Goal: Task Accomplishment & Management: Manage account settings

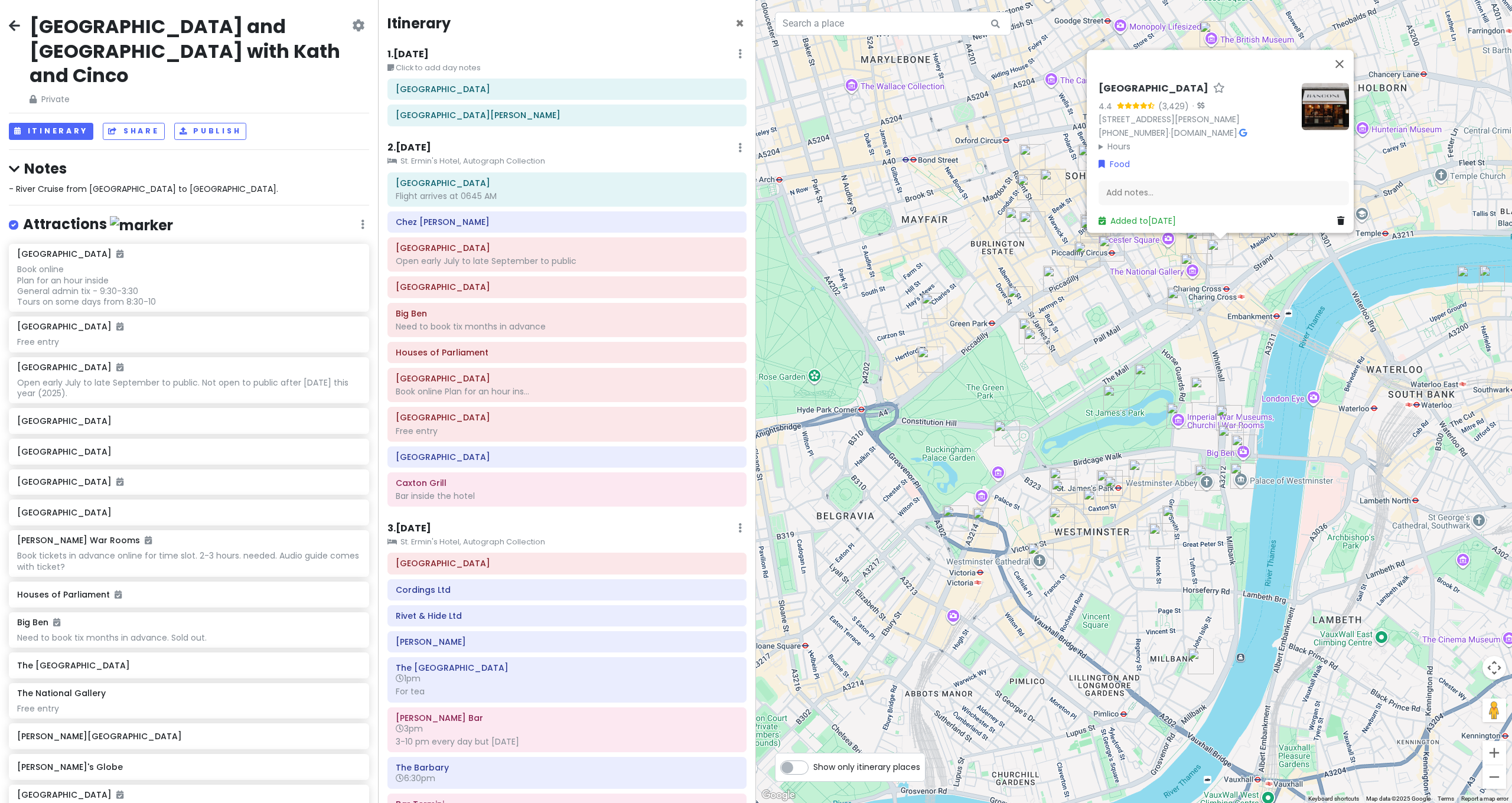
scroll to position [5259, 0]
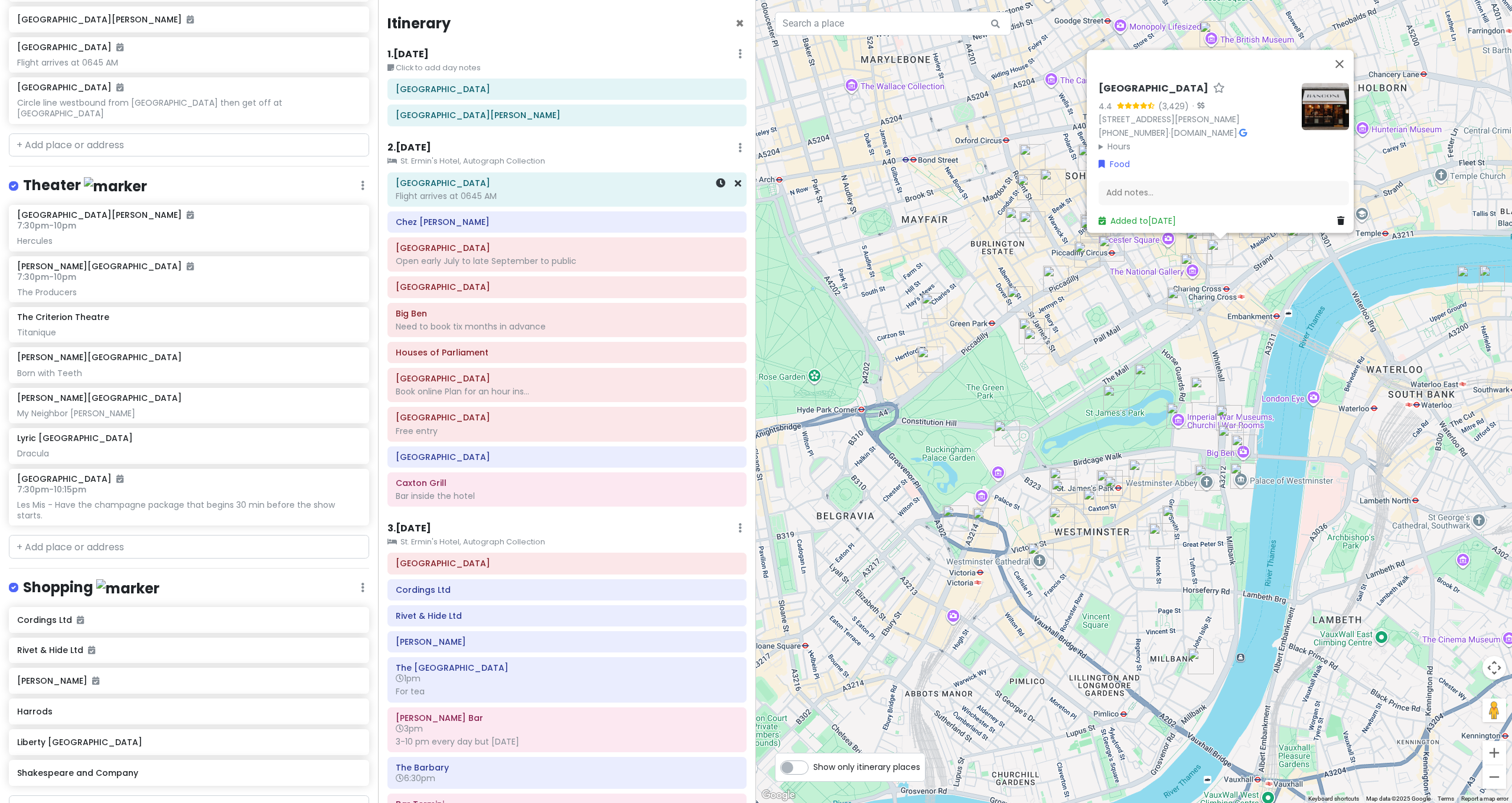
click at [461, 192] on div "Flight arrives at 0645 AM" at bounding box center [567, 196] width 343 height 11
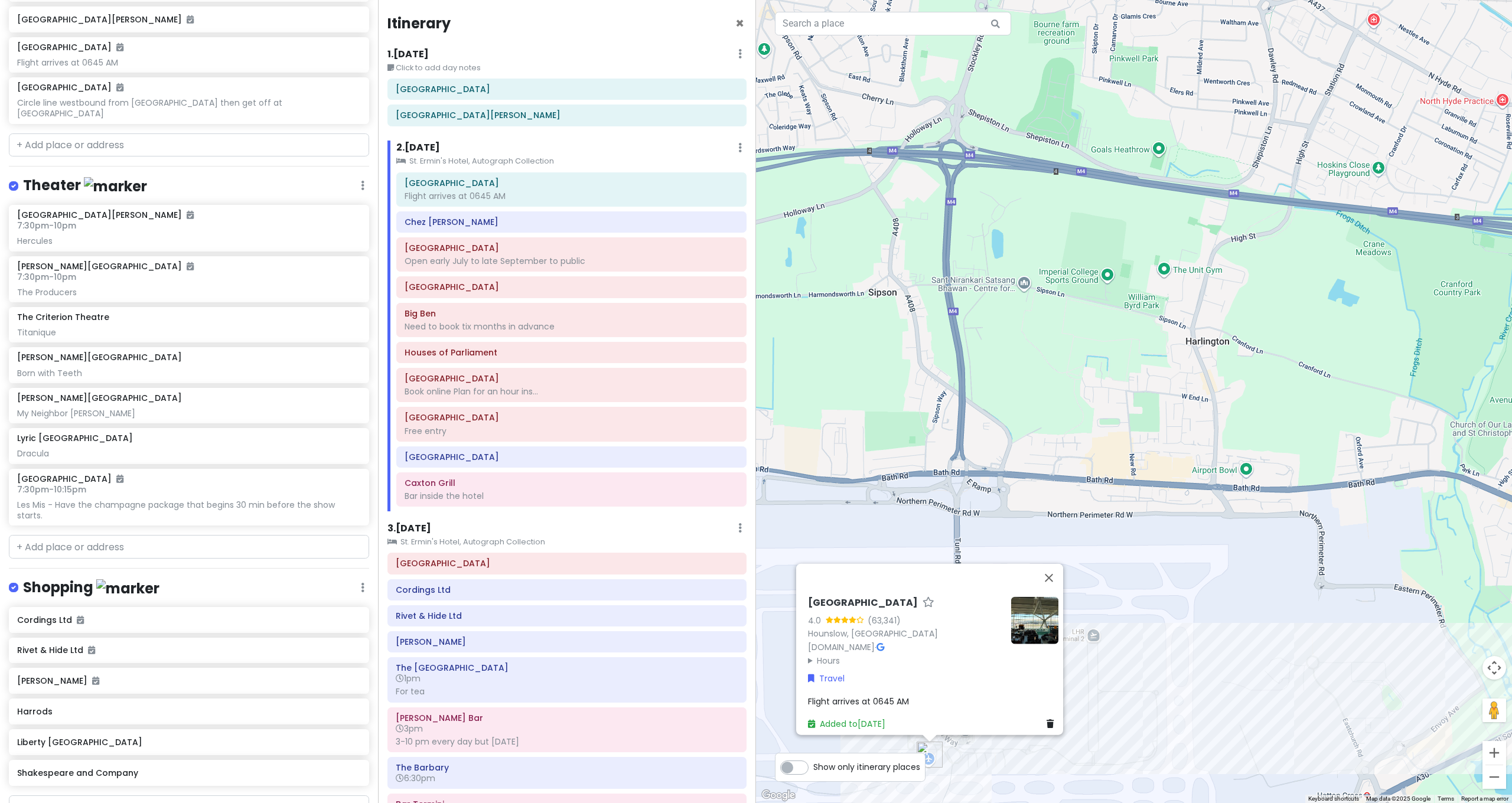
click at [881, 695] on span "Flight arrives at 0645 AM" at bounding box center [859, 701] width 101 height 12
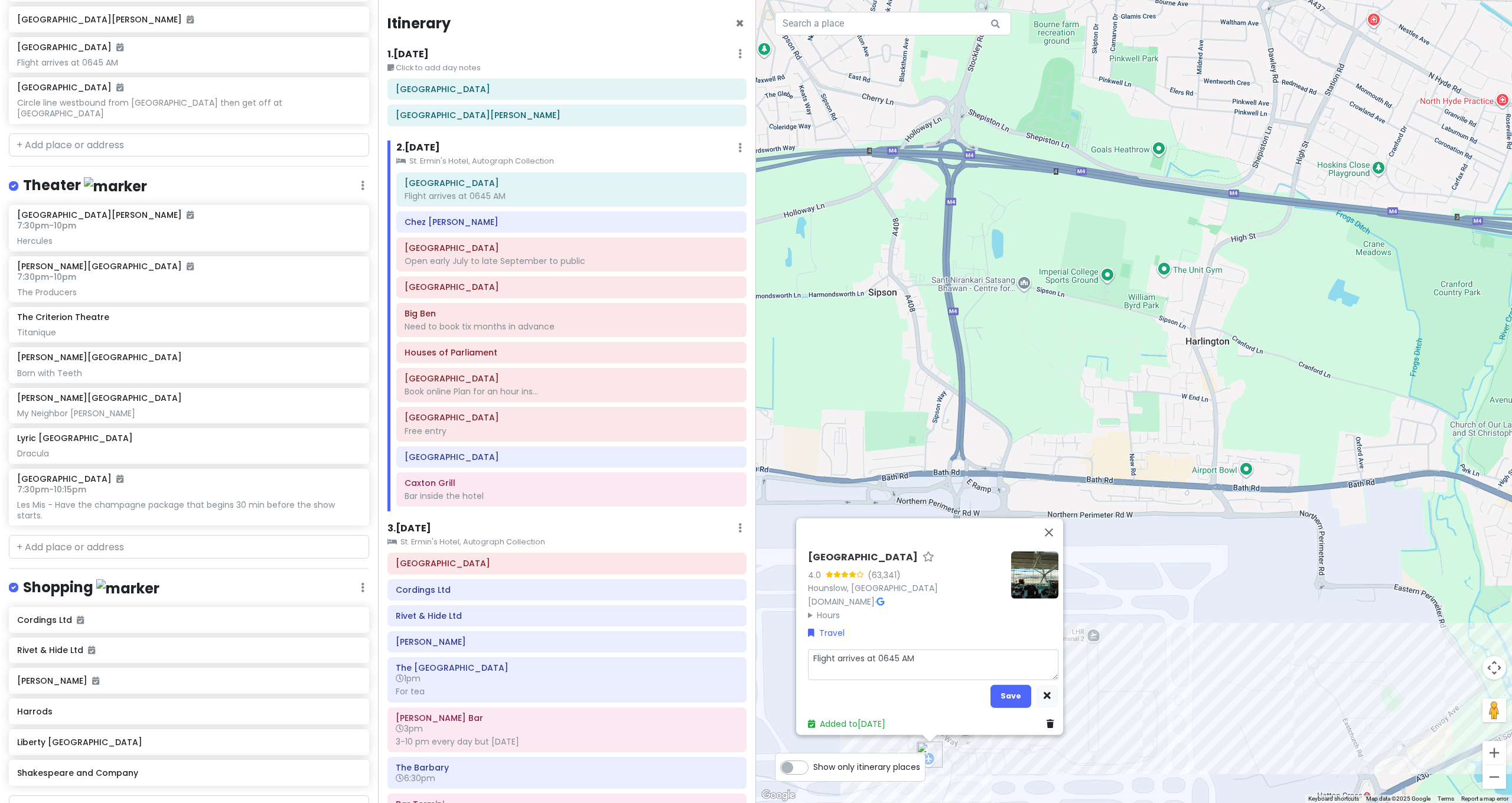
click at [927, 649] on textarea "Flight arrives at 0645 AM" at bounding box center [933, 665] width 251 height 30
type textarea "x"
type textarea "Flight arrives at 0645 AM."
type textarea "x"
type textarea "Flight arrives at 0645 AM."
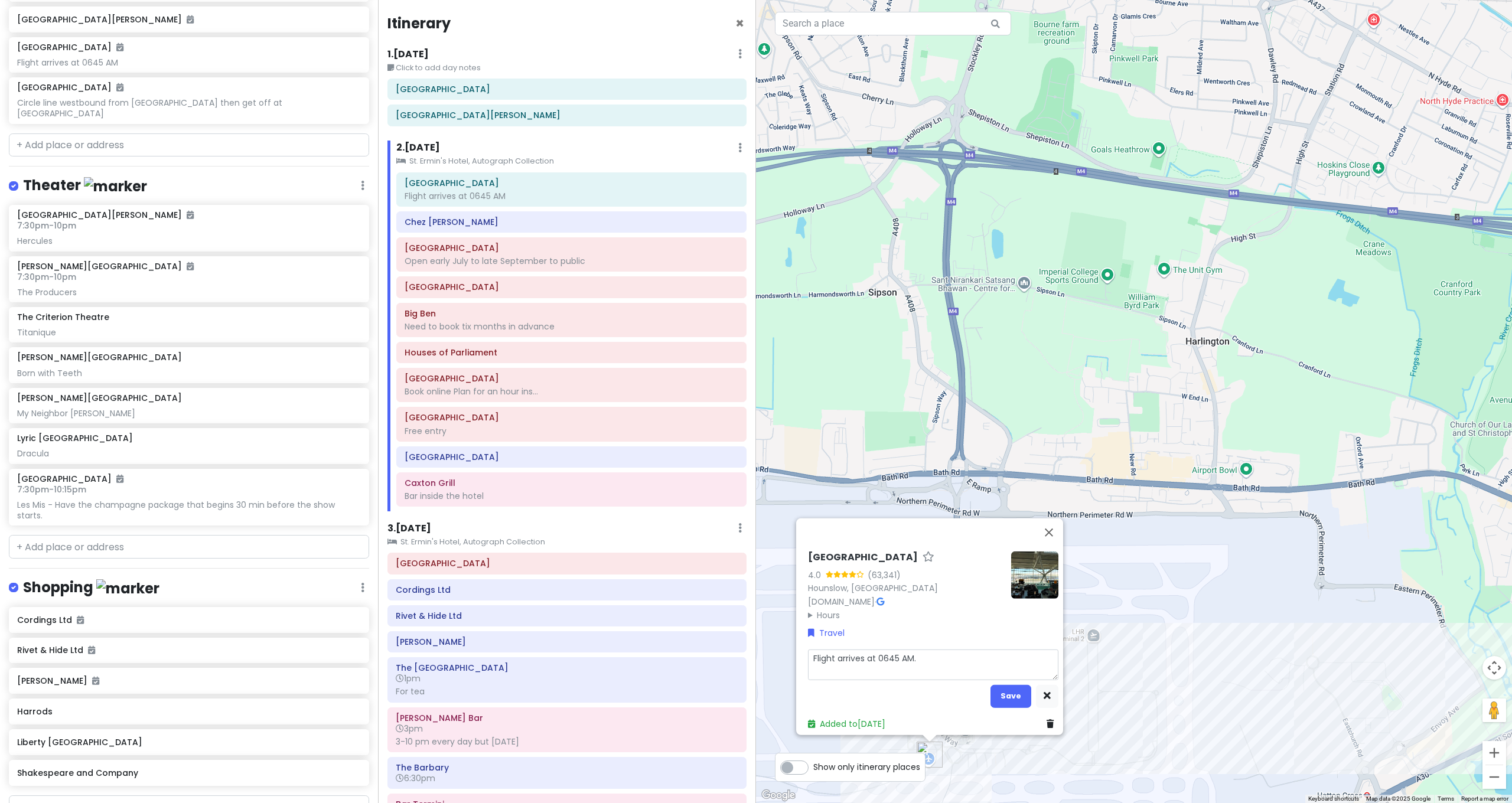
type textarea "x"
type textarea "Flight arrives at 0645 AM. H"
type textarea "x"
type textarea "Flight arrives at 0645 AM. He"
type textarea "x"
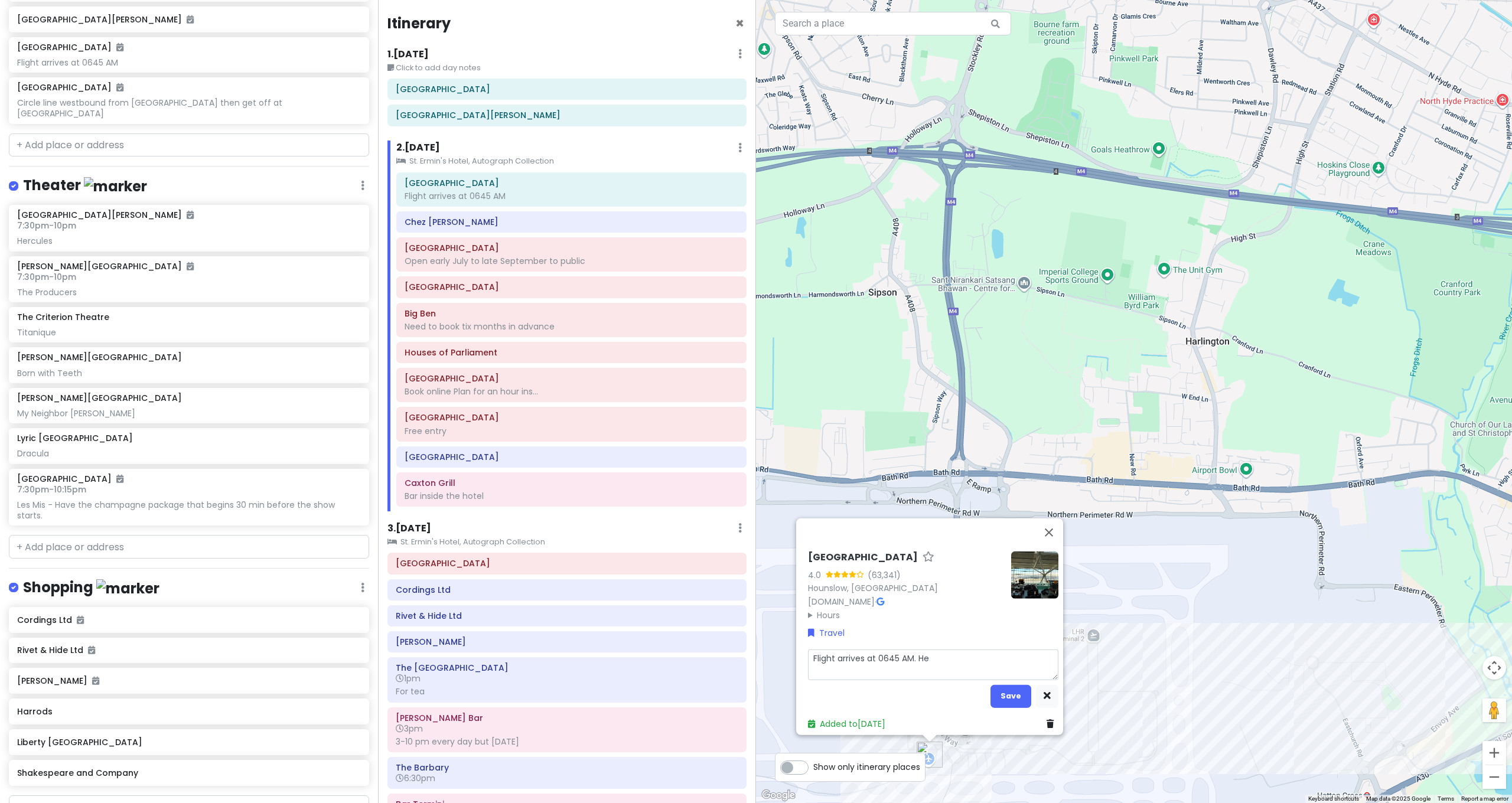
type textarea "Flight arrives at 0645 AM. H"
type textarea "x"
type textarea "Flight arrives at 0645 AM."
type textarea "x"
type textarea "Flight arrives at 0645 AM. H"
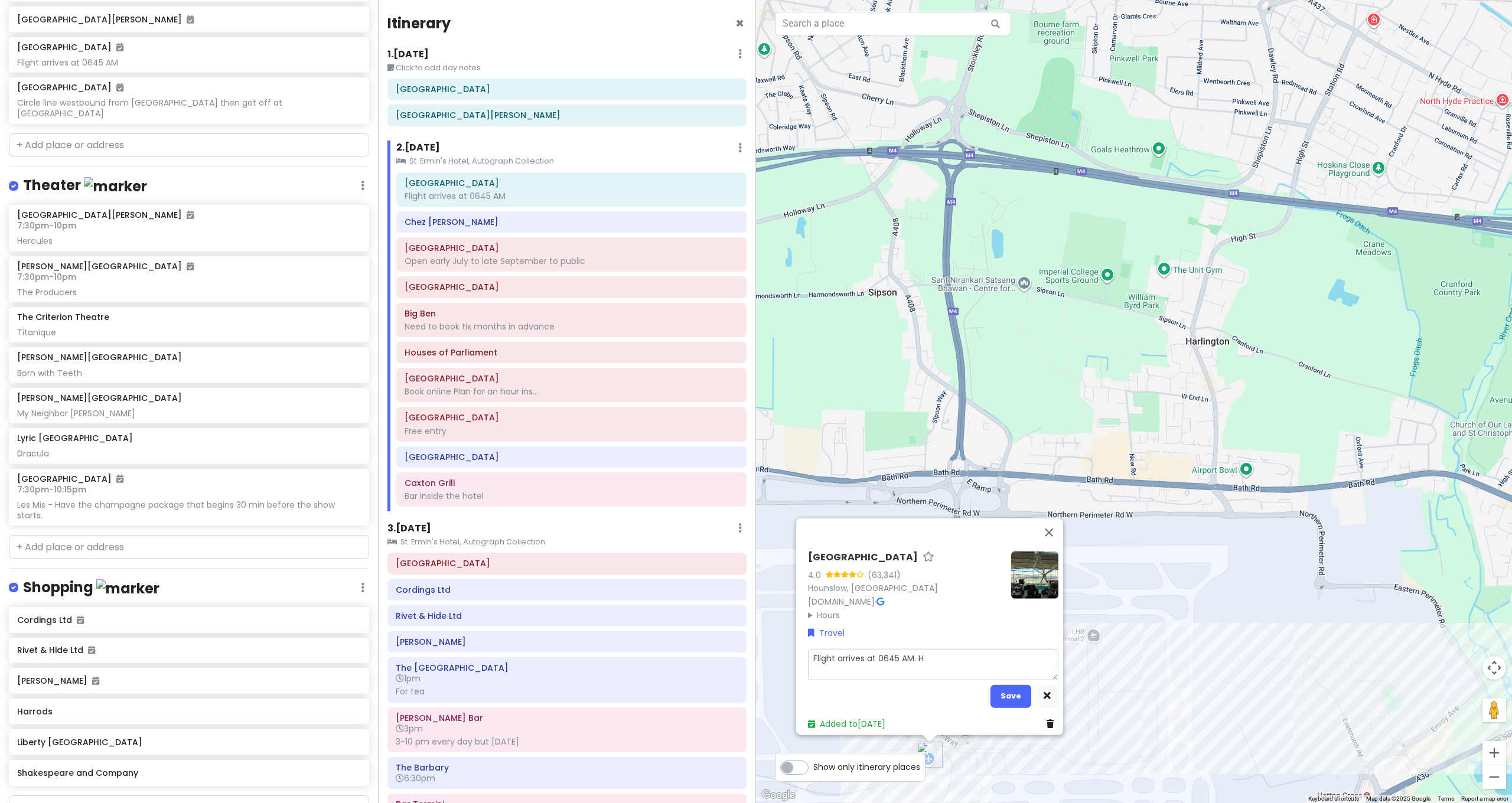
type textarea "x"
type textarea "Flight arrives at 0645 AM. He"
type textarea "x"
type textarea "Flight arrives at 0645 AM. Hea"
type textarea "x"
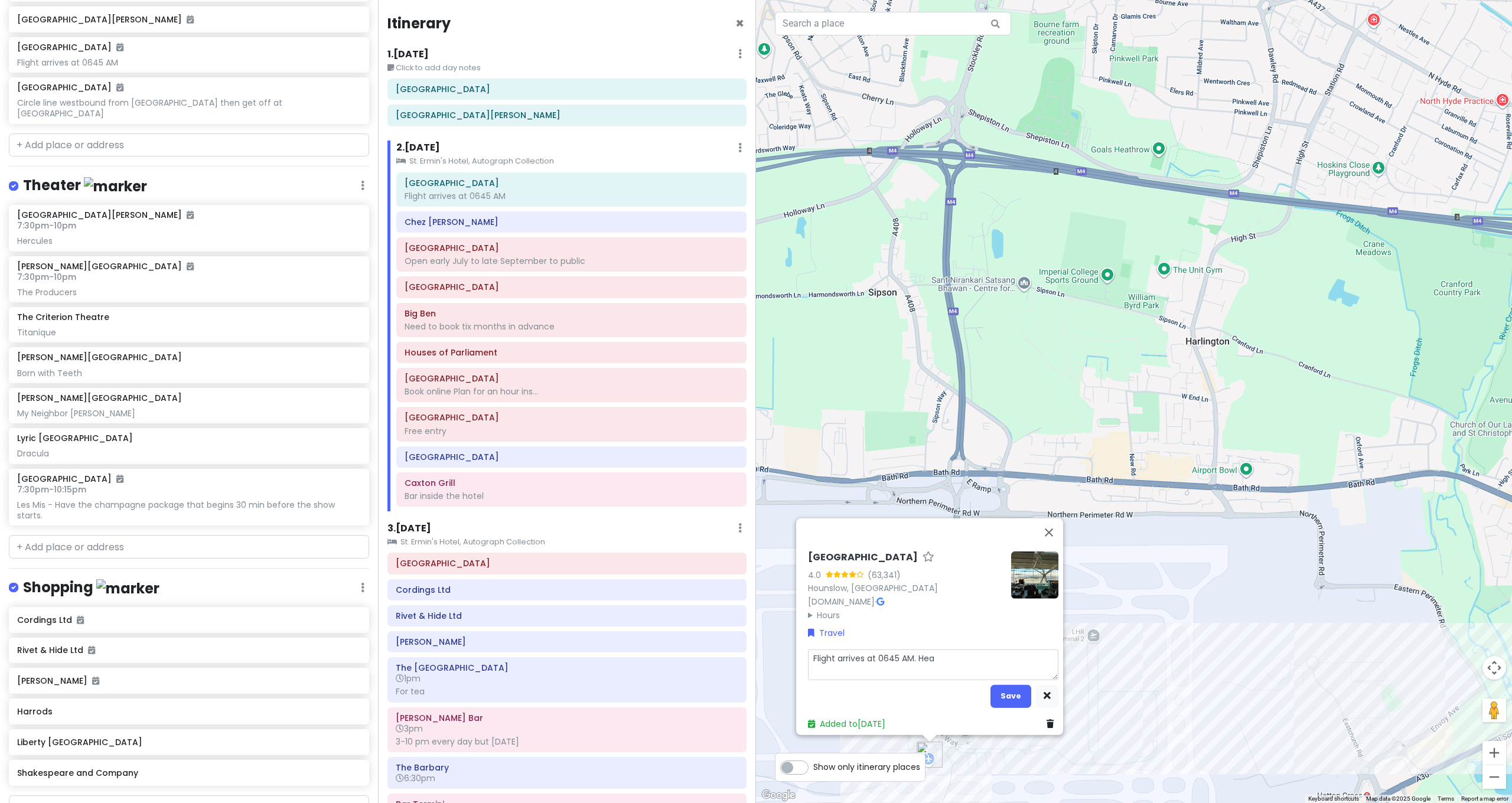
type textarea "Flight arrives at 0645 AM. Heat"
type textarea "x"
type textarea "Flight arrives at 0645 AM. Heath"
type textarea "x"
type textarea "Flight arrives at 0645 AM. [GEOGRAPHIC_DATA]"
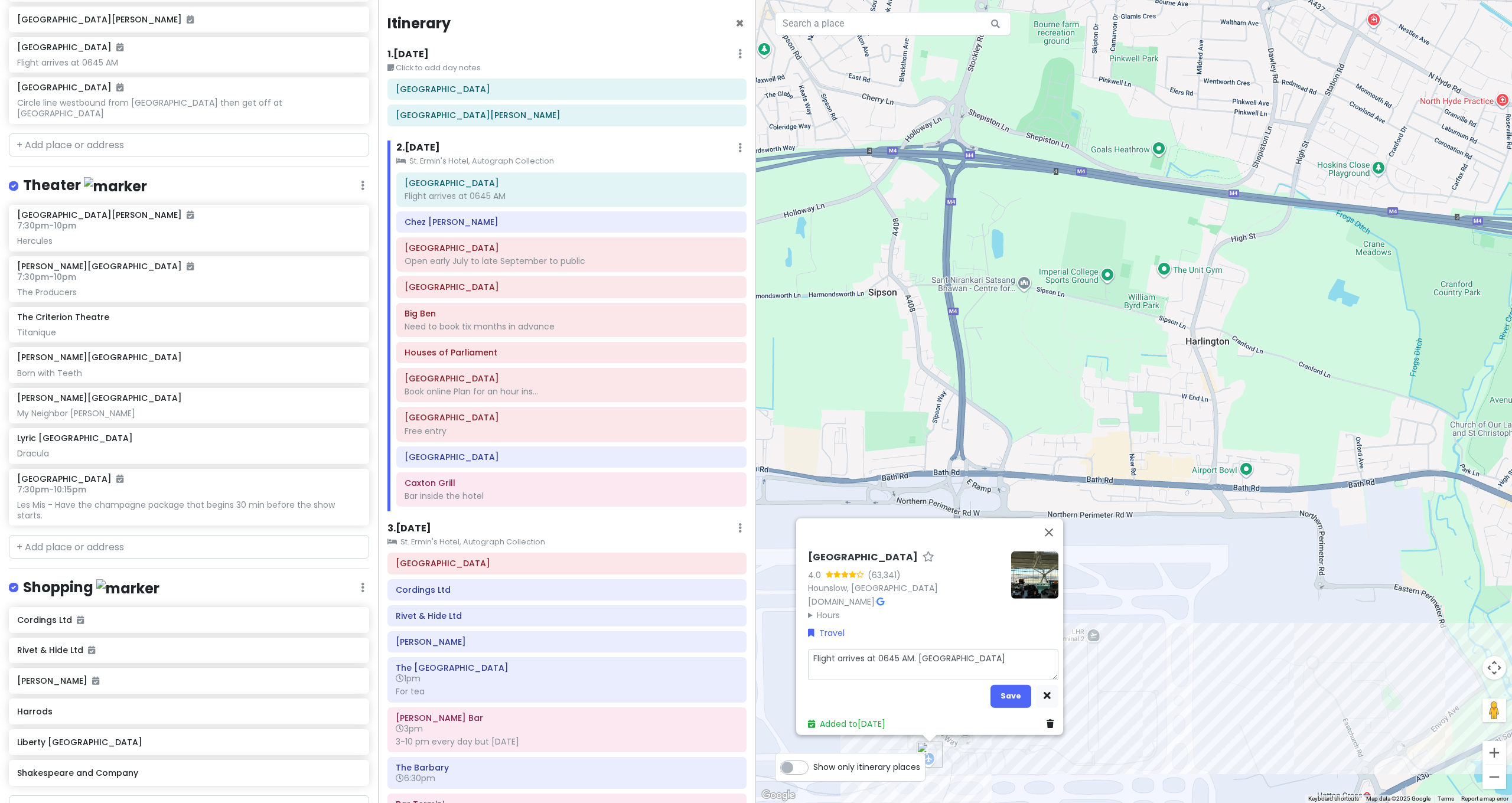
type textarea "x"
type textarea "Flight arrives at 0645 AM. [GEOGRAPHIC_DATA]"
type textarea "x"
type textarea "Flight arrives at 0645 AM. [GEOGRAPHIC_DATA]"
type textarea "x"
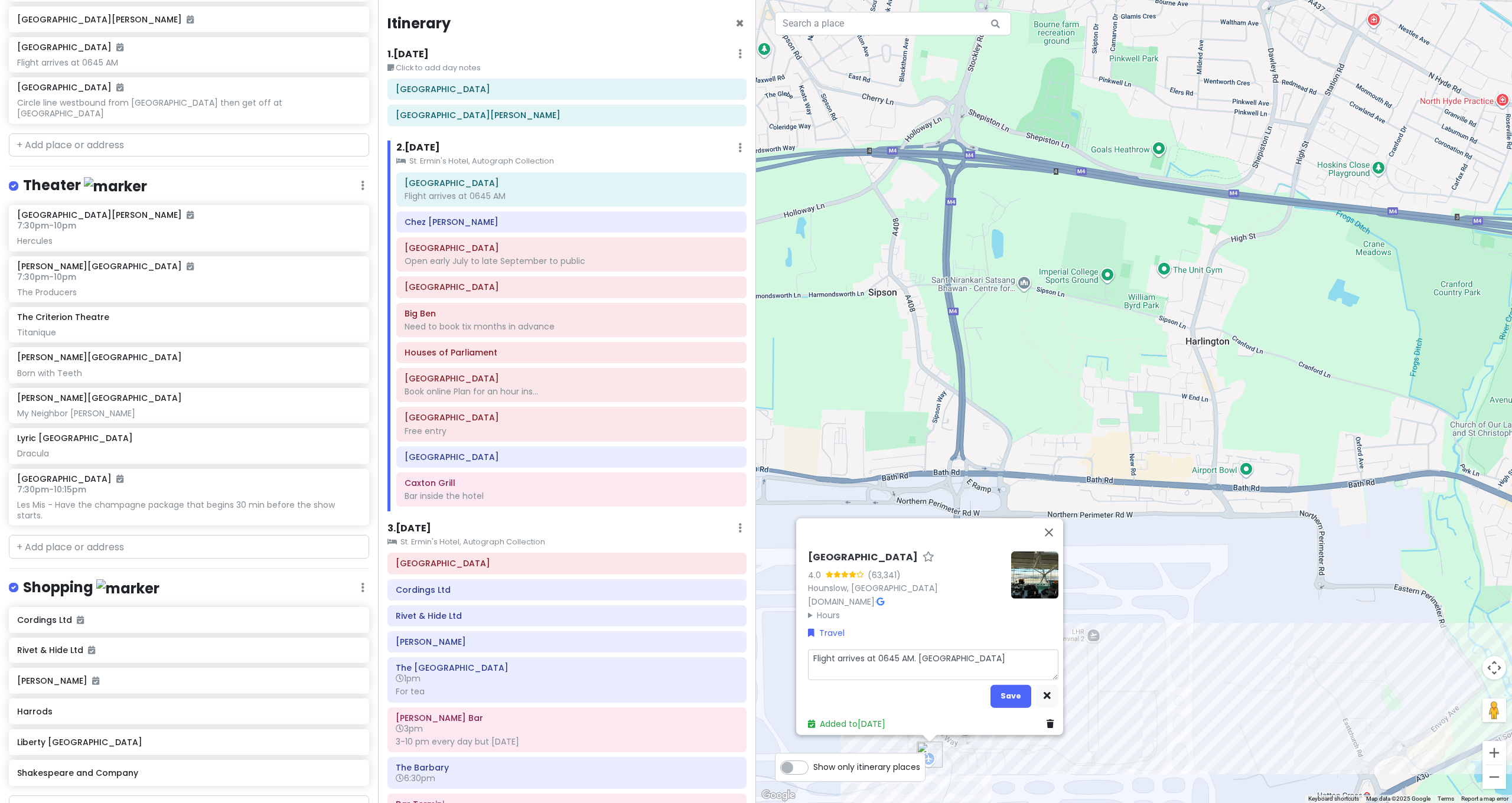
type textarea "Flight arrives at 0645 AM. [GEOGRAPHIC_DATA]"
type textarea "x"
type textarea "Flight arrives at 0645 AM. [GEOGRAPHIC_DATA] E"
type textarea "x"
type textarea "Flight arrives at 0645 AM. Heathrow Ex"
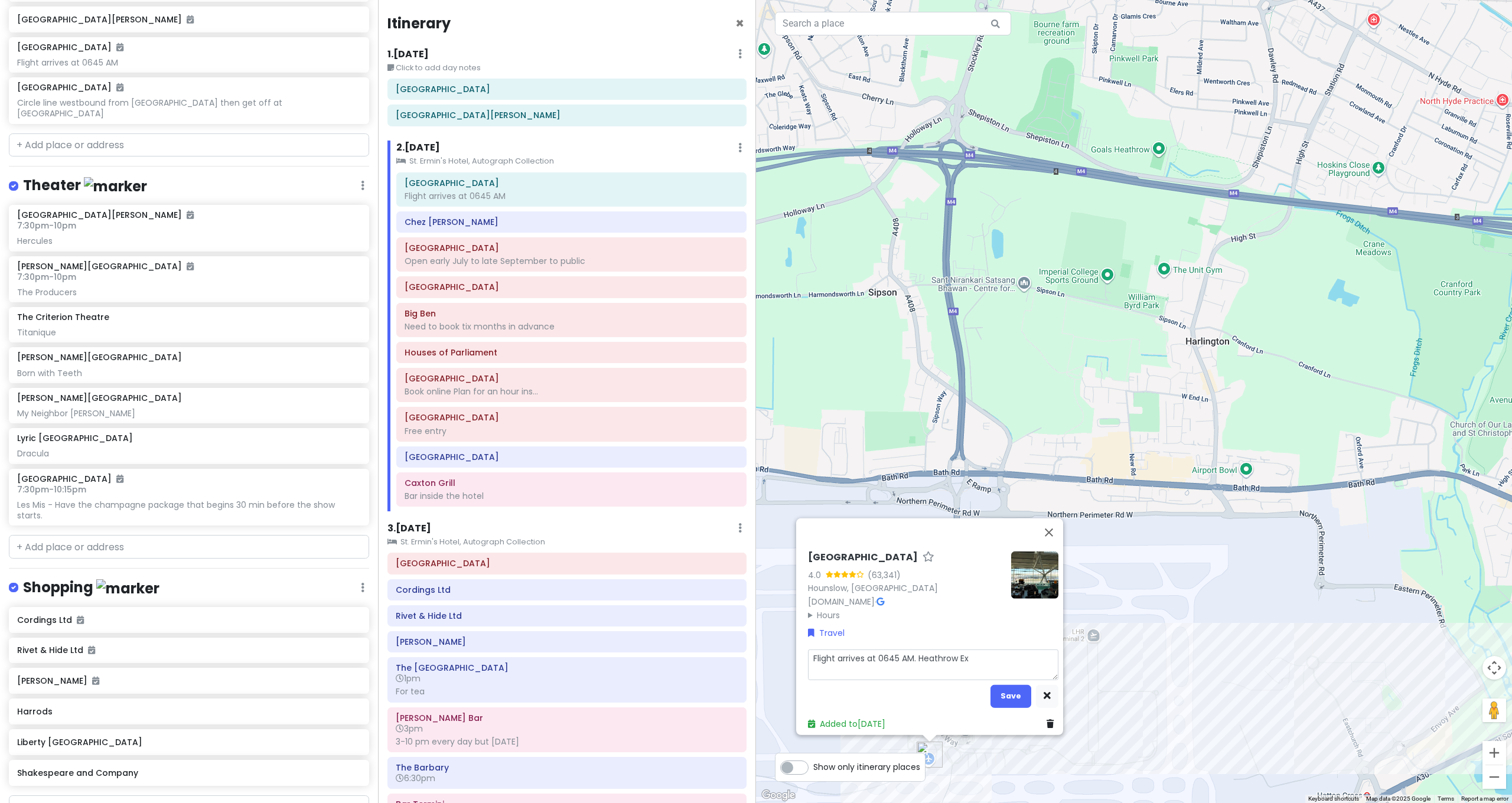
type textarea "x"
type textarea "Flight arrives at 0645 AM. Heathrow Exp"
type textarea "x"
type textarea "Flight arrives at 0645 AM. Heathrow Expr"
type textarea "x"
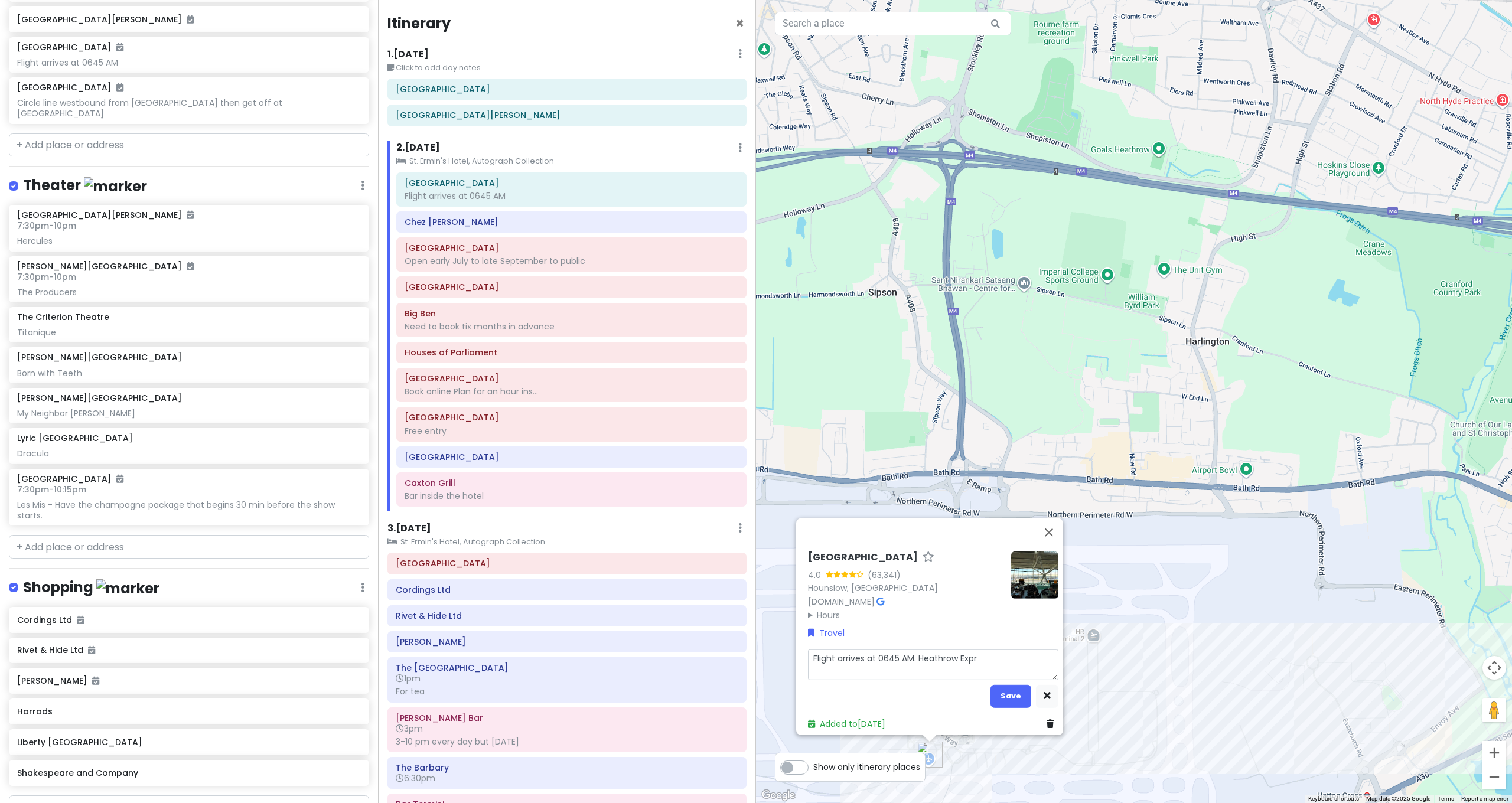
type textarea "Flight arrives at 0645 AM. Heathrow Expre"
type textarea "x"
type textarea "Flight arrives at 0645 AM. Heathrow Expres"
type textarea "x"
type textarea "Flight arrives at 0645 AM. Heathrow Express"
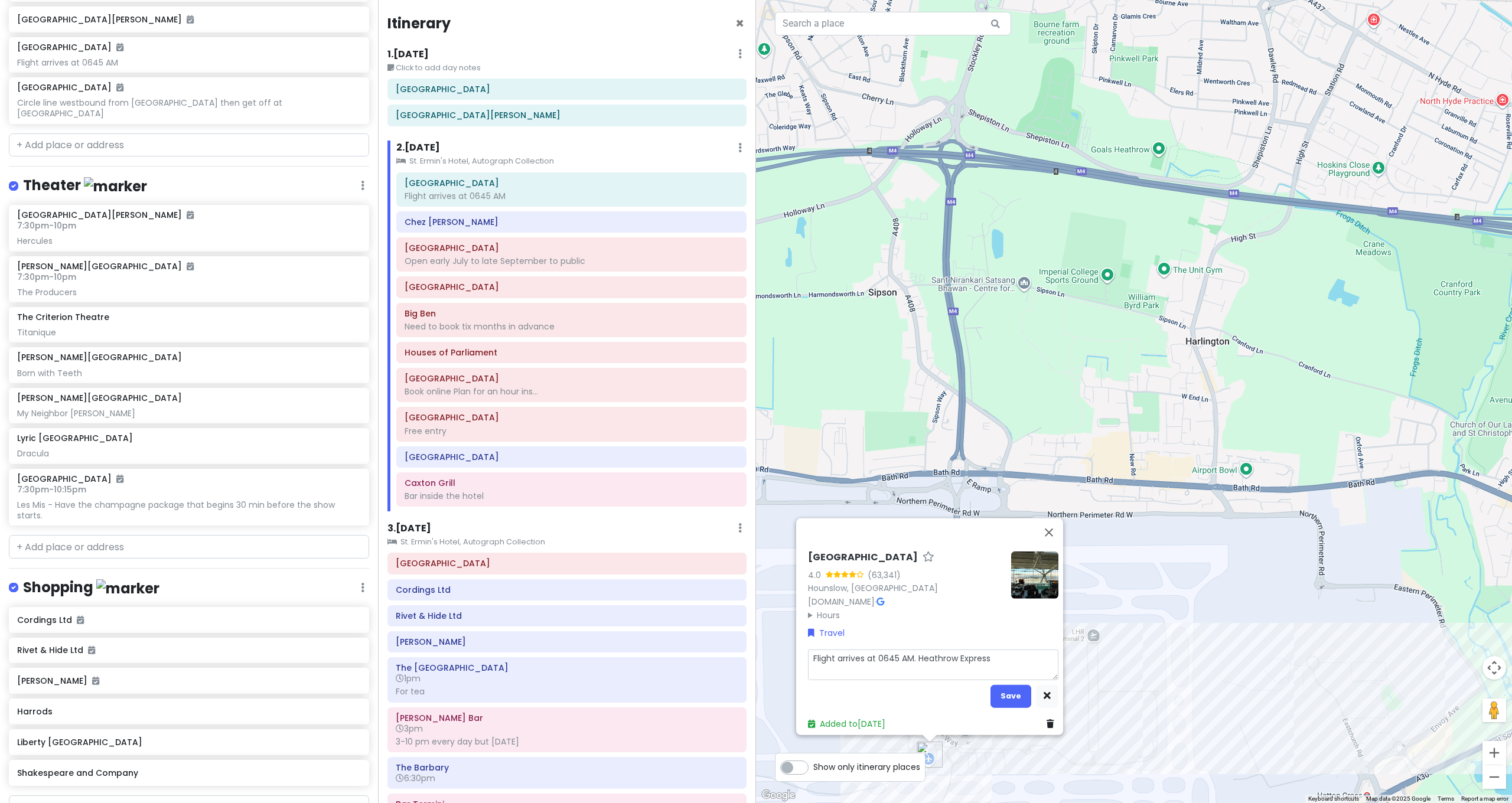
type textarea "x"
type textarea "Flight arrives at 0645 AM. Heathrow Express"
type textarea "x"
type textarea "Flight arrives at 0645 AM. Heathrow Express t"
type textarea "x"
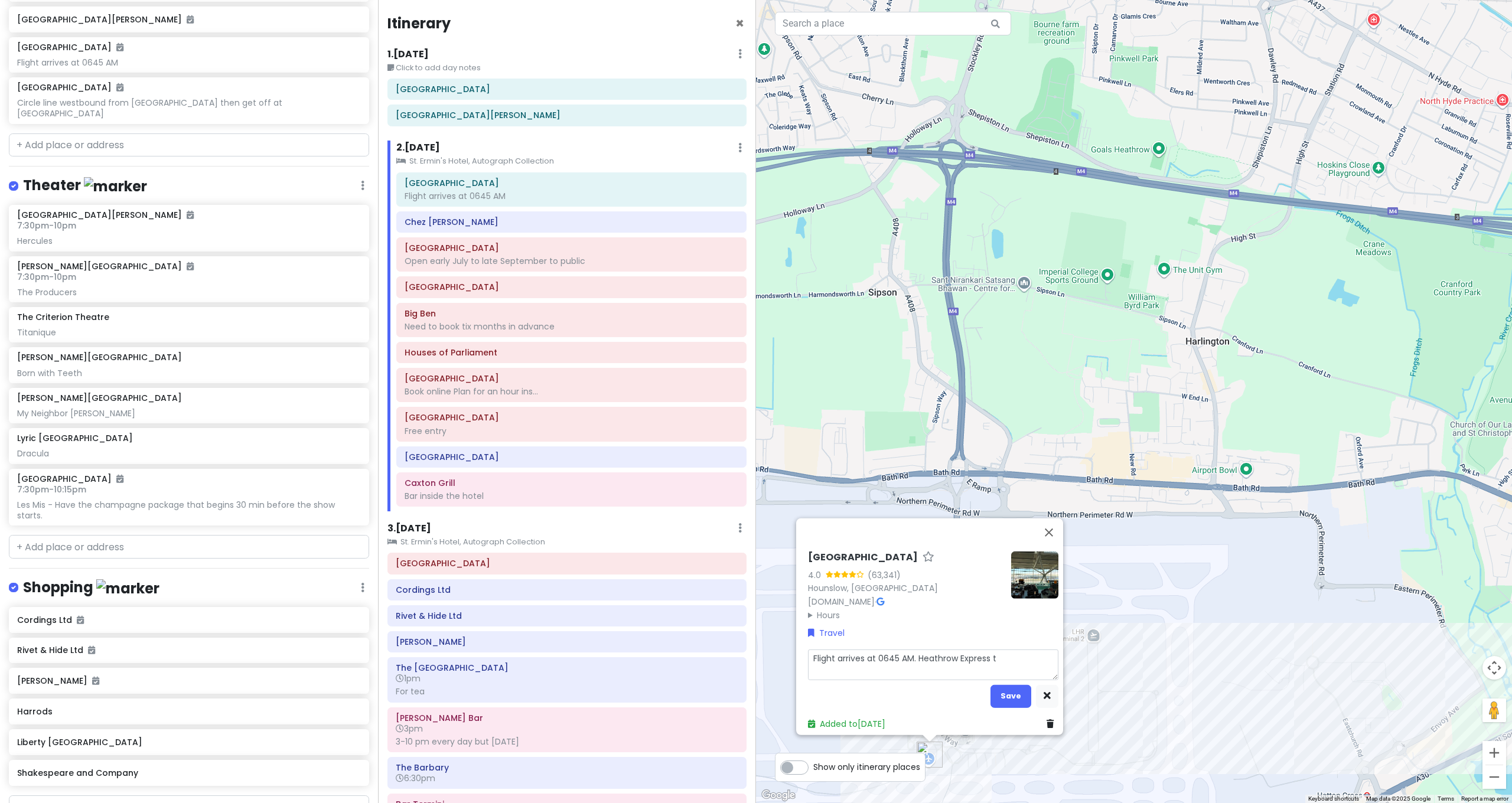
type textarea "Flight arrives at 0645 AM. Heathrow Express to"
type textarea "x"
type textarea "Flight arrives at 0645 AM. Heathrow Express to"
type textarea "x"
type textarea "Flight arrives at 0645 AM. Heathrow Express to P"
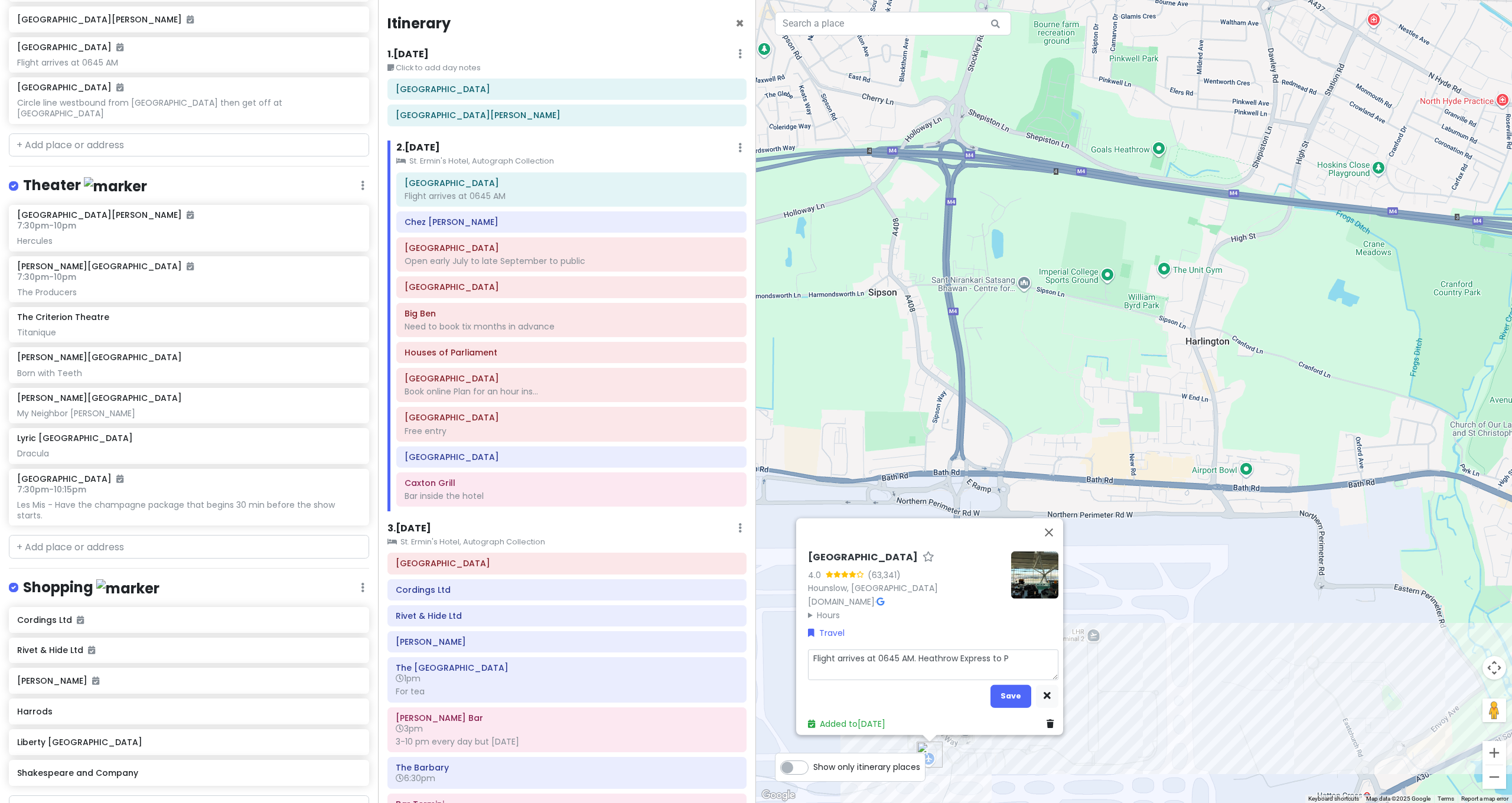
type textarea "x"
type textarea "Flight arrives at 0645 AM. Heathrow Express to [GEOGRAPHIC_DATA]"
type textarea "x"
type textarea "Flight arrives at 0645 AM. Heathrow Express to Pad"
type textarea "x"
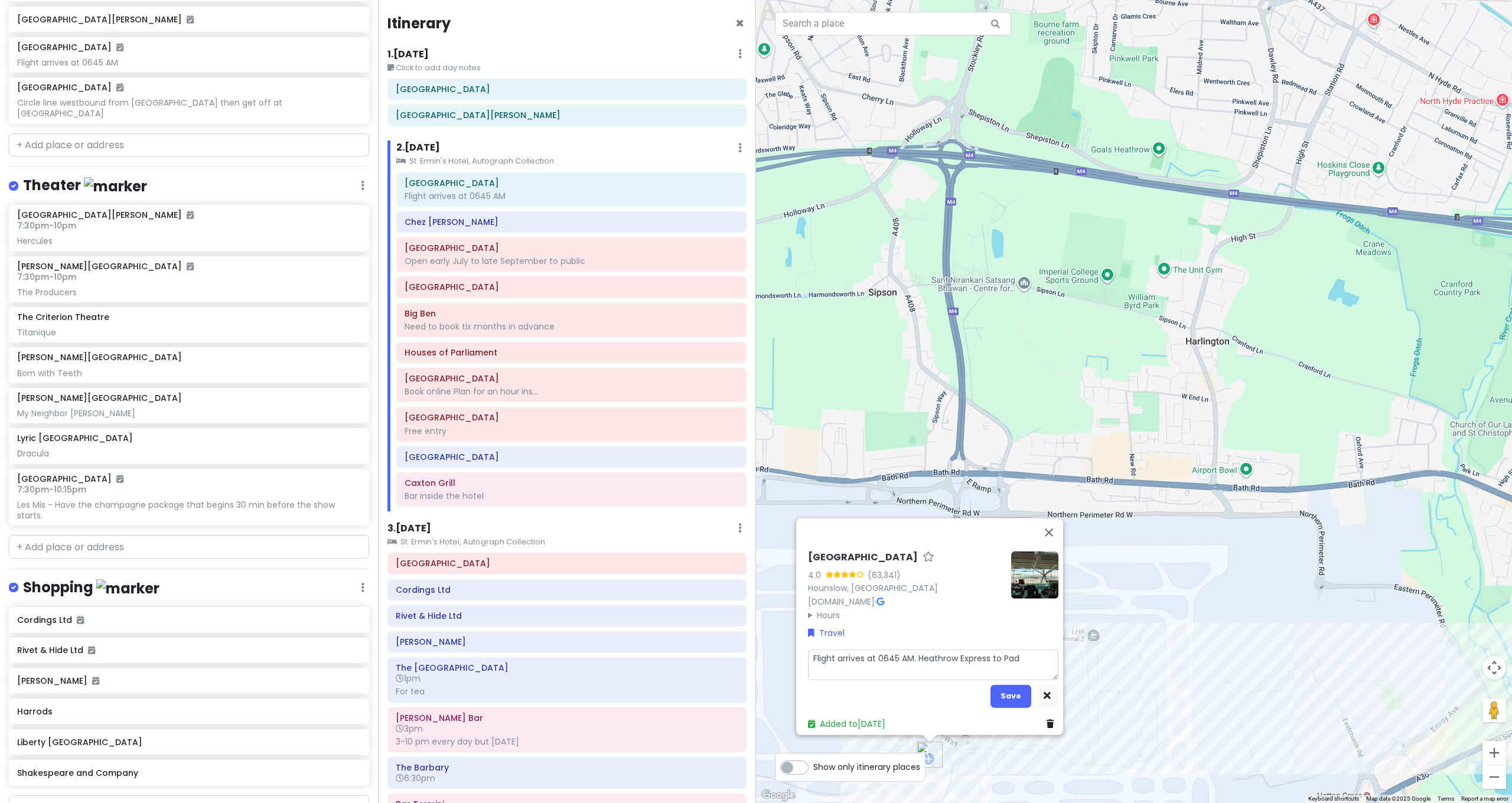
type textarea "Flight arrives at 0645 AM. Heathrow Express to [GEOGRAPHIC_DATA]"
type textarea "x"
type textarea "Flight arrives at 0645 AM. Heathrow Express to Pad"
type textarea "x"
type textarea "Flight arrives at 0645 AM. Heathrow Express to [GEOGRAPHIC_DATA]"
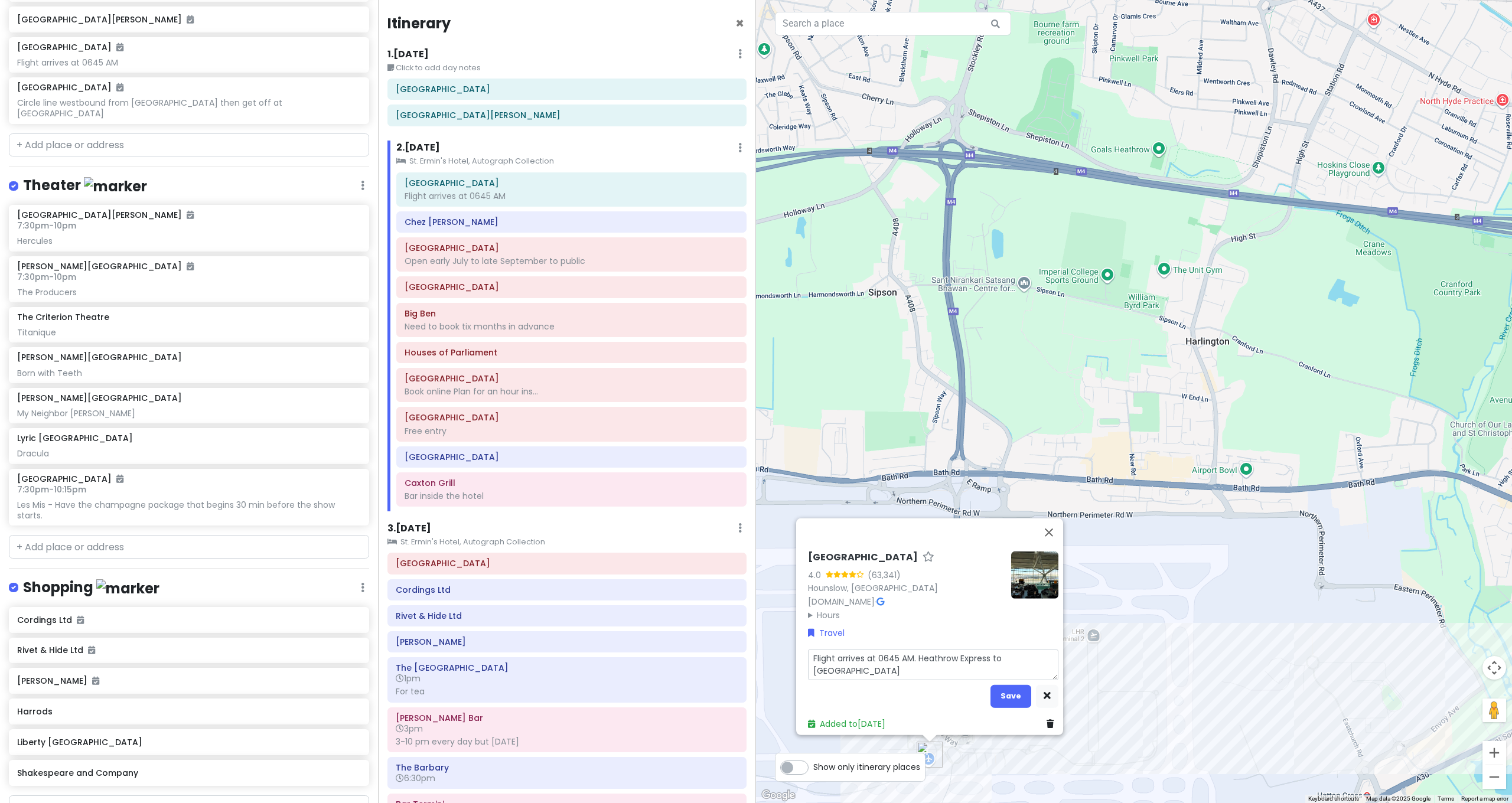
type textarea "x"
type textarea "Flight arrives at 0645 AM. Heathrow Express to Paddi"
type textarea "x"
type textarea "Flight arrives at 0645 AM. Heathrow Express to Paddin"
type textarea "x"
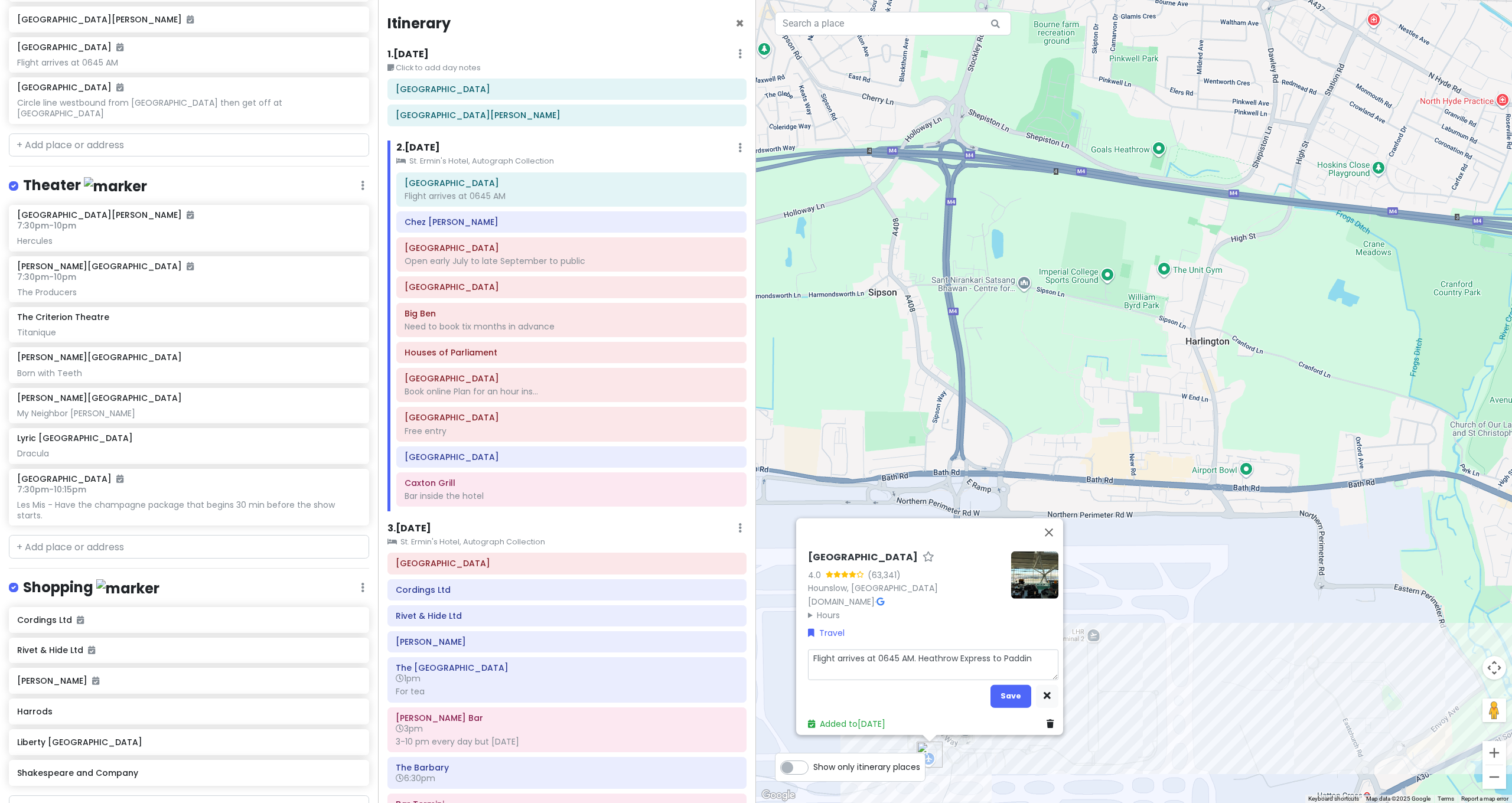
type textarea "Flight arrives at 0645 AM. Heathrow Express to [GEOGRAPHIC_DATA]"
type textarea "x"
type textarea "Flight arrives at 0645 AM. Heathrow Express to [GEOGRAPHIC_DATA]"
type textarea "x"
type textarea "Flight arrives at 0645 AM. Heathrow Express to [GEOGRAPHIC_DATA]"
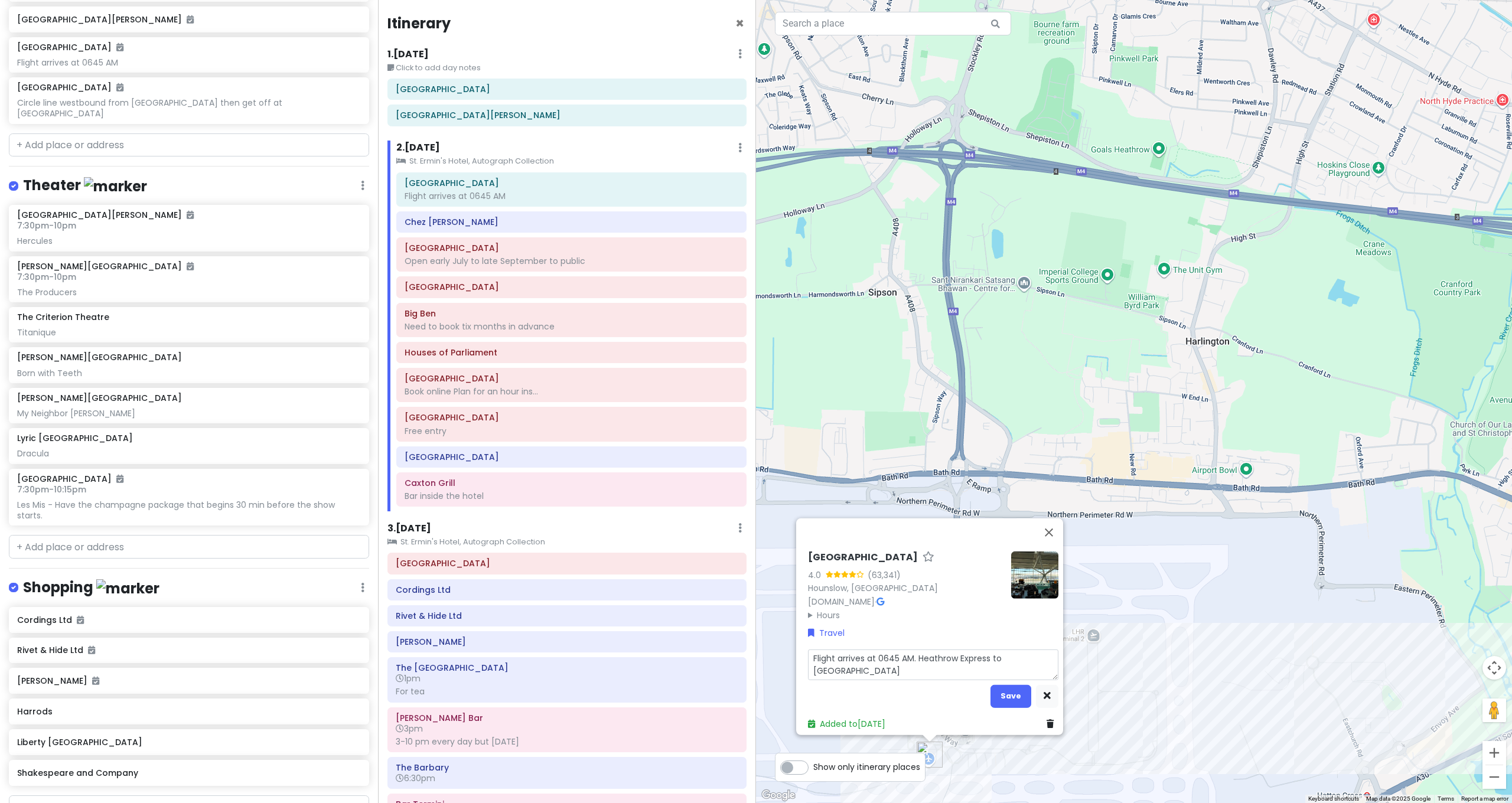
type textarea "x"
type textarea "Flight arrives at 0645 AM. Heathrow Express to [GEOGRAPHIC_DATA]"
type textarea "x"
type textarea "Flight arrives at 0645 AM. Heathrow Express to [GEOGRAPHIC_DATA]"
type textarea "x"
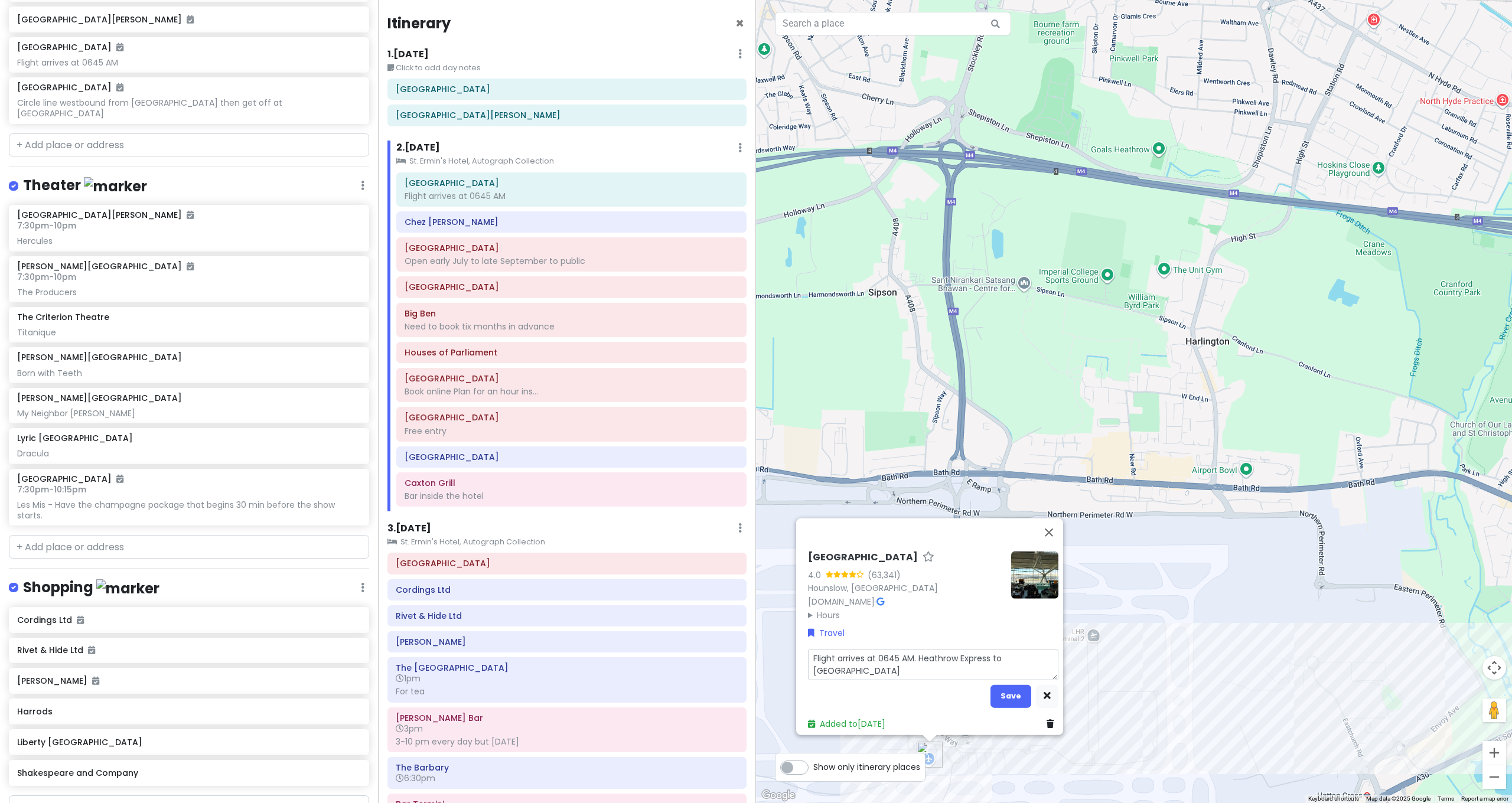
type textarea "Flight arrives at 0645 AM. Heathrow Express to [GEOGRAPHIC_DATA]"
type textarea "x"
type textarea "Flight arrives at 0645 AM. Heathrow Express to [GEOGRAPHIC_DATA]."
type textarea "x"
type textarea "Flight arrives at 0645 AM. Heathrow Express to [GEOGRAPHIC_DATA]."
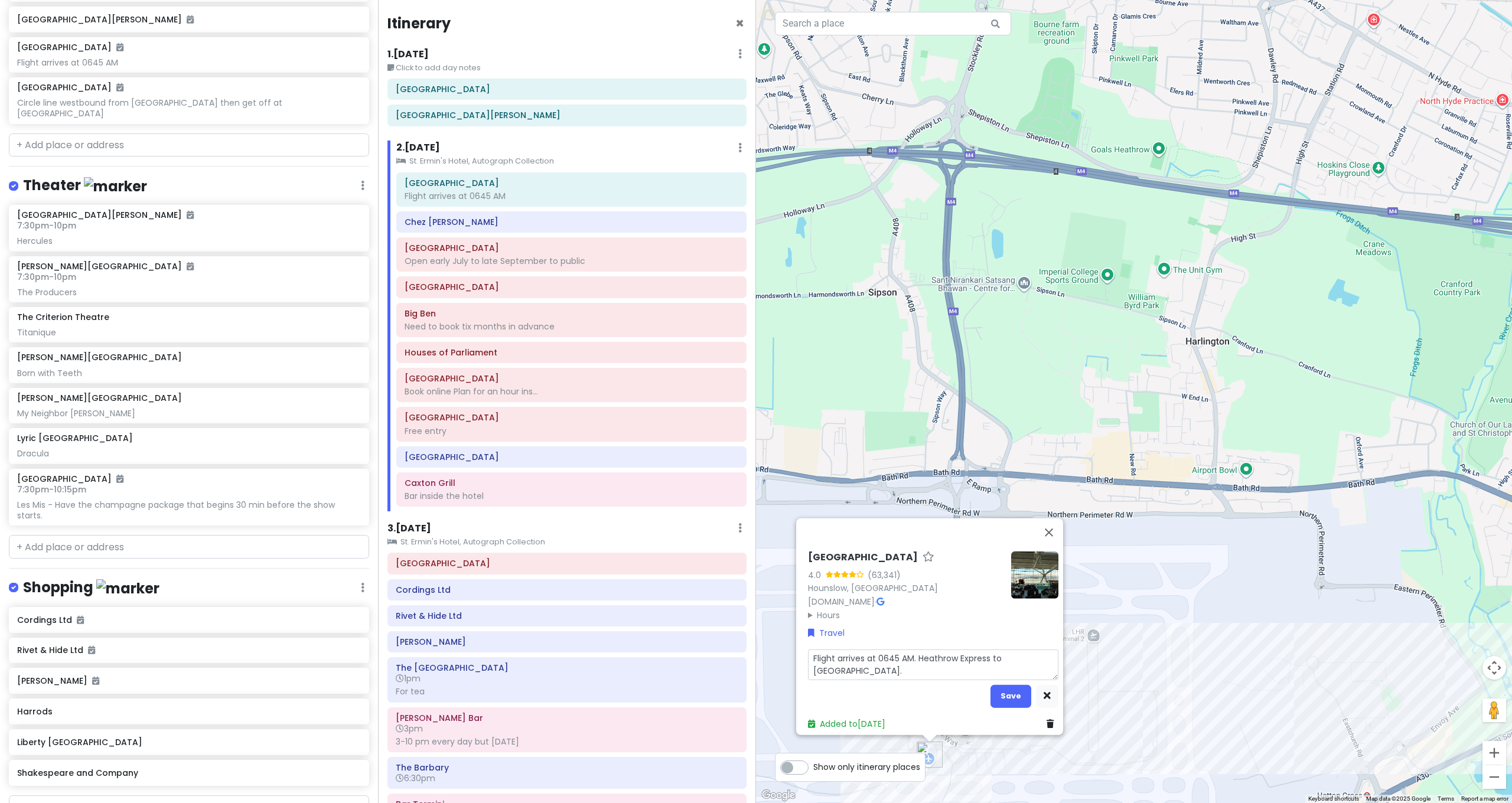
type textarea "x"
type textarea "Flight arrives at 0645 AM. Heathrow Express to [GEOGRAPHIC_DATA]. T"
type textarea "x"
type textarea "Flight arrives at 0645 AM. Heathrow Express to [GEOGRAPHIC_DATA]. Th"
type textarea "x"
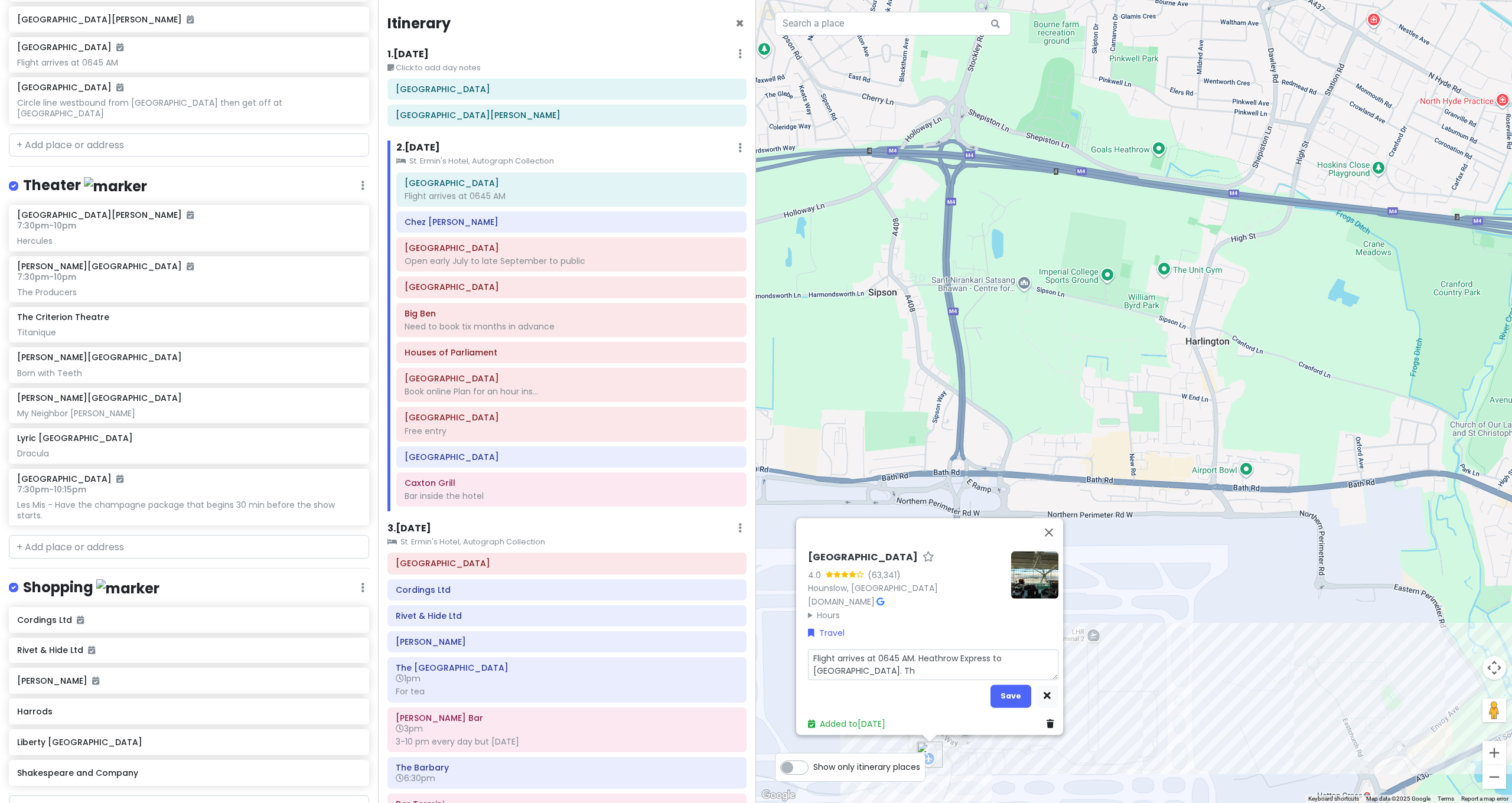
type textarea "Flight arrives at 0645 AM. Heathrow Express to [GEOGRAPHIC_DATA]. The"
type textarea "x"
type textarea "Flight arrives at 0645 AM. Heathrow Express to [GEOGRAPHIC_DATA]. The"
type textarea "x"
type textarea "Flight arrives at 0645 AM. Heathrow Express to [GEOGRAPHIC_DATA]. The"
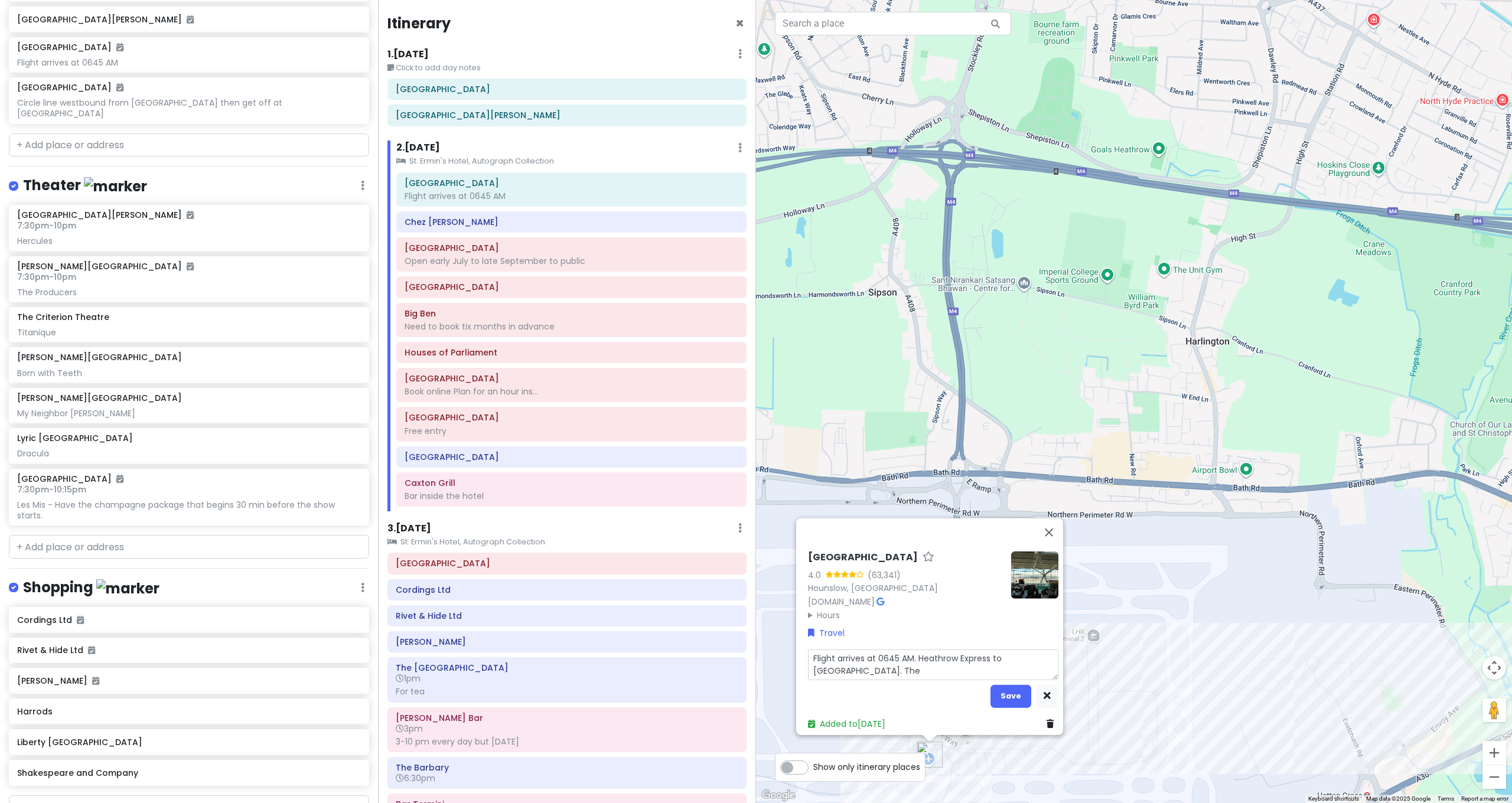
type textarea "x"
type textarea "Flight arrives at 0645 AM. Heathrow Express to [GEOGRAPHIC_DATA]. Then"
type textarea "x"
type textarea "Flight arrives at 0645 AM. Heathrow Express to [GEOGRAPHIC_DATA]. Then"
type textarea "x"
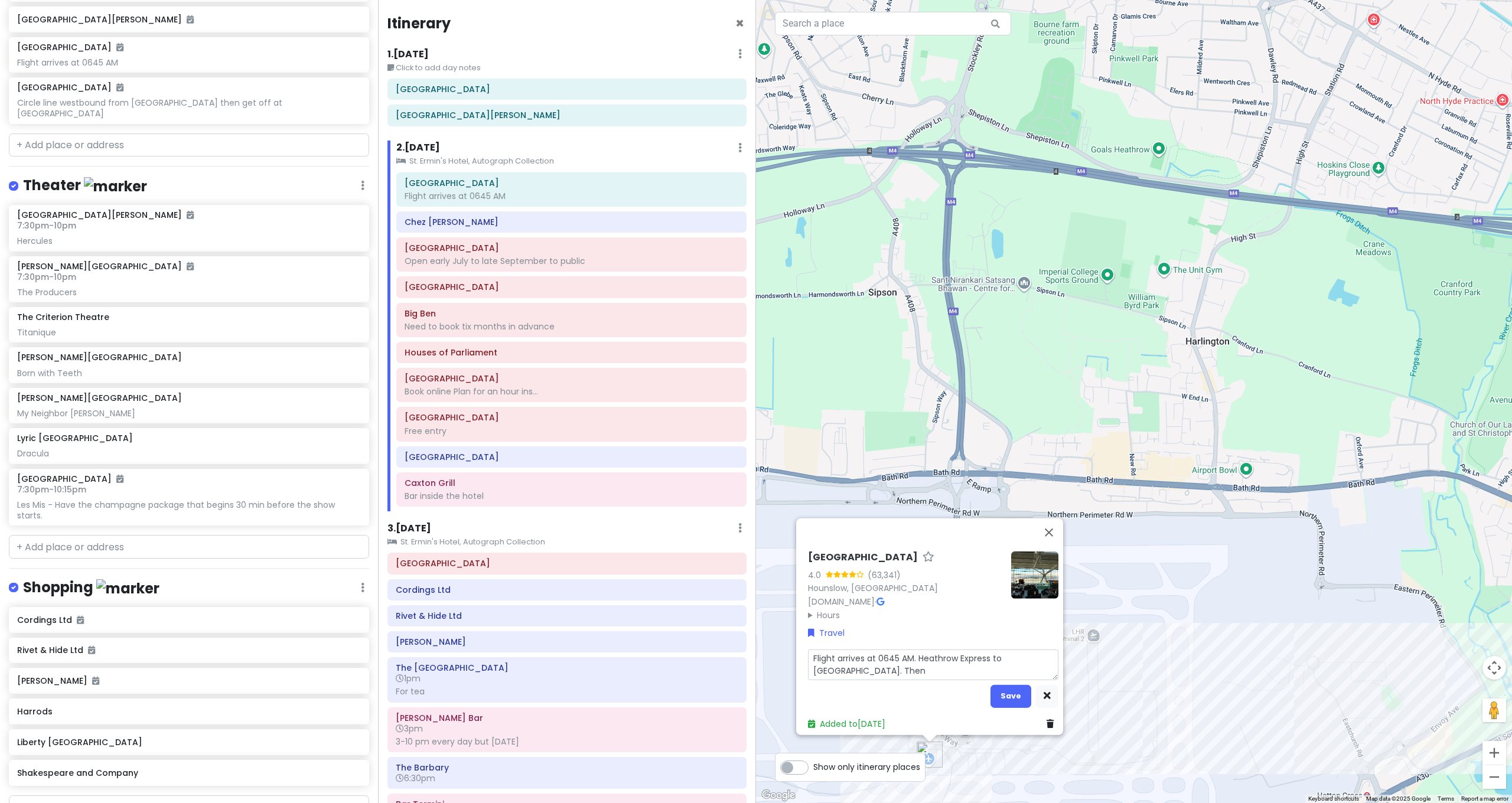
type textarea "Flight arrives at 0645 AM. Heathrow Express to [GEOGRAPHIC_DATA]. Then c"
type textarea "x"
type textarea "Flight arrives at 0645 AM. Heathrow Express to [GEOGRAPHIC_DATA]. Then ci"
type textarea "x"
type textarea "Flight arrives at 0645 AM. Heathrow Express to [GEOGRAPHIC_DATA]. Then c"
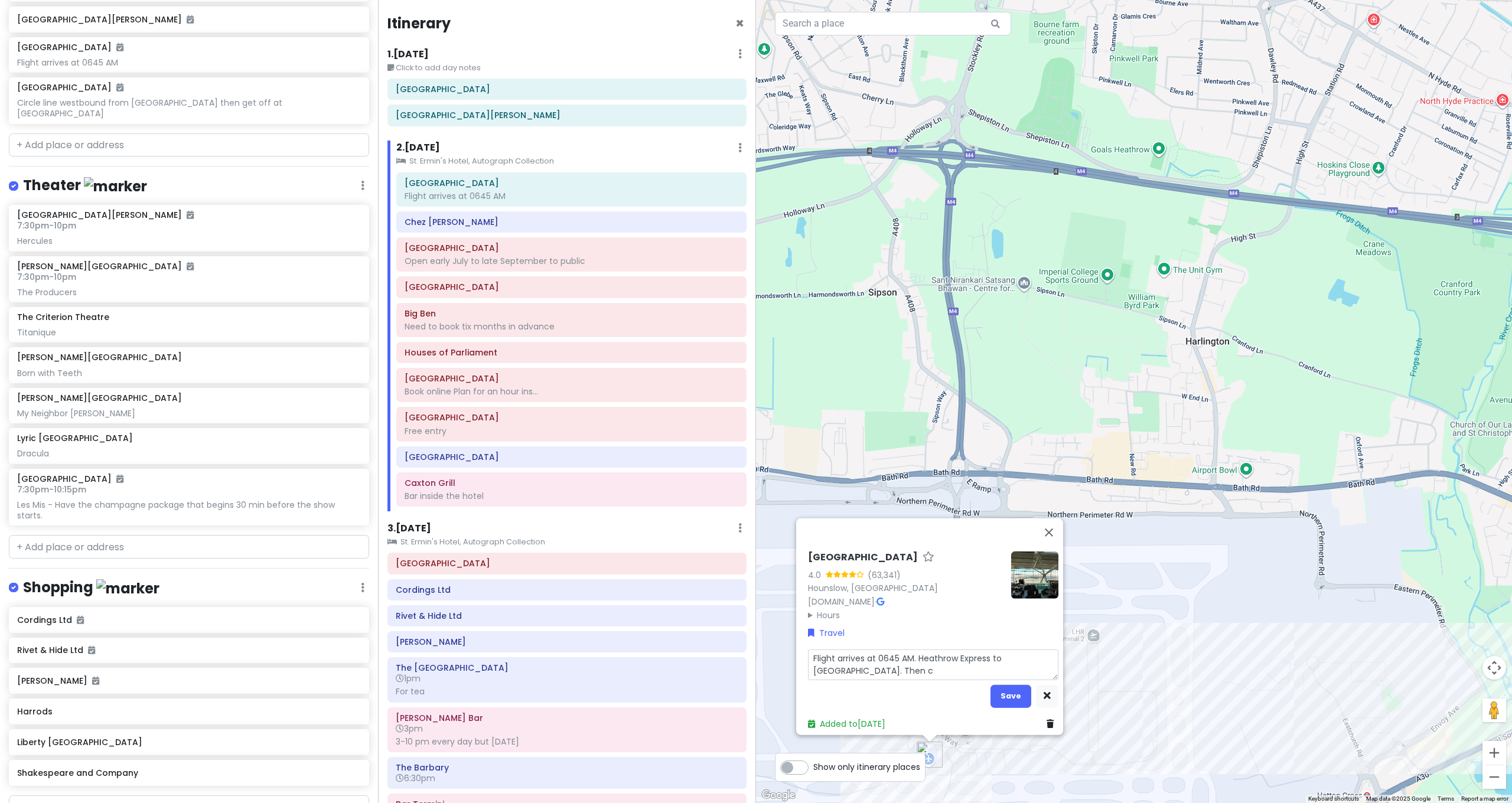
type textarea "x"
type textarea "Flight arrives at 0645 AM. Heathrow Express to [GEOGRAPHIC_DATA]. Then"
type textarea "x"
type textarea "Flight arrives at 0645 AM. Heathrow Express to [GEOGRAPHIC_DATA]. Then C"
type textarea "x"
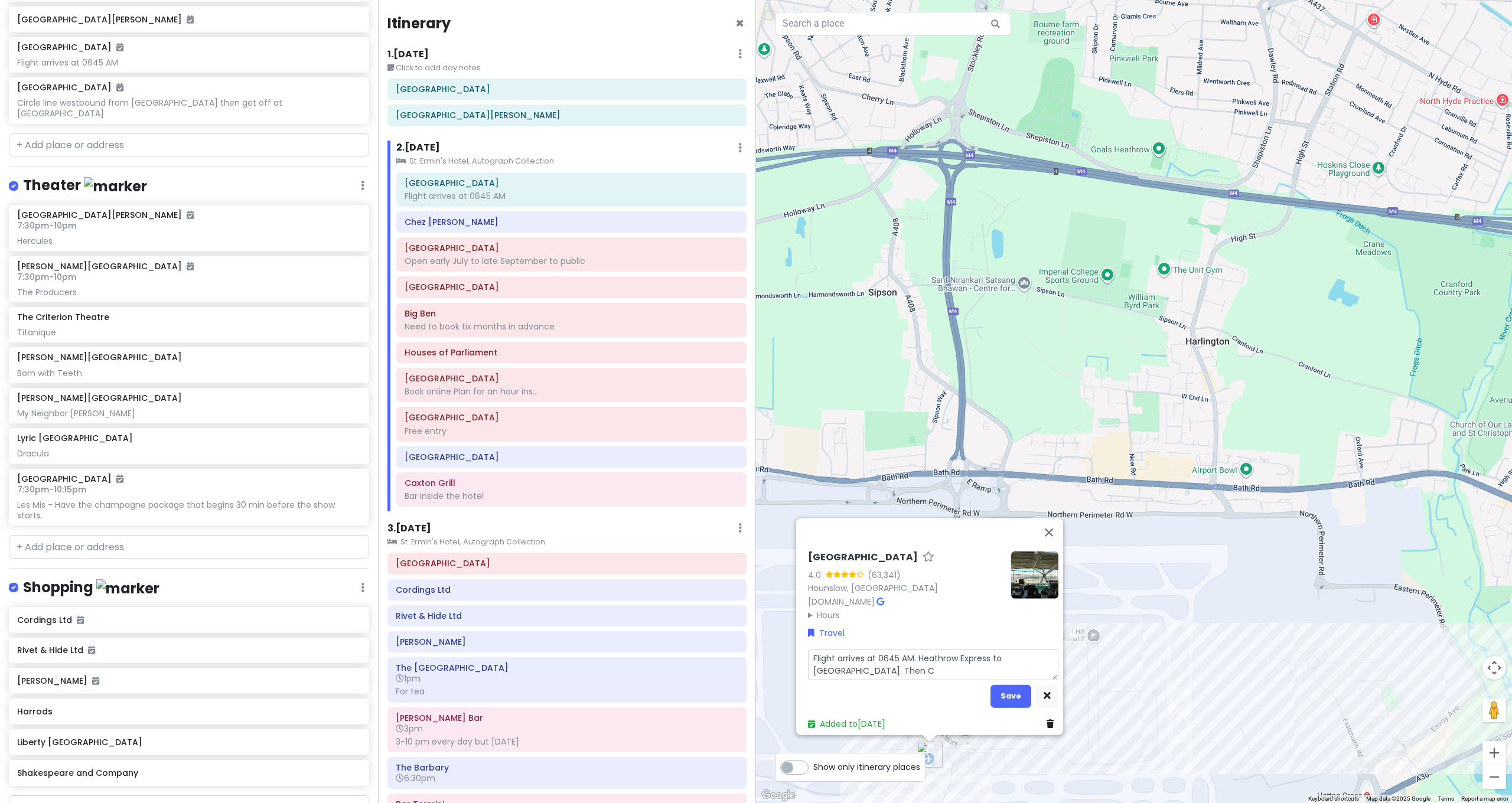
type textarea "Flight arrives at 0645 AM. Heathrow Express to [GEOGRAPHIC_DATA]. Then Ci"
type textarea "x"
type textarea "Flight arrives at 0645 AM. Heathrow Express to [GEOGRAPHIC_DATA]. Then Cir"
type textarea "x"
type textarea "Flight arrives at 0645 AM. Heathrow Express to [GEOGRAPHIC_DATA]. Then Circ"
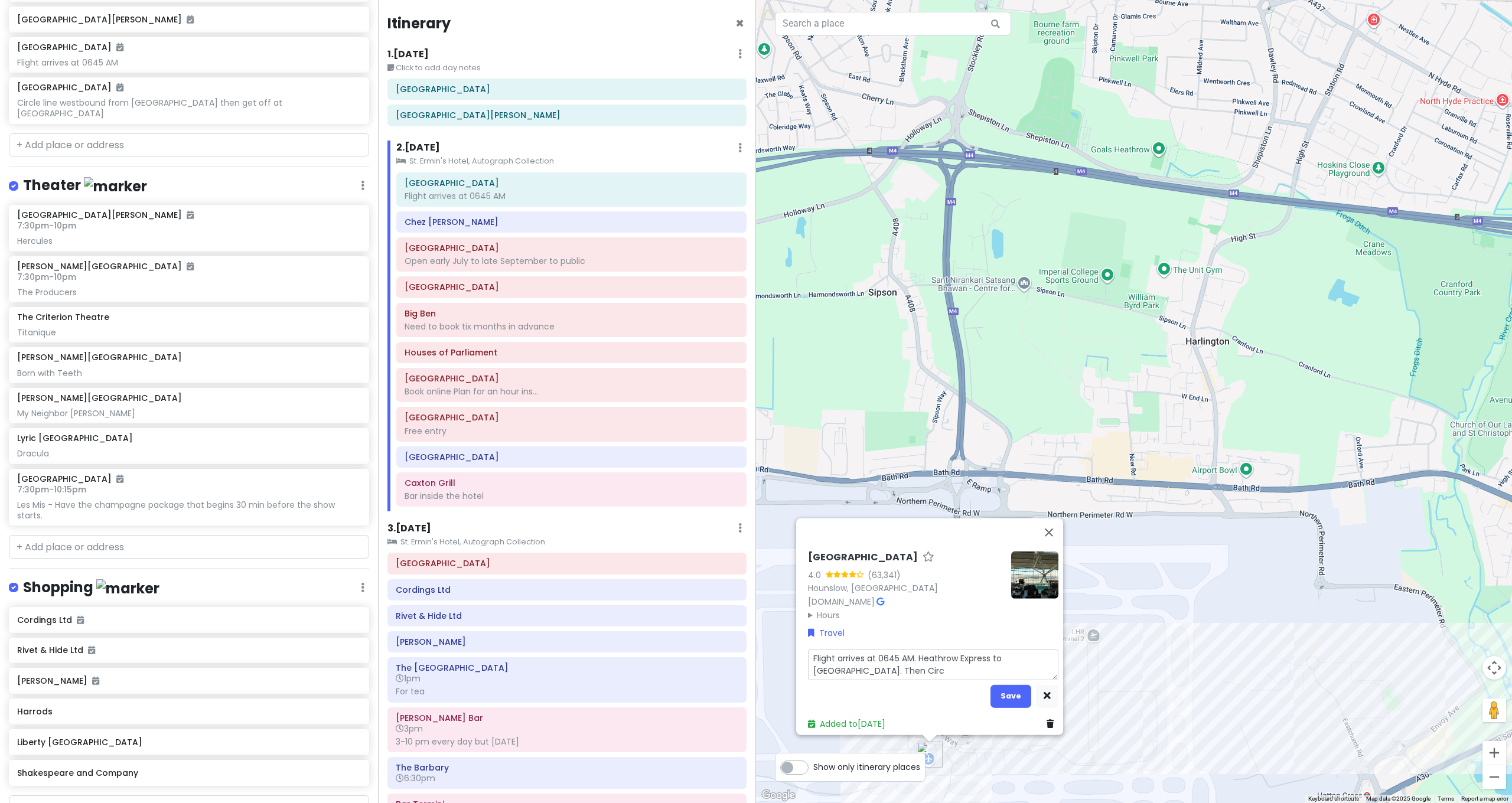
type textarea "x"
type textarea "Flight arrives at 0645 AM. Heathrow Express to [GEOGRAPHIC_DATA]. Then Circl"
type textarea "x"
type textarea "Flight arrives at 0645 AM. Heathrow Express to [GEOGRAPHIC_DATA]. Then Circle"
type textarea "x"
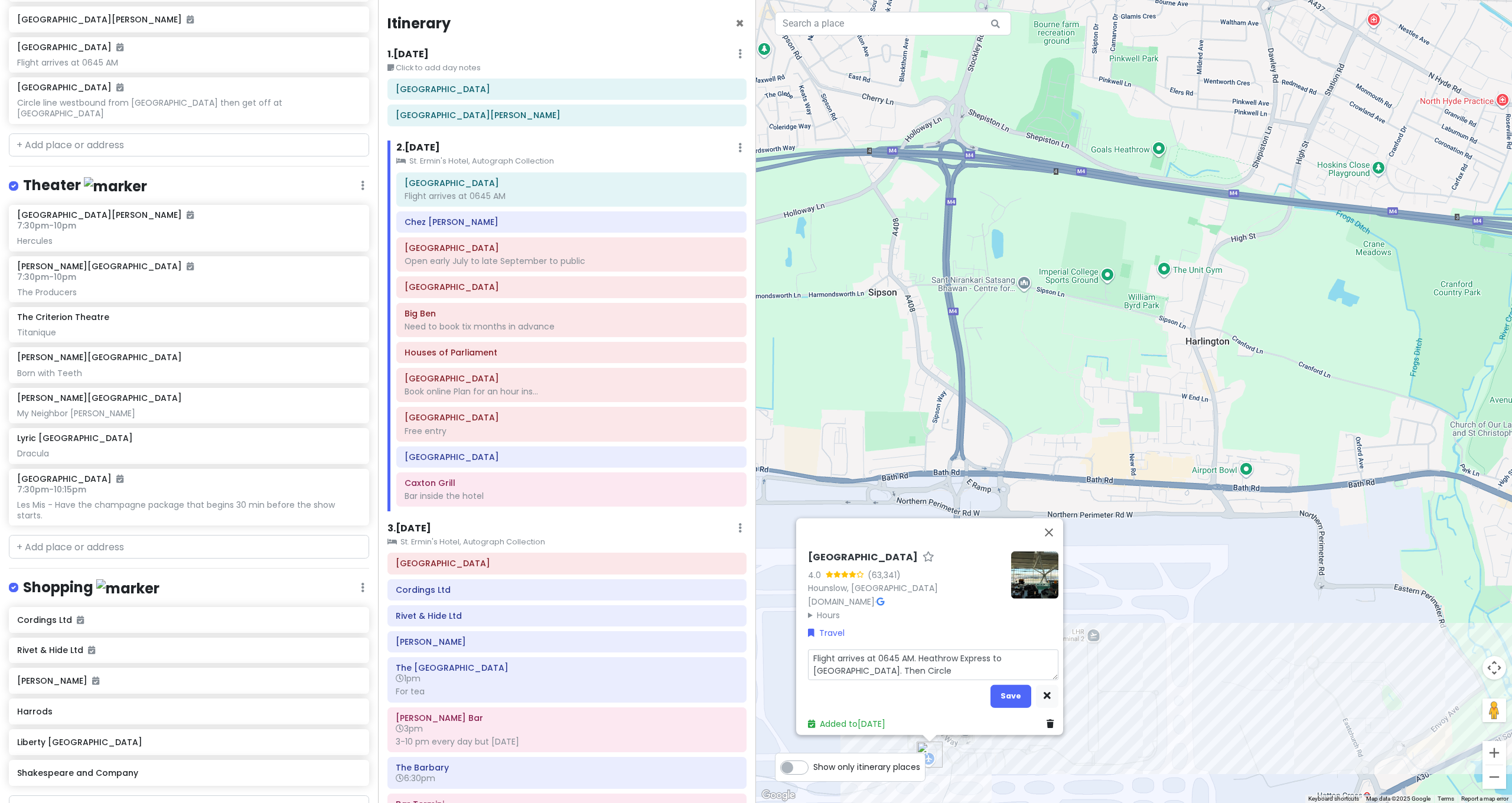
type textarea "Flight arrives at 0645 AM. Heathrow Express to [GEOGRAPHIC_DATA]. Then Circle"
type textarea "x"
type textarea "Flight arrives at 0645 AM. Heathrow Express to [GEOGRAPHIC_DATA]. Then Circle o"
type textarea "x"
type textarea "Flight arrives at 0645 AM. Heathrow Express to [GEOGRAPHIC_DATA]. Then Circle or"
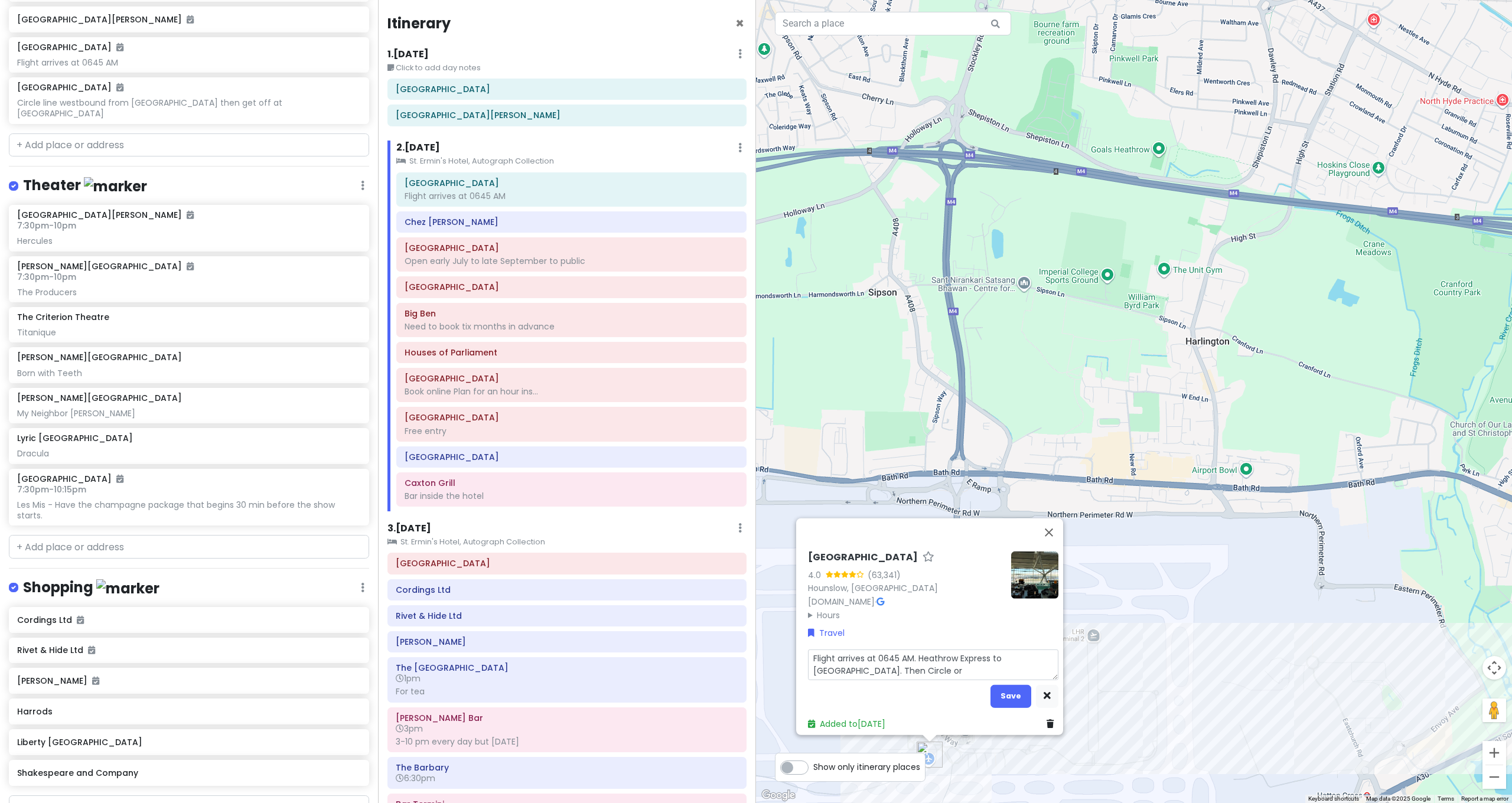
type textarea "x"
type textarea "Flight arrives at 0645 AM. Heathrow Express to [GEOGRAPHIC_DATA]. Then Circle or"
type textarea "x"
type textarea "Flight arrives at 0645 AM. Heathrow Express to [GEOGRAPHIC_DATA]. Then Circle o…"
type textarea "x"
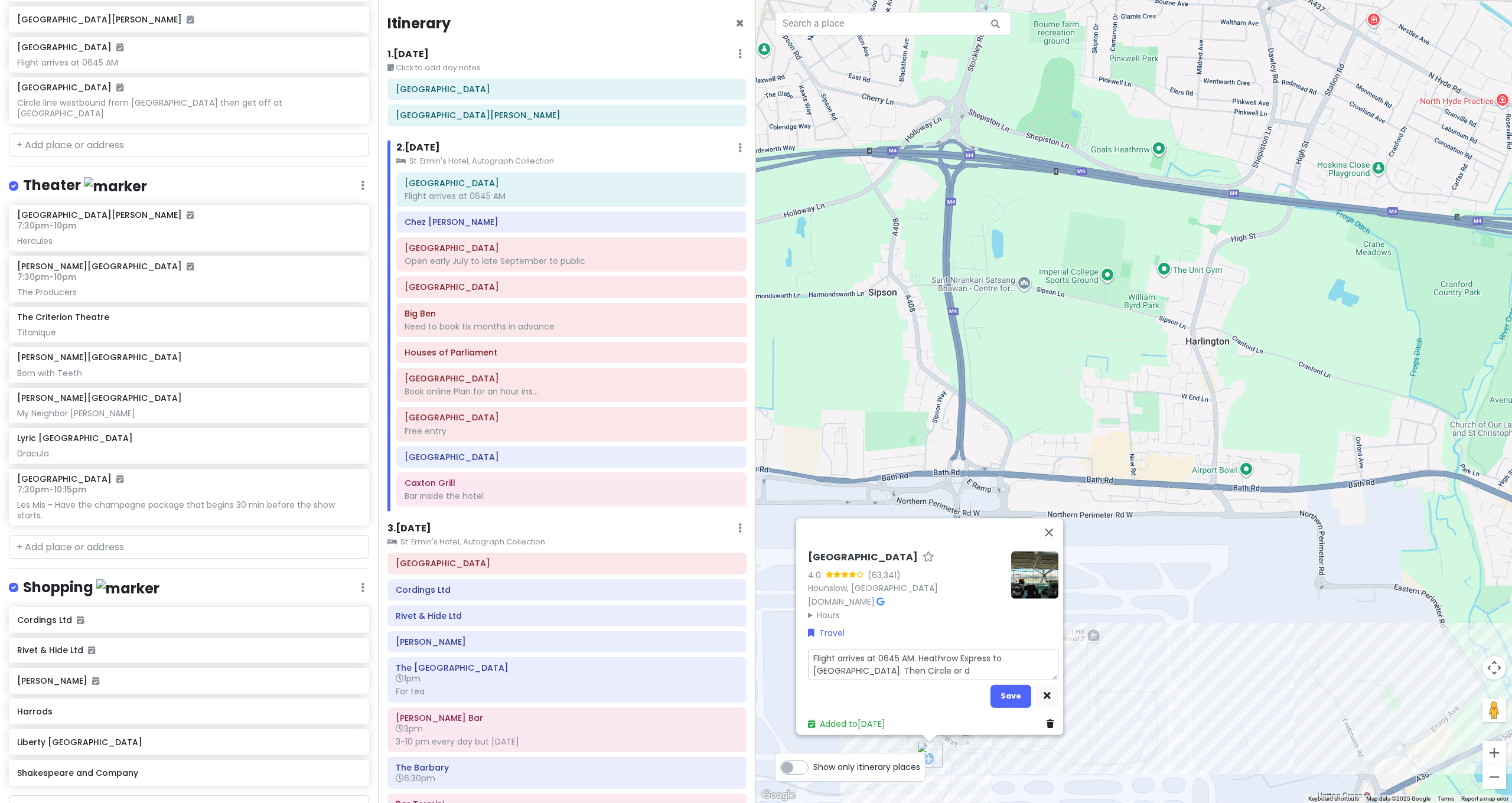
type textarea "Flight arrives at 0645 AM. Heathrow Express to [GEOGRAPHIC_DATA]. Then Circle o…"
type textarea "x"
type textarea "Flight arrives at 0645 AM. Heathrow Express to [GEOGRAPHIC_DATA]. Then Circle o…"
type textarea "x"
type textarea "Flight arrives at 0645 AM. Heathrow Express to [GEOGRAPHIC_DATA]. Then Circle or"
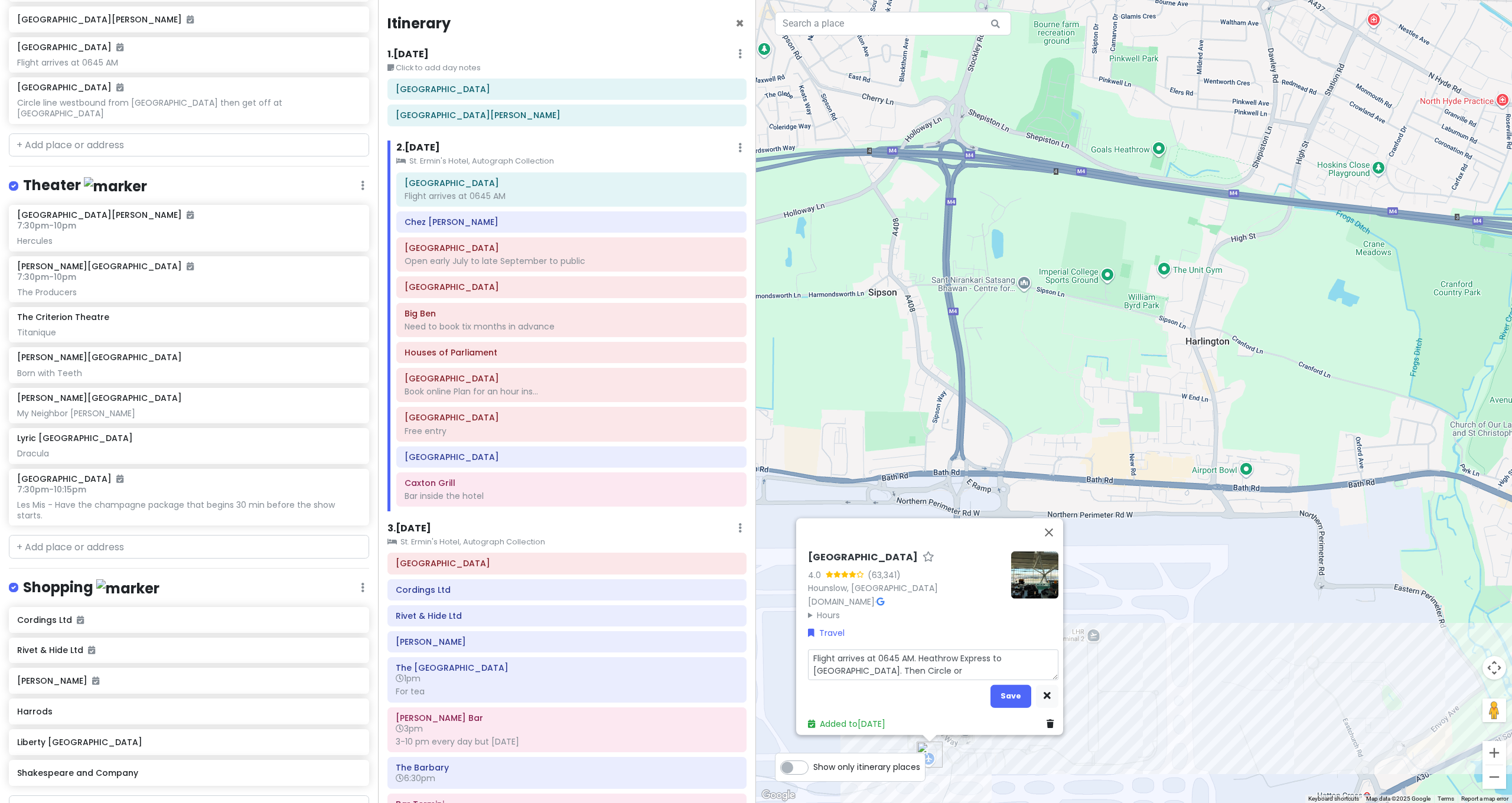
type textarea "x"
type textarea "Flight arrives at 0645 AM. Heathrow Express to [GEOGRAPHIC_DATA]. Then Circle o…"
type textarea "x"
type textarea "Flight arrives at 0645 AM. Heathrow Express to [GEOGRAPHIC_DATA]. Then Circle o…"
type textarea "x"
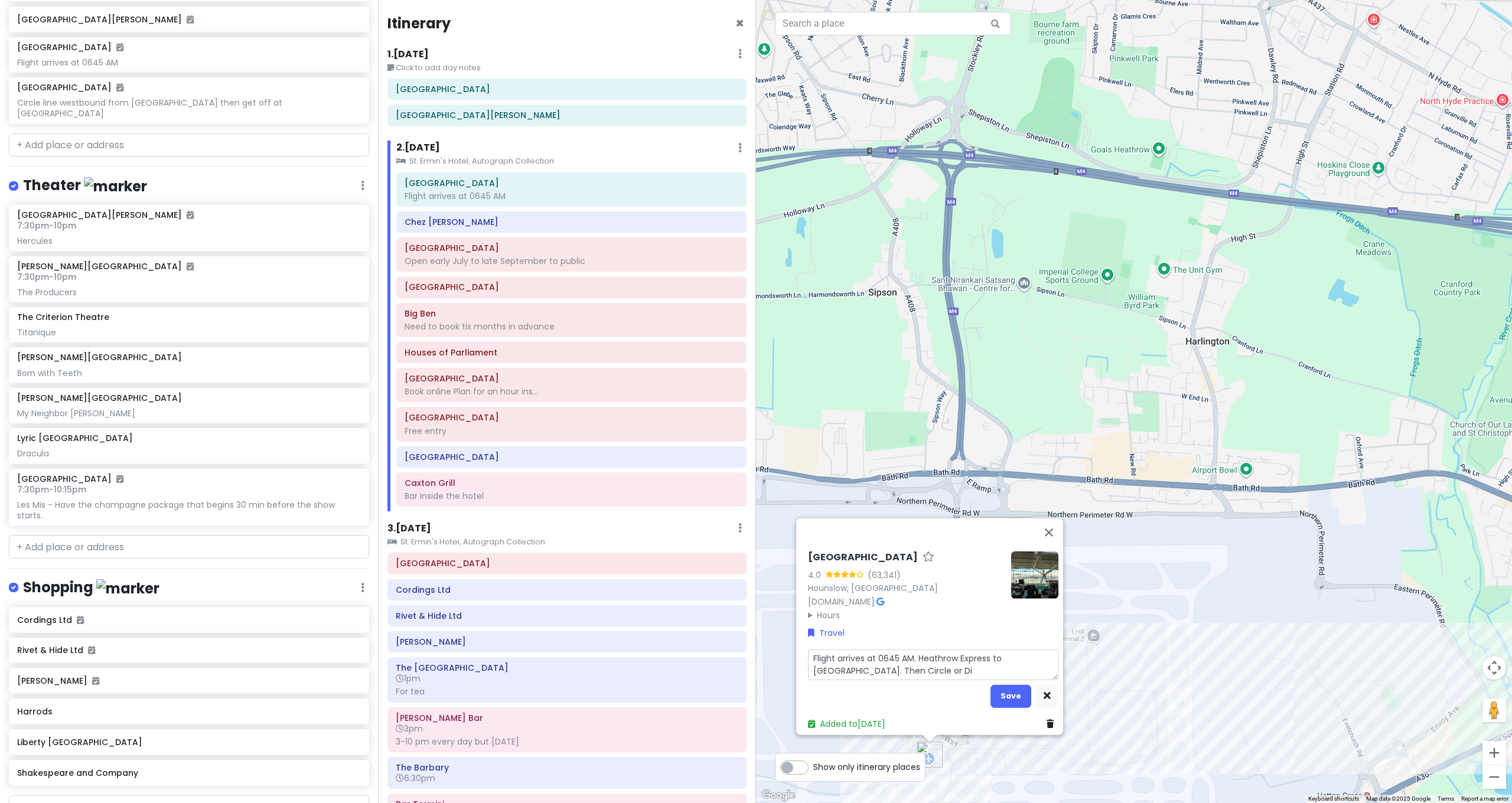
type textarea "Flight arrives at 0645 AM. Heathrow Express to [GEOGRAPHIC_DATA]. Then Circle o…"
type textarea "x"
type textarea "Flight arrives at 0645 AM. Heathrow Express to [GEOGRAPHIC_DATA]. Then Circle o…"
type textarea "x"
type textarea "Flight arrives at 0645 AM. Heathrow Express to [GEOGRAPHIC_DATA]. Then Circle o…"
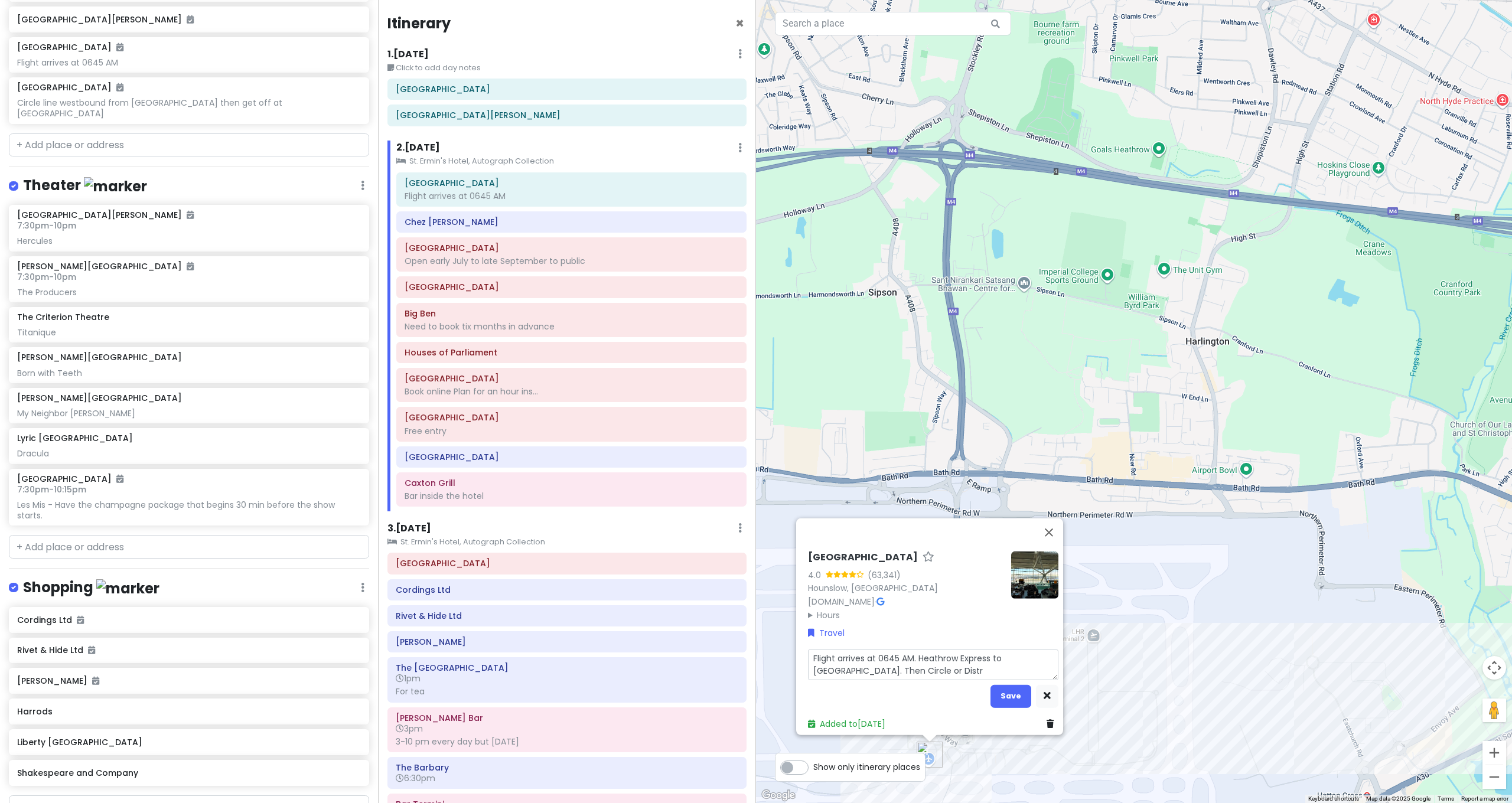
type textarea "x"
type textarea "Flight arrives at 0645 AM. Heathrow Express to [GEOGRAPHIC_DATA]. Then Circle o…"
type textarea "x"
type textarea "Flight arrives at 0645 AM. Heathrow Express to [GEOGRAPHIC_DATA]. Then Circle o…"
type textarea "x"
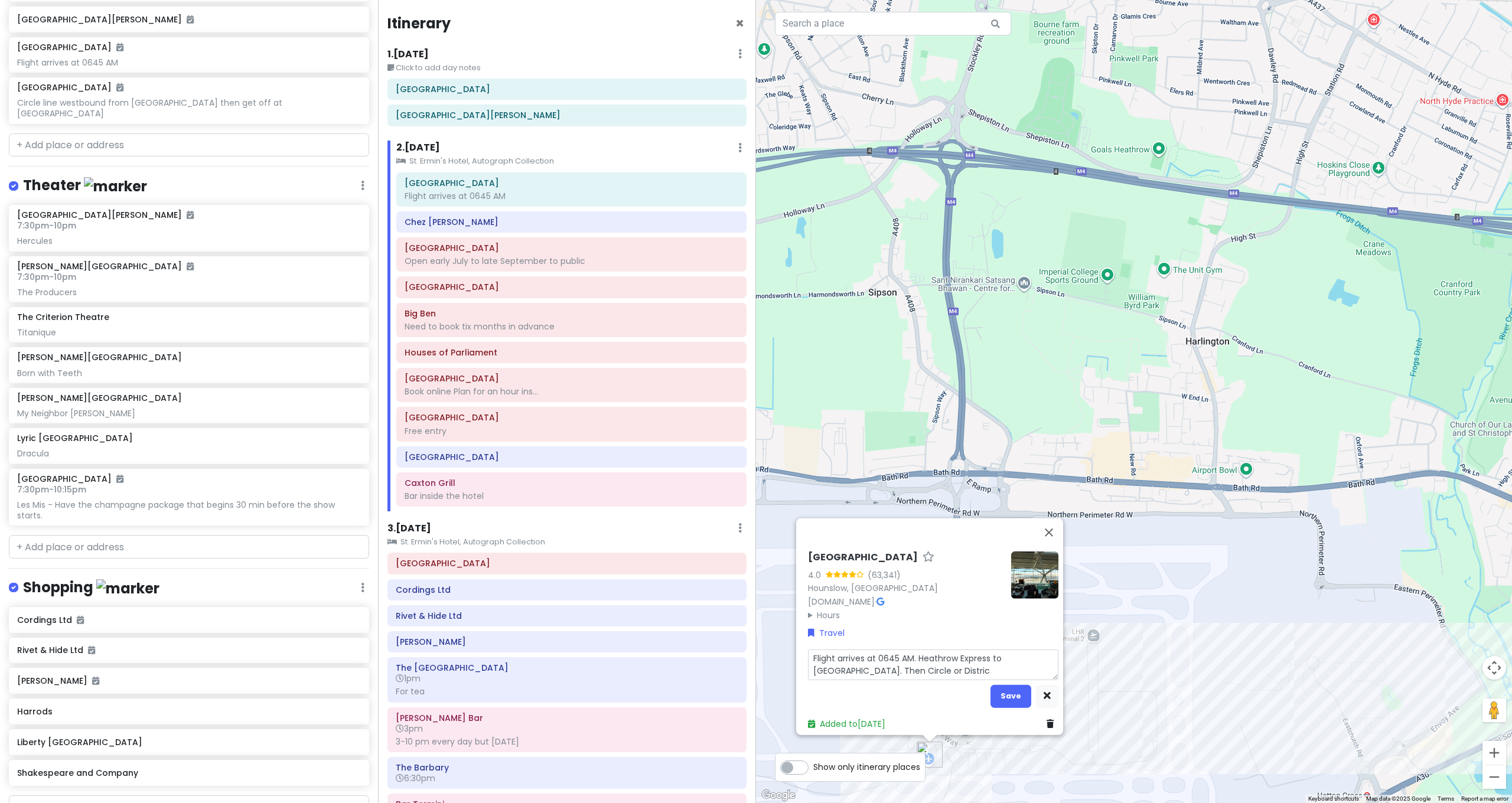
type textarea "Flight arrives at 0645 AM. Heathrow Express to [GEOGRAPHIC_DATA]. Then Circle o…"
type textarea "x"
type textarea "Flight arrives at 0645 AM. Heathrow Express to [GEOGRAPHIC_DATA]. Then Circle o…"
type textarea "x"
type textarea "Flight arrives at 0645 AM. Heathrow Express to [GEOGRAPHIC_DATA]. Then Circle o…"
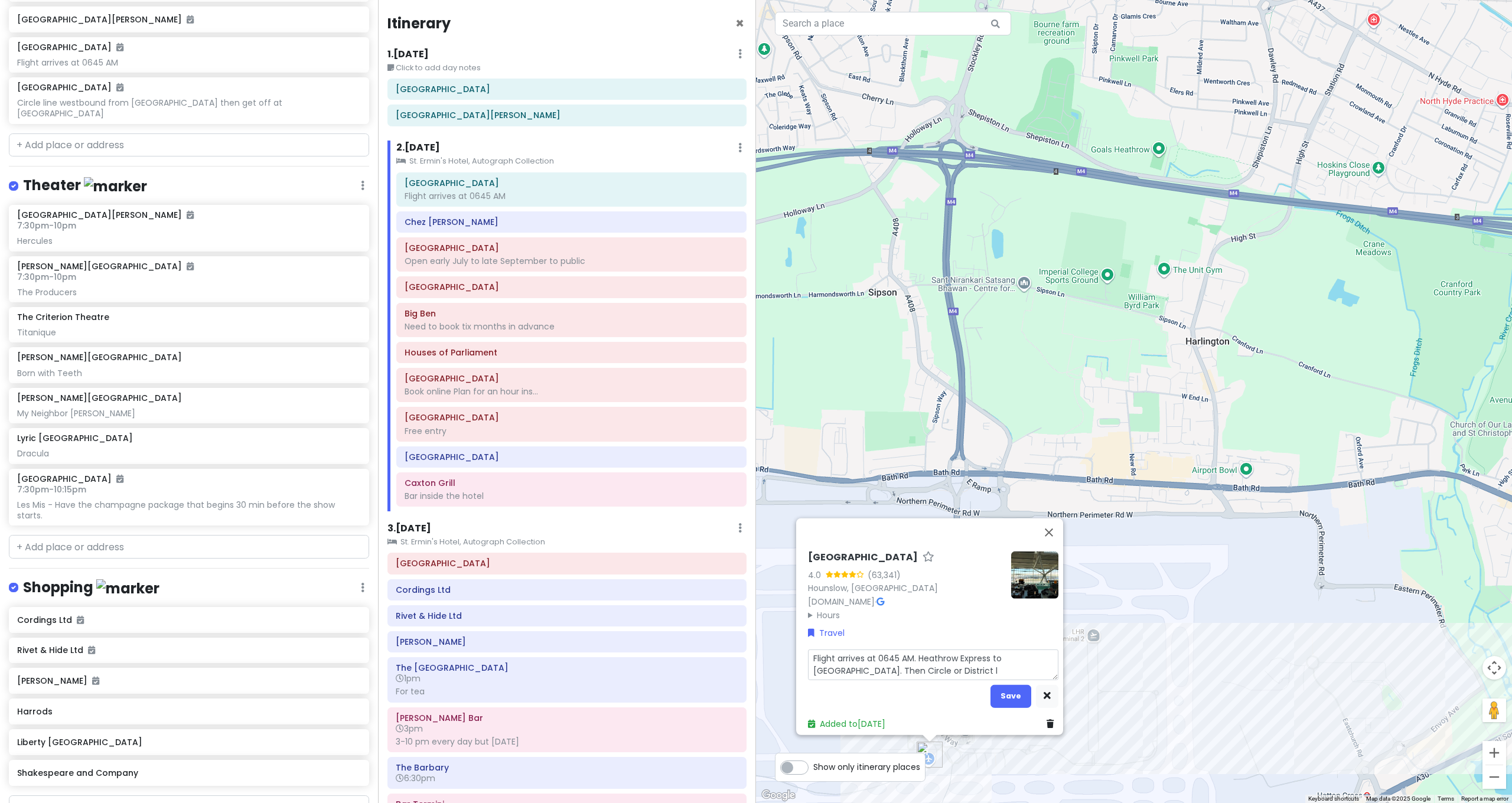
type textarea "x"
type textarea "Flight arrives at 0645 AM. Heathrow Express to [GEOGRAPHIC_DATA]. Then Circle o…"
type textarea "x"
type textarea "Flight arrives at 0645 AM. Heathrow Express to [GEOGRAPHIC_DATA]. Then Circle o…"
type textarea "x"
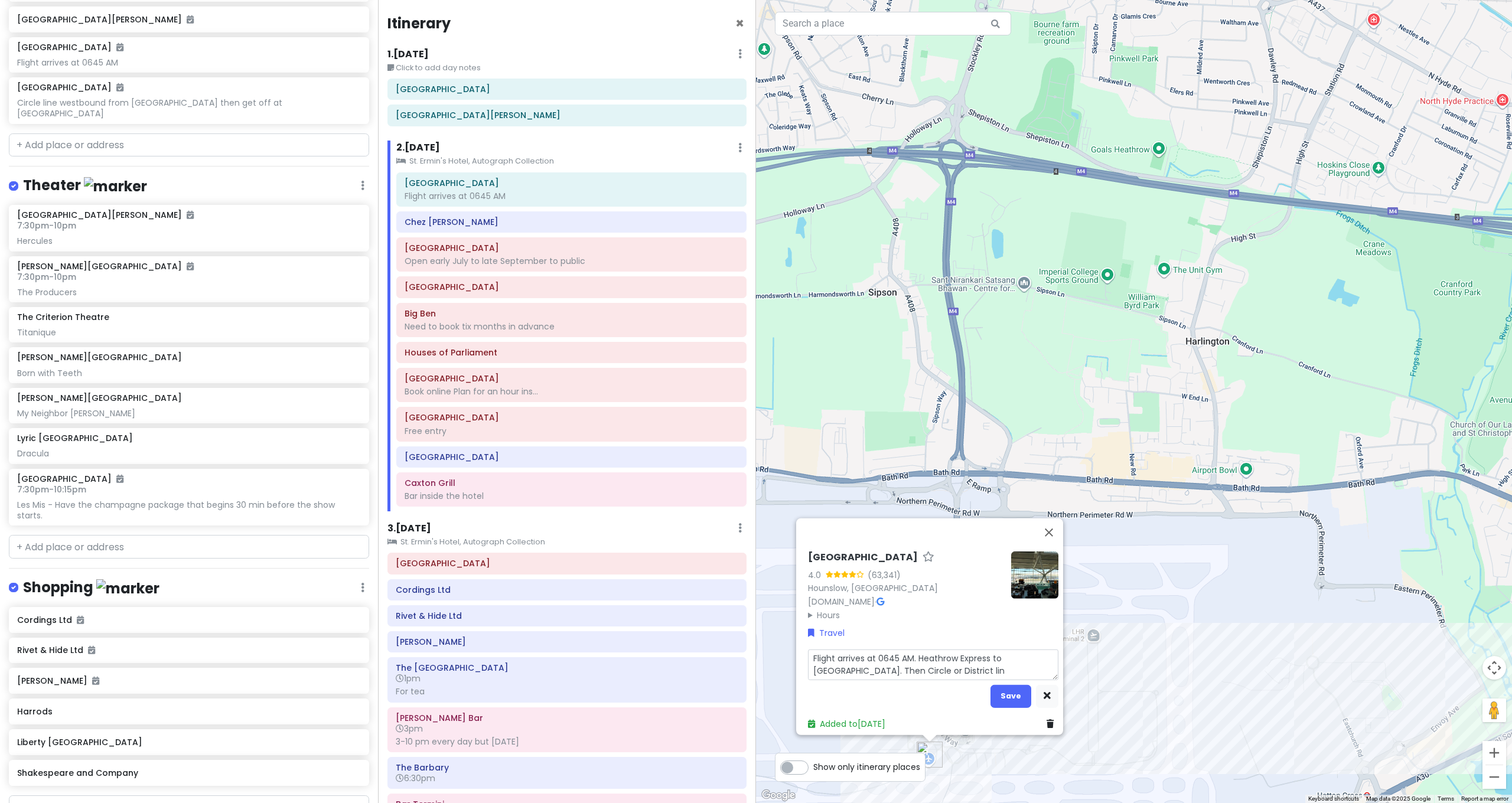
type textarea "Flight arrives at 0645 AM. Heathrow Express to [GEOGRAPHIC_DATA]. Then Circle o…"
type textarea "x"
type textarea "Flight arrives at 0645 AM. Heathrow Express to [GEOGRAPHIC_DATA]. Then Circle o…"
type textarea "x"
type textarea "Flight arrives at 0645 AM. Heathrow Express to [GEOGRAPHIC_DATA]. Then Circle o…"
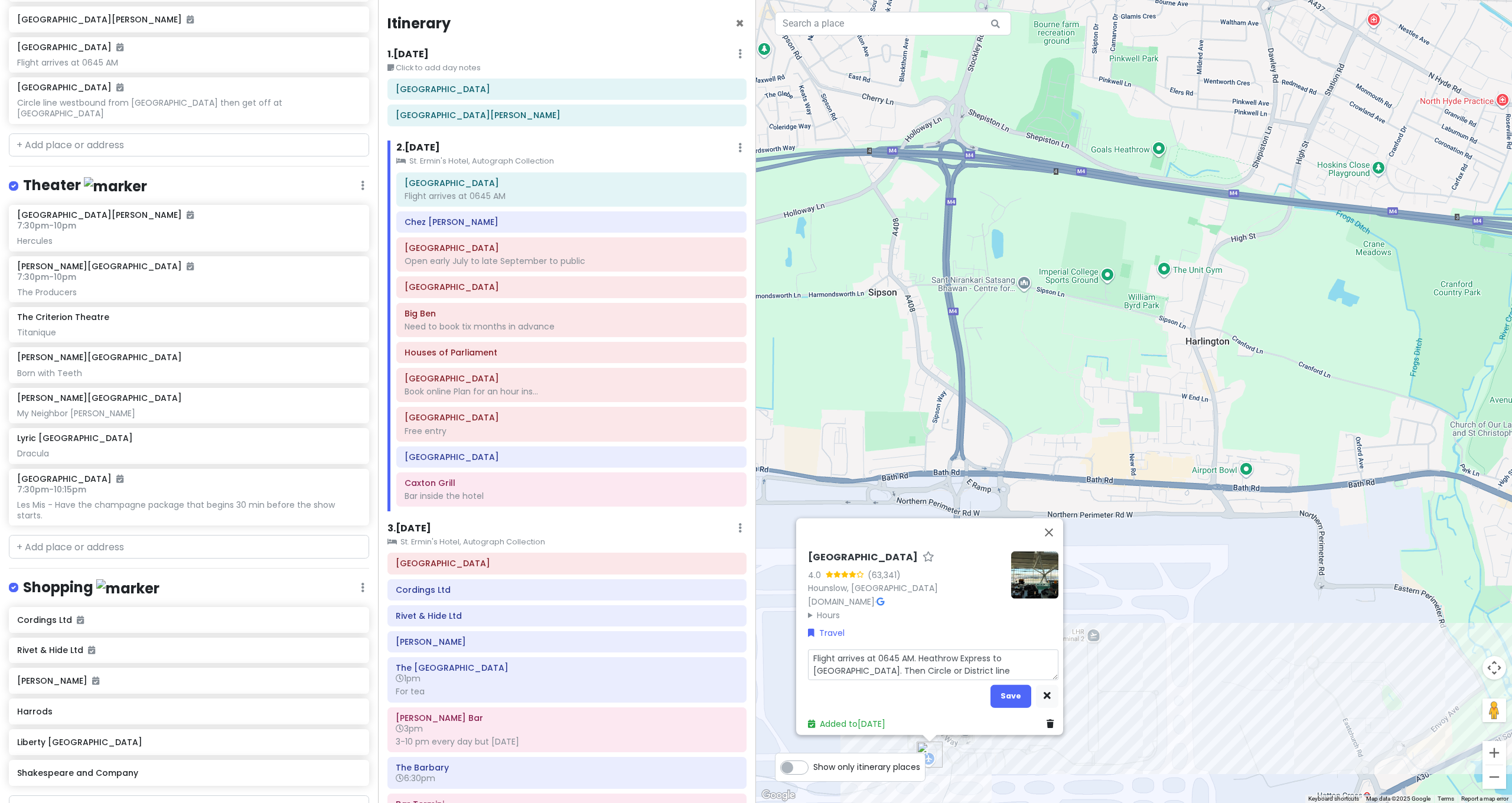
type textarea "x"
type textarea "Flight arrives at 0645 AM. Heathrow Express to [GEOGRAPHIC_DATA]. Then Circle o…"
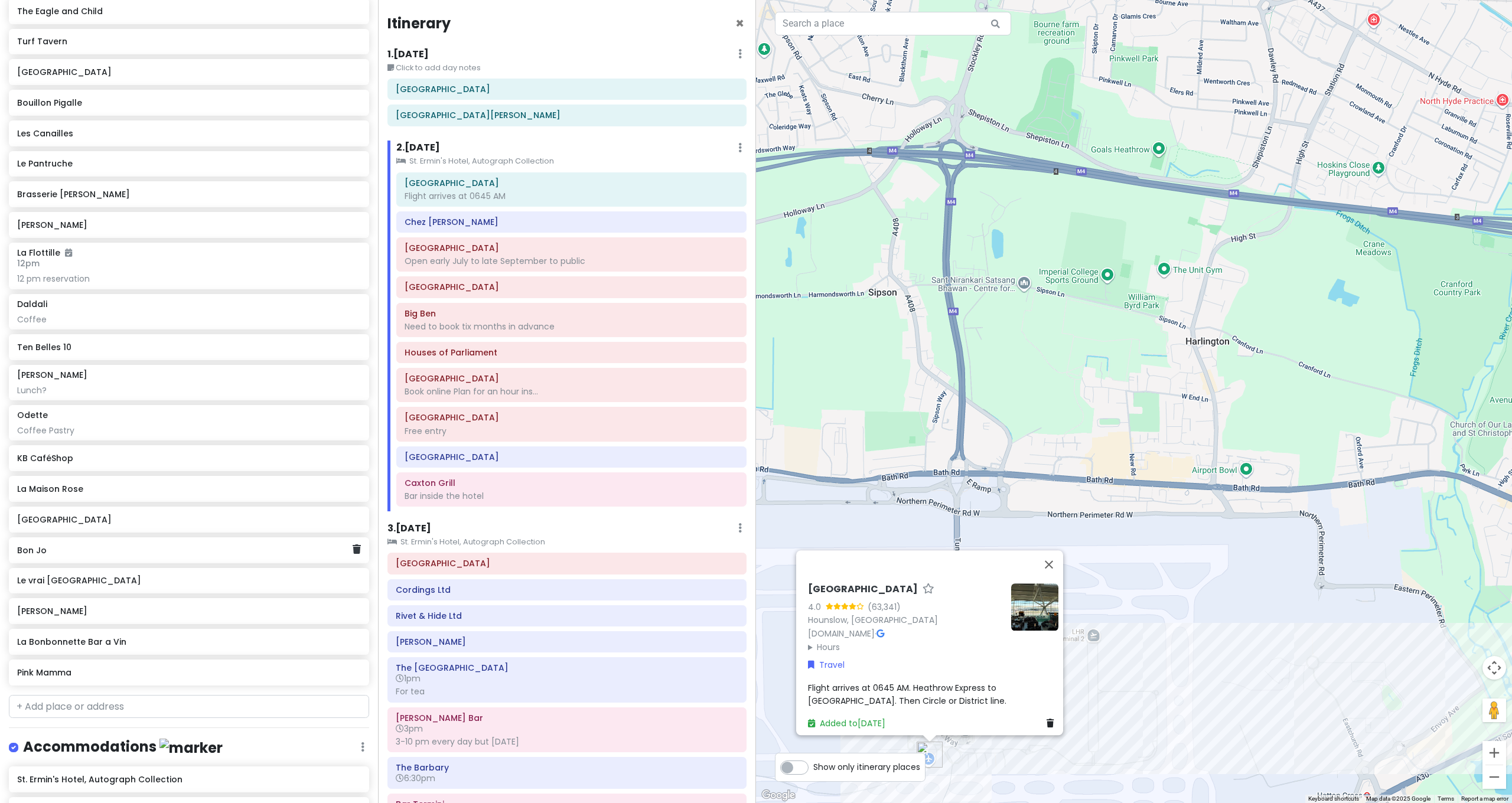
scroll to position [3498, 0]
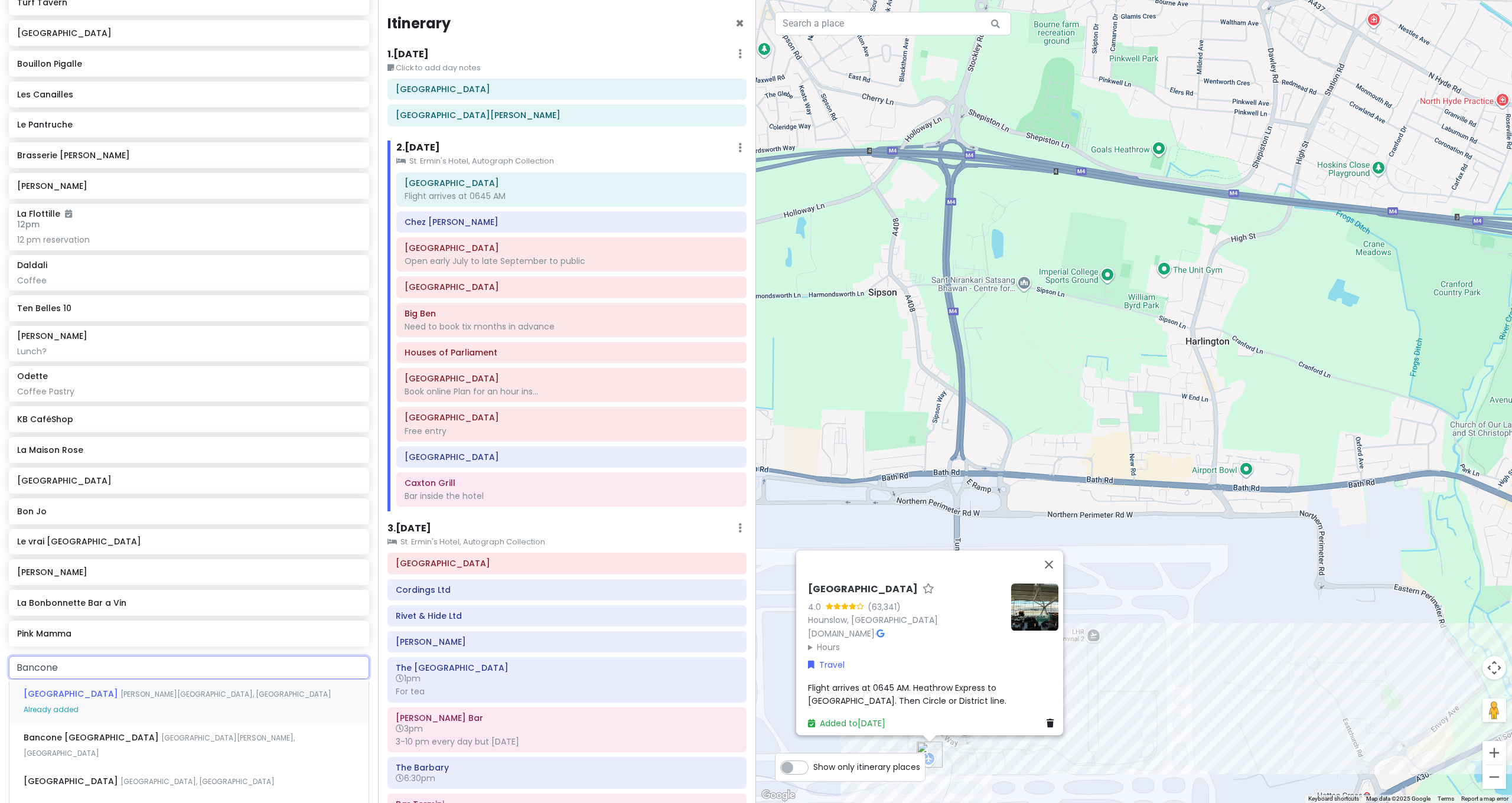
type input "Bancone"
click at [156, 724] on div "[GEOGRAPHIC_DATA] [GEOGRAPHIC_DATA][PERSON_NAME], [GEOGRAPHIC_DATA]" at bounding box center [188, 746] width 359 height 44
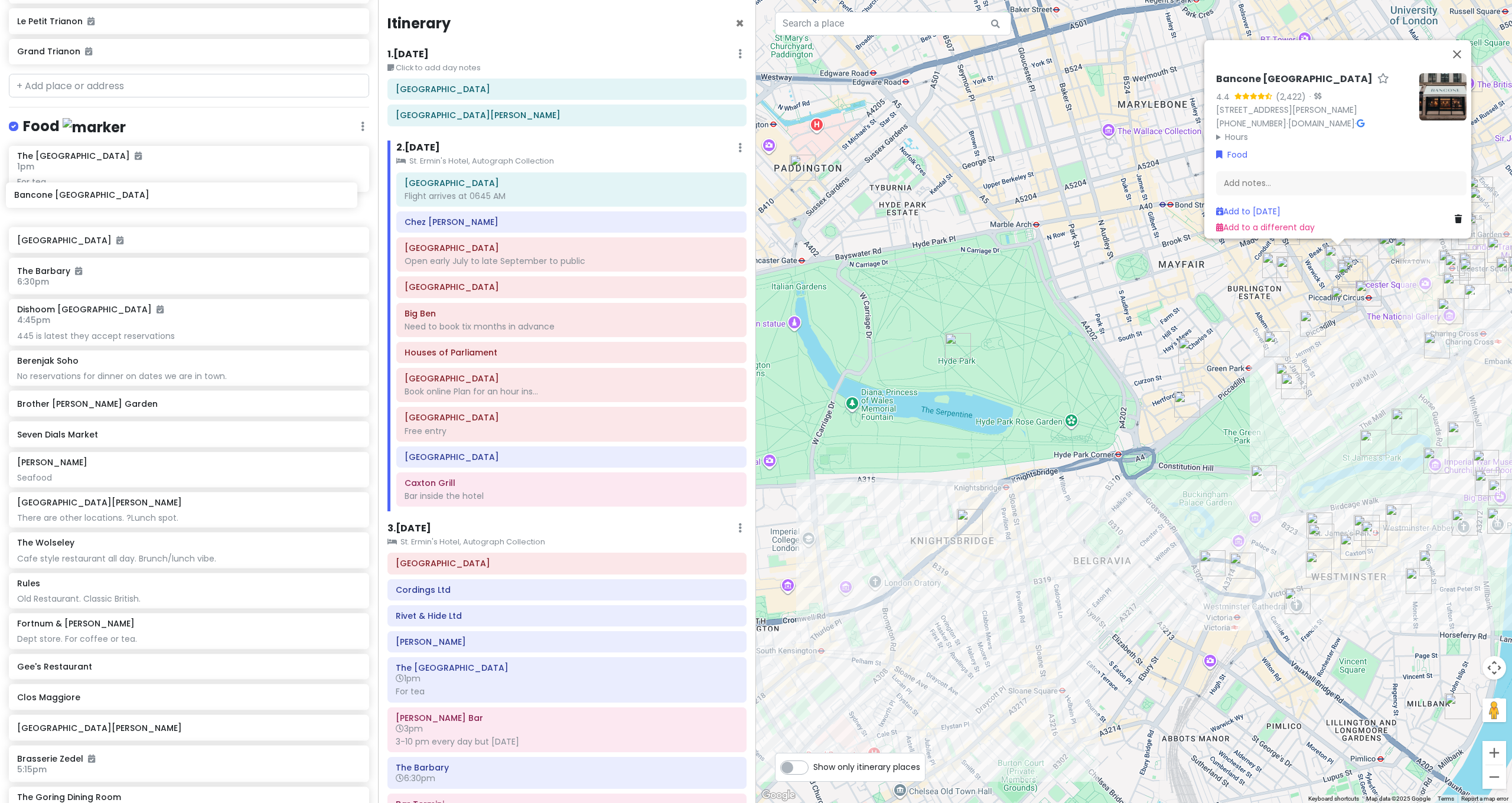
scroll to position [1739, 0]
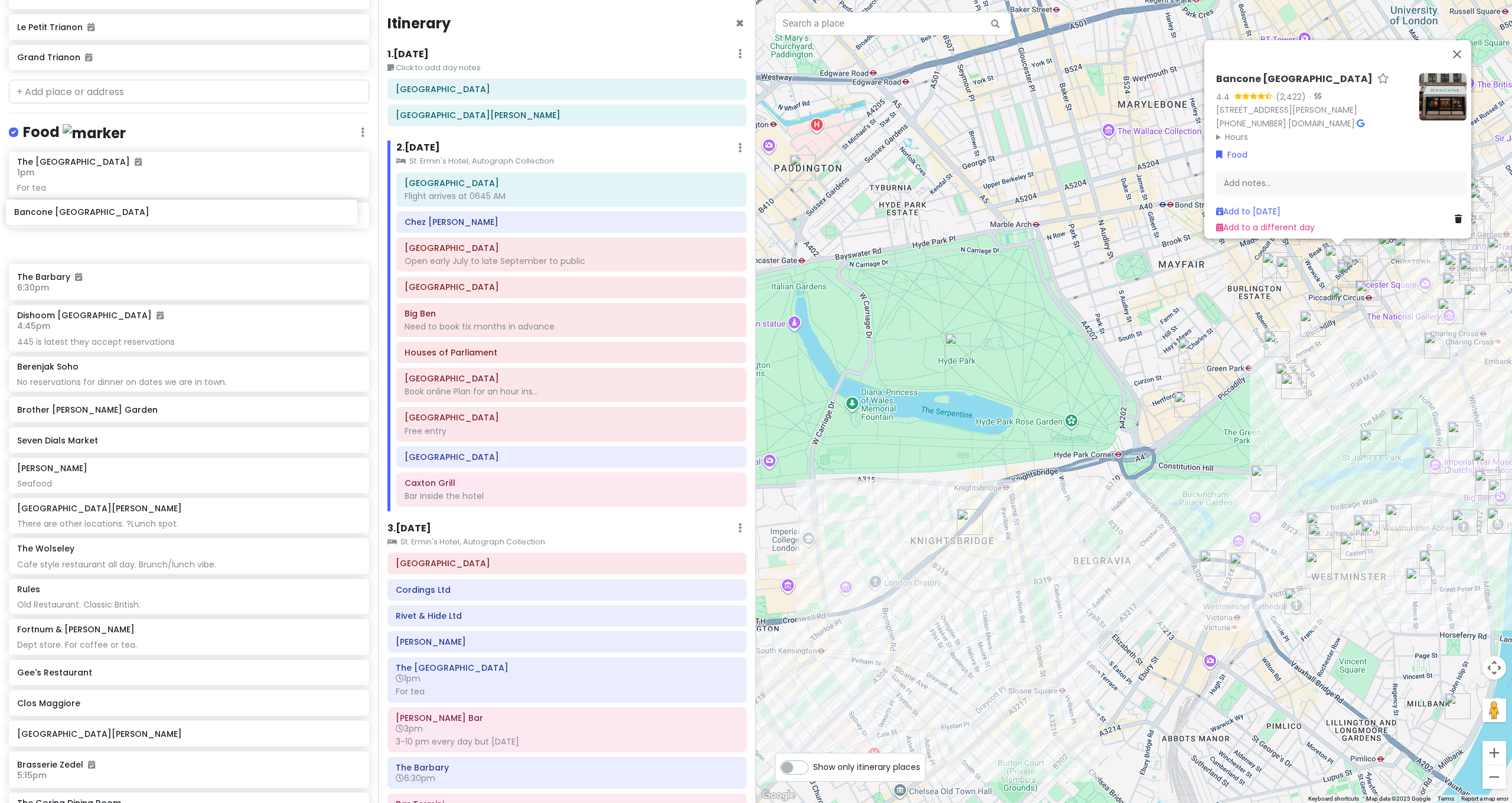
drag, startPoint x: 131, startPoint y: 637, endPoint x: 127, endPoint y: 220, distance: 417.0
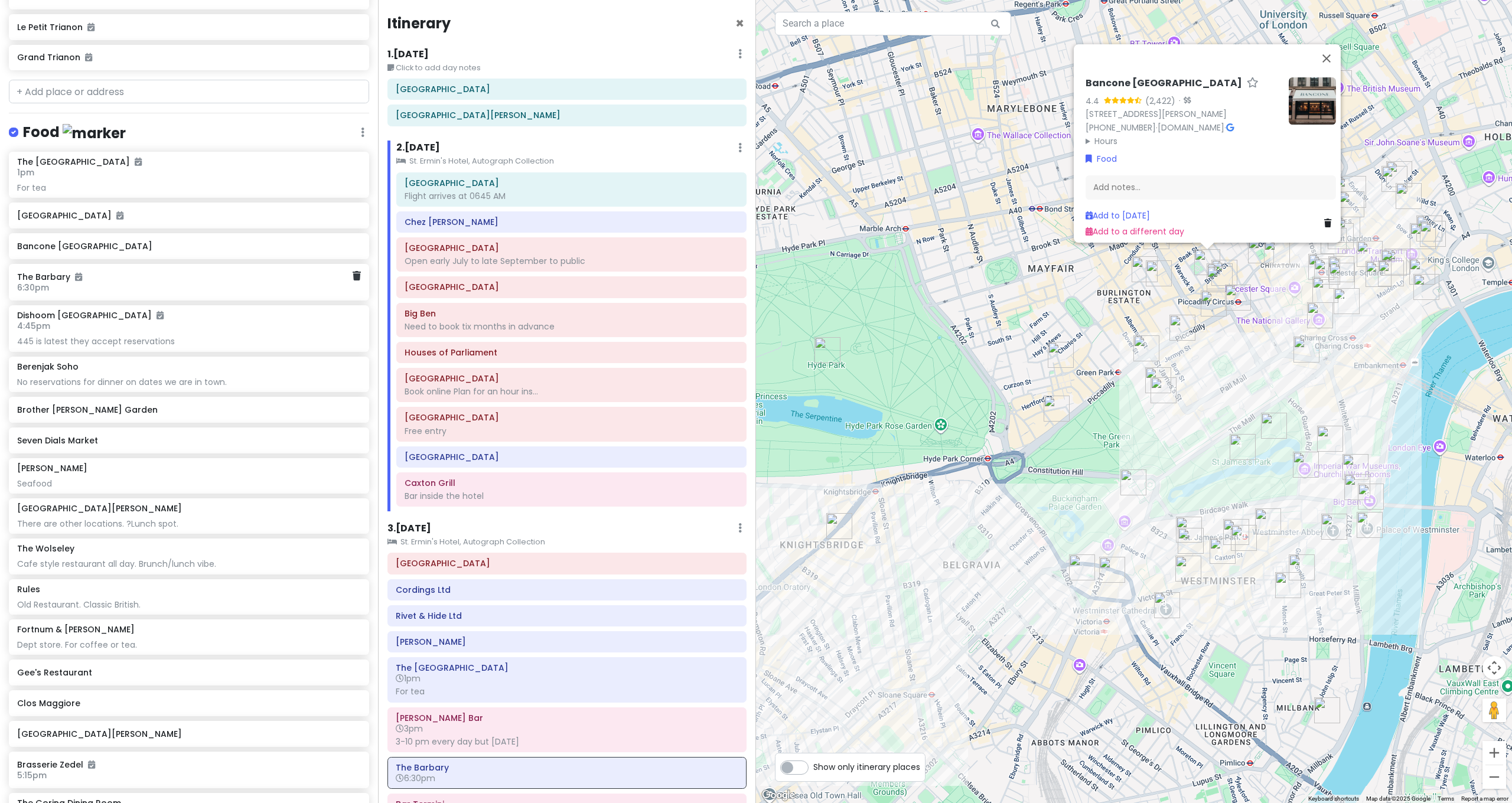
drag, startPoint x: 1405, startPoint y: 337, endPoint x: 1271, endPoint y: 342, distance: 134.1
click at [1271, 342] on div "Bancone Golden Square 4.4 (2,422) · [STREET_ADDRESS][PERSON_NAME] [PHONE_NUMBER…" at bounding box center [1135, 401] width 756 height 803
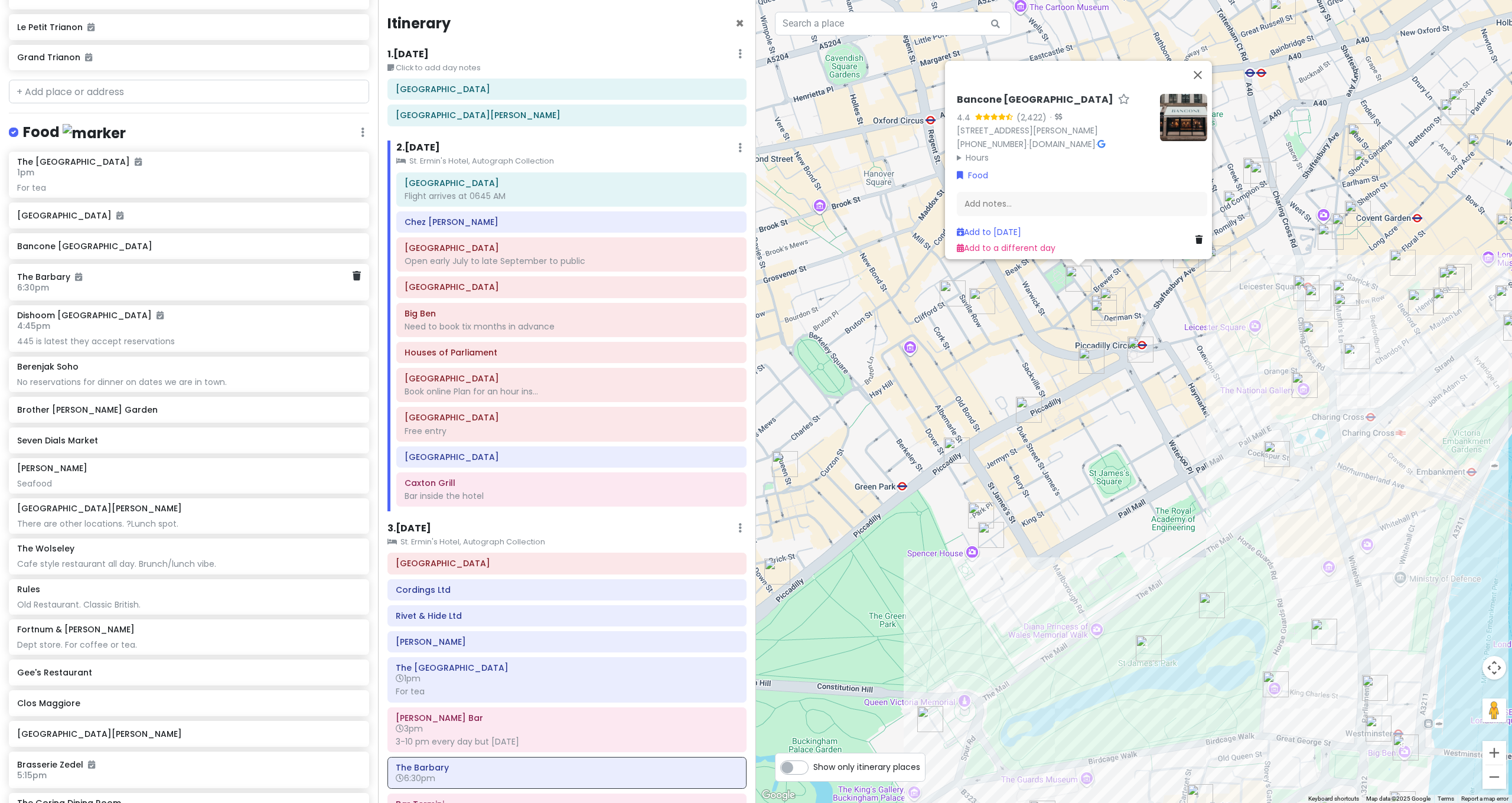
drag, startPoint x: 1272, startPoint y: 345, endPoint x: 1210, endPoint y: 429, distance: 104.4
click at [1210, 429] on div "Bancone Golden Square 4.4 (2,422) · [STREET_ADDRESS][PERSON_NAME] [PHONE_NUMBER…" at bounding box center [1135, 401] width 756 height 803
click at [1183, 404] on div "Bancone Golden Square 4.4 (2,422) · [STREET_ADDRESS][PERSON_NAME] [PHONE_NUMBER…" at bounding box center [1135, 401] width 756 height 803
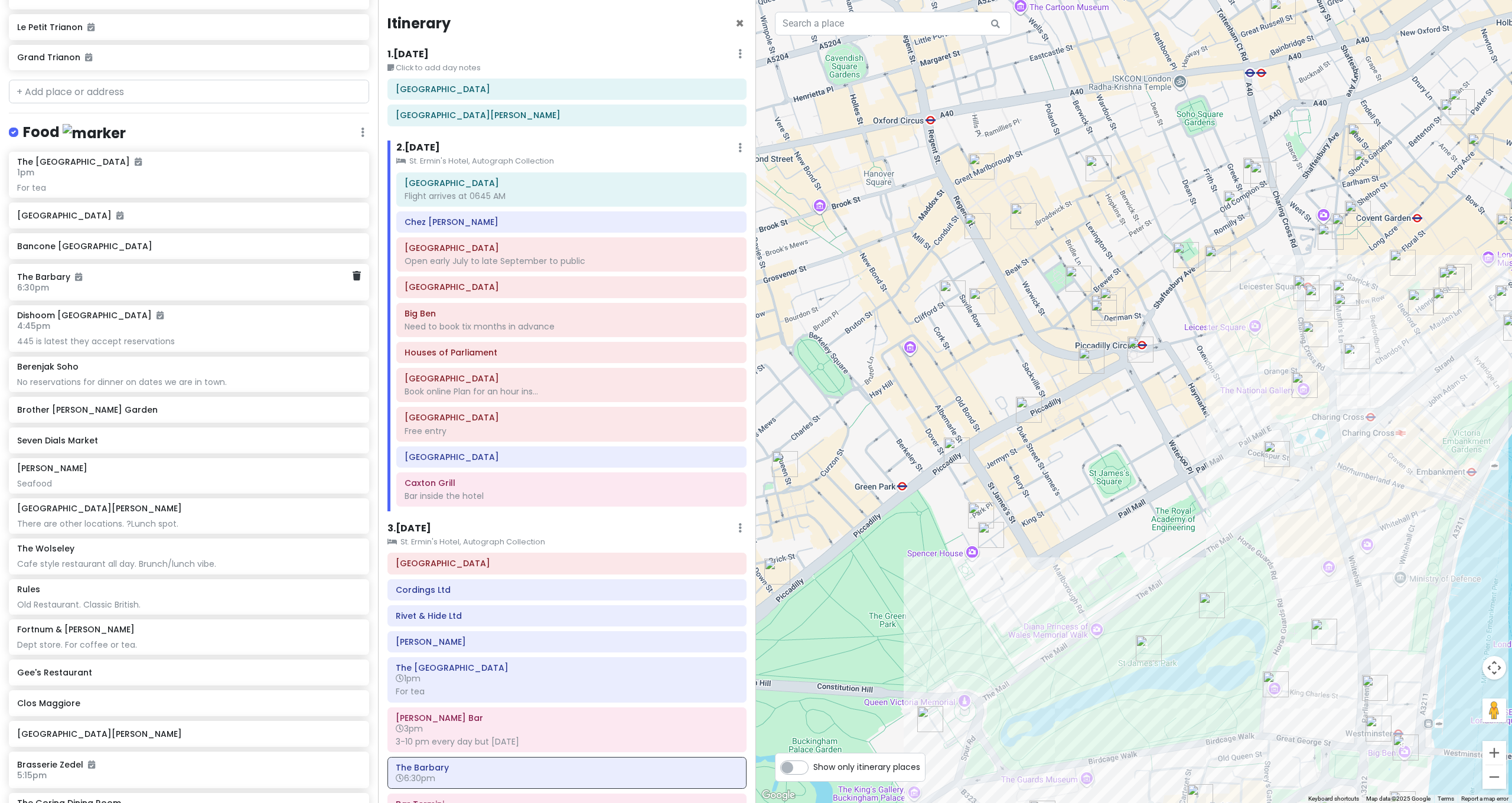
click at [1085, 360] on img "Cordings Ltd" at bounding box center [1091, 361] width 26 height 26
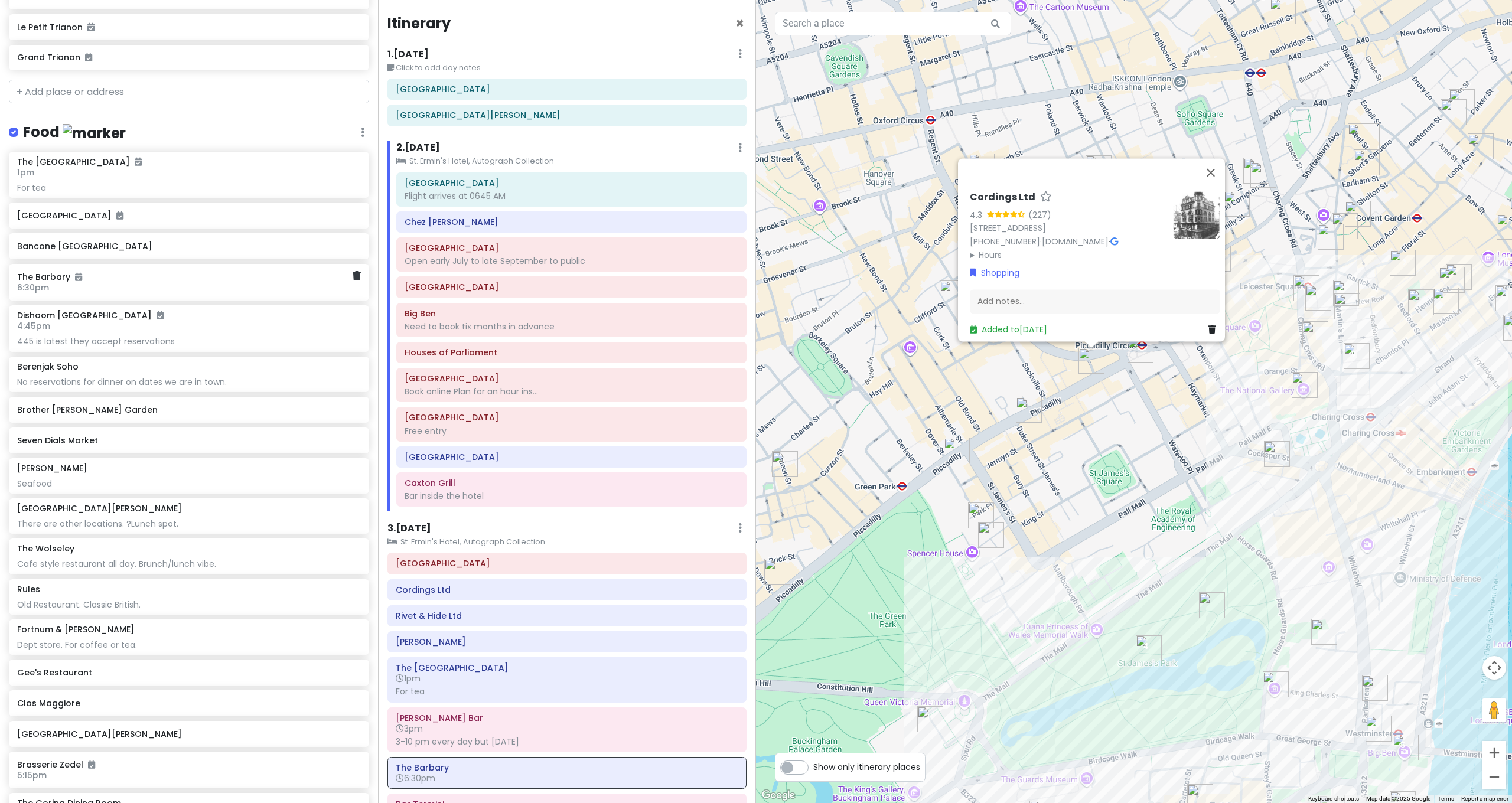
drag, startPoint x: 1044, startPoint y: 361, endPoint x: 1038, endPoint y: 355, distance: 8.5
click at [1044, 361] on div "Cordings Ltd 4.3 (227) [STREET_ADDRESS] [PHONE_NUMBER] · [DOMAIN_NAME] · Hours …" at bounding box center [1135, 401] width 756 height 803
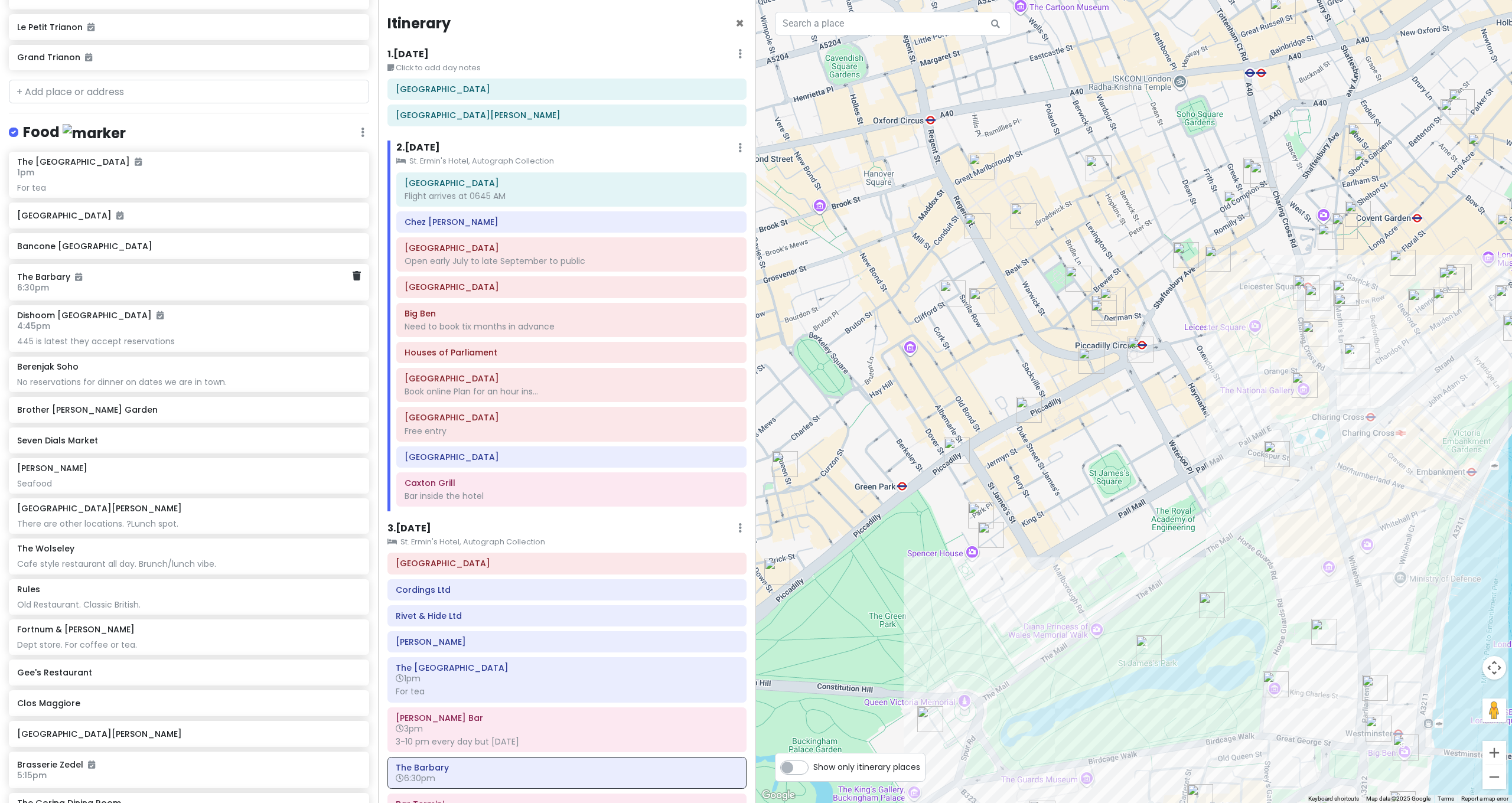
click at [974, 295] on img "Drake's" at bounding box center [982, 301] width 26 height 26
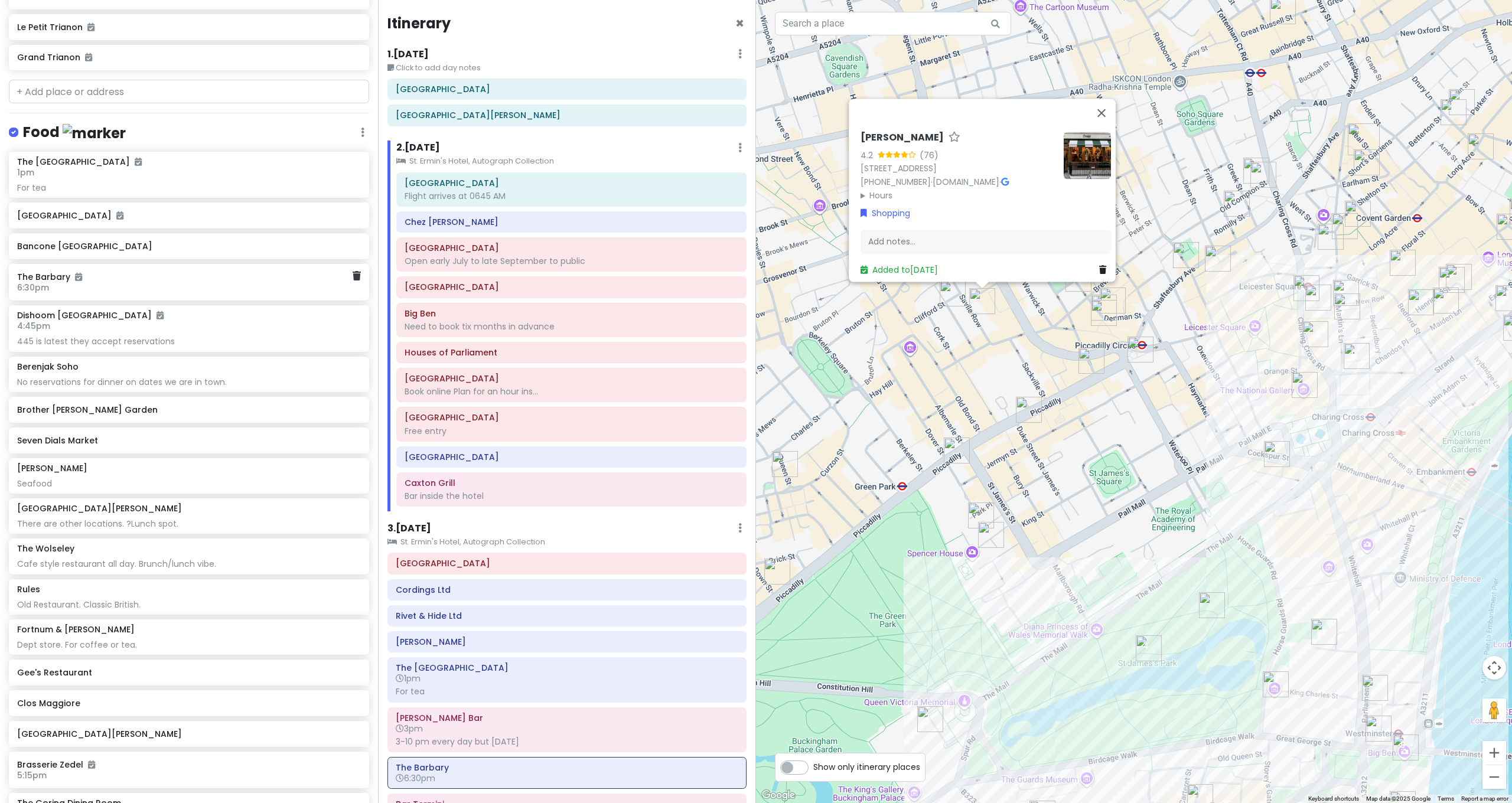
drag, startPoint x: 1145, startPoint y: 323, endPoint x: 1108, endPoint y: 315, distance: 37.9
click at [1143, 322] on div "[PERSON_NAME] 4.2 (76) [STREET_ADDRESS] [PHONE_NUMBER] · [DOMAIN_NAME] · Hours …" at bounding box center [1135, 401] width 756 height 803
click at [1104, 313] on img "Brasserie Zedel" at bounding box center [1103, 312] width 26 height 26
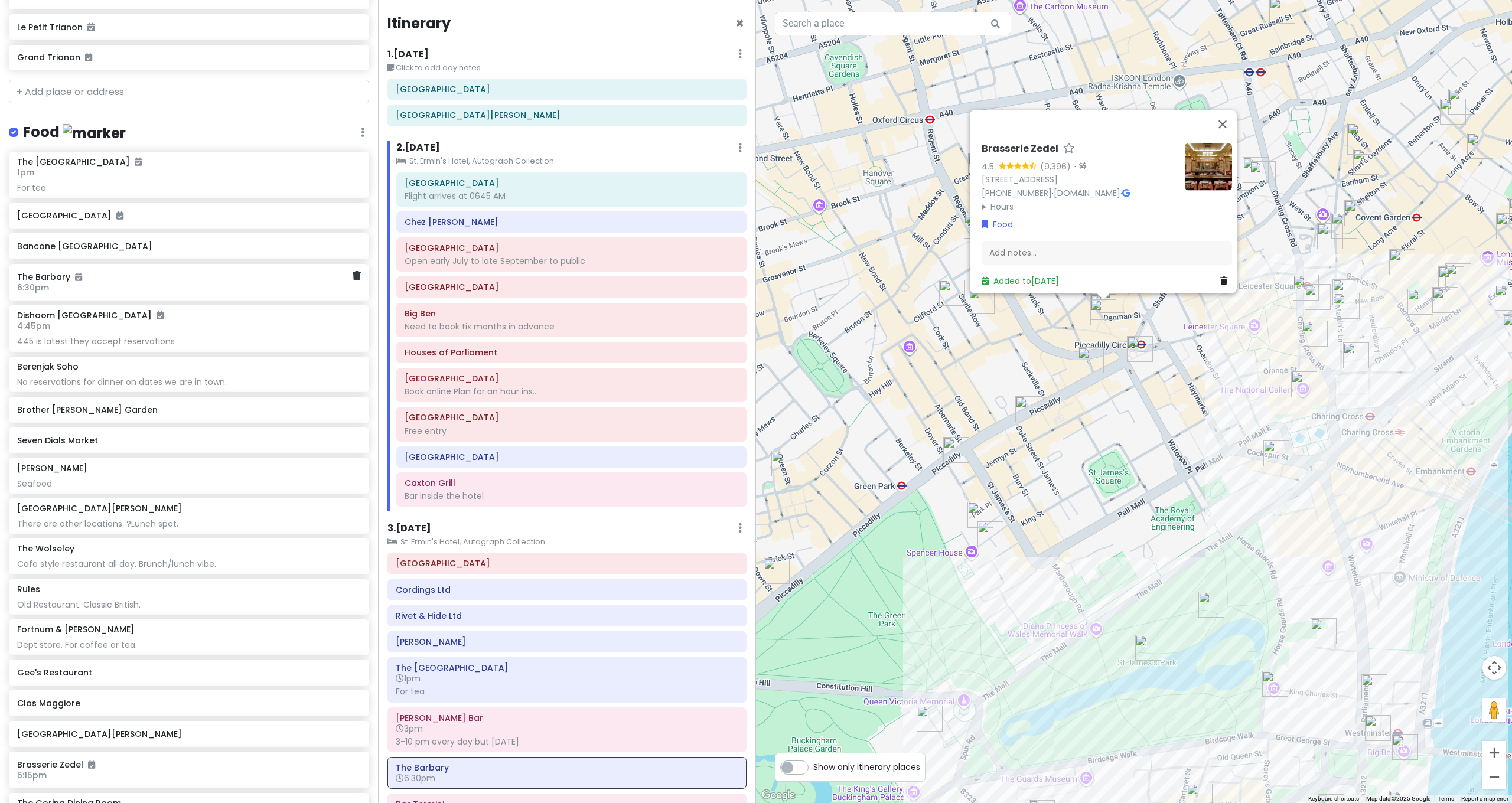
click at [1125, 319] on div "Brasserie Zedel 4.5 (9,396) · [STREET_ADDRESS] [PHONE_NUMBER] · [DOMAIN_NAME] ·…" at bounding box center [1135, 401] width 756 height 803
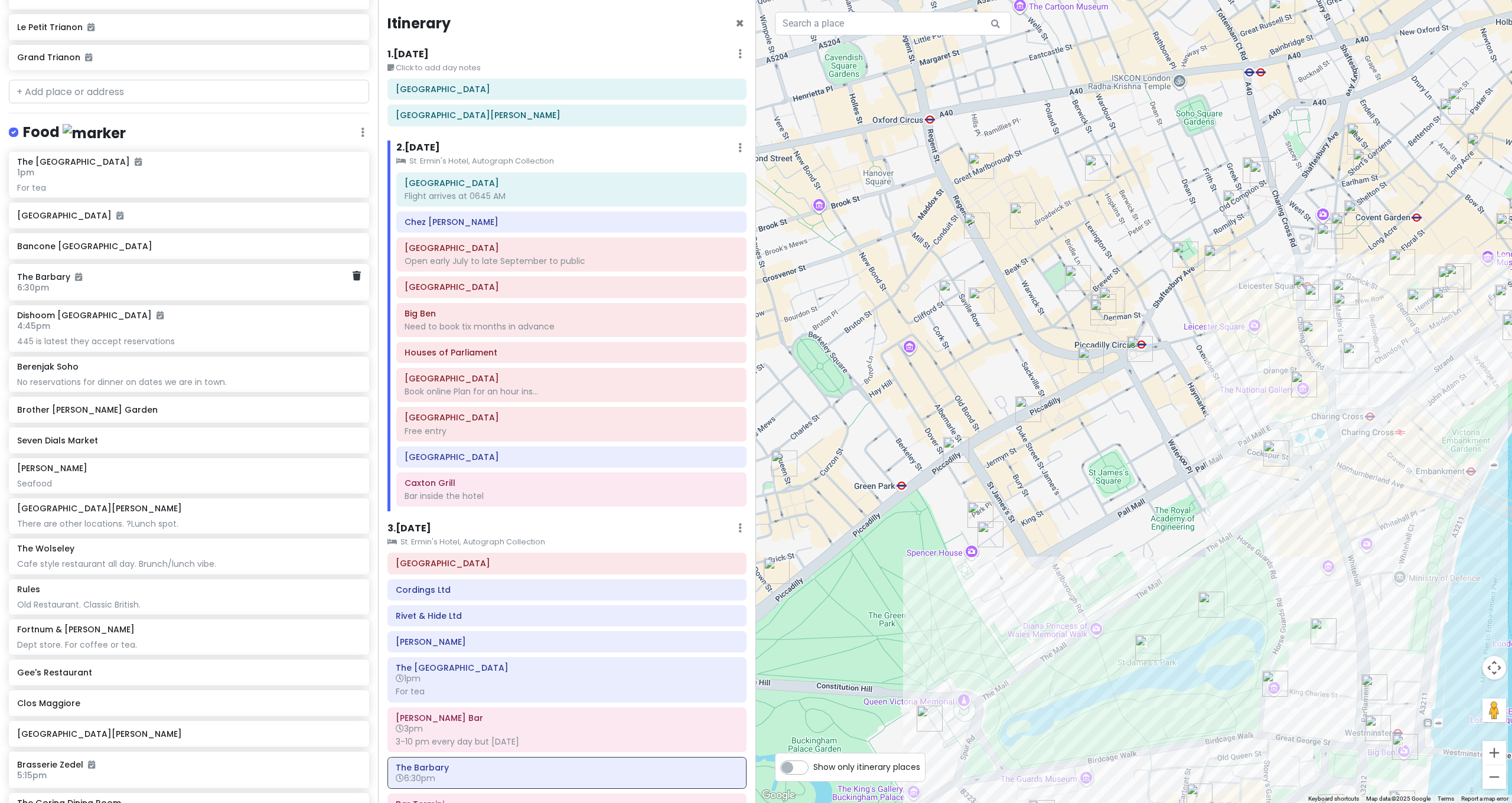
click at [1078, 279] on img "Bancone Golden Square" at bounding box center [1077, 278] width 26 height 26
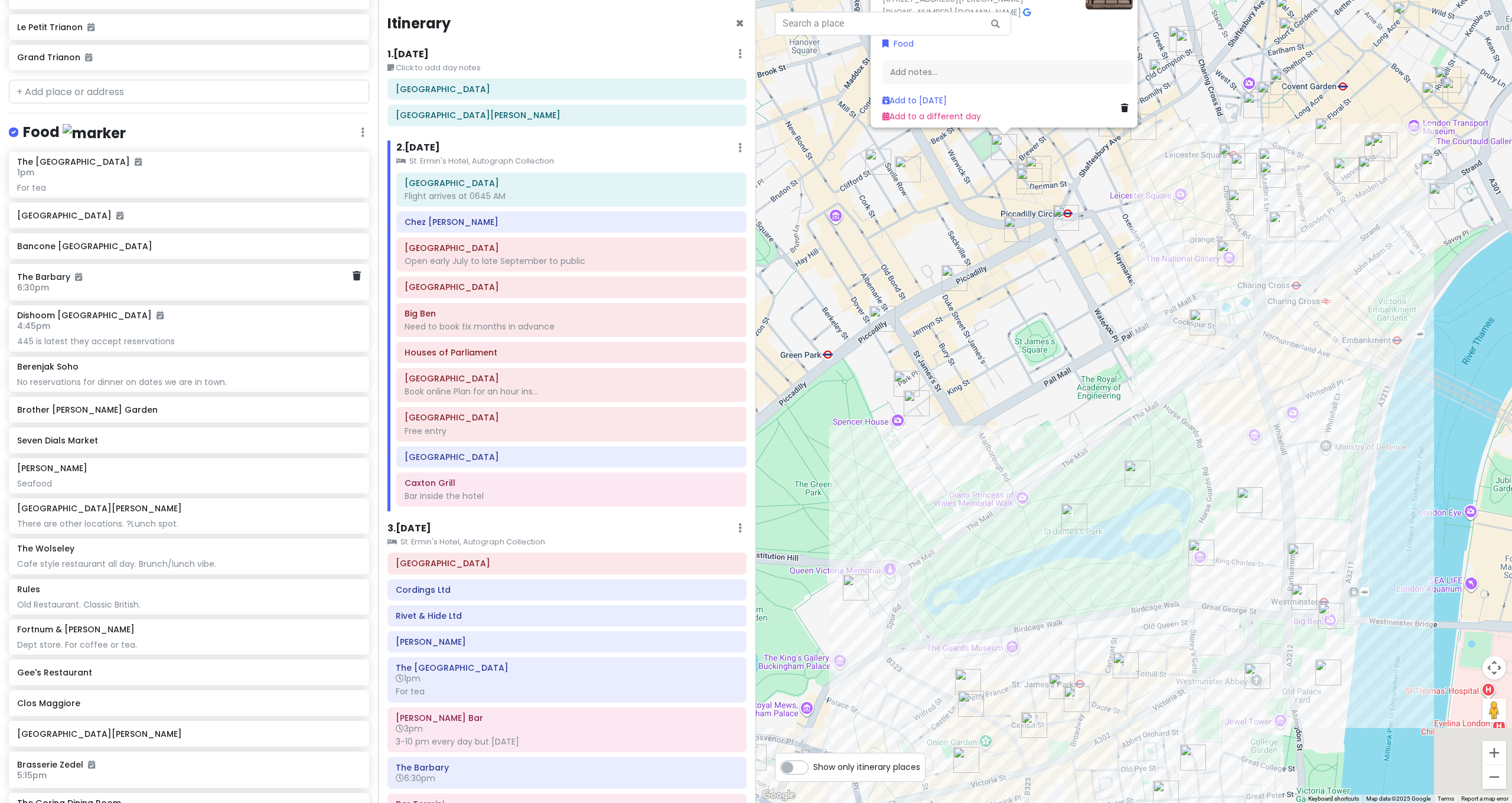
drag, startPoint x: 1327, startPoint y: 601, endPoint x: 1263, endPoint y: 460, distance: 154.8
click at [1263, 460] on div "Bancone Golden Square 4.4 (2,422) · [STREET_ADDRESS][PERSON_NAME] [PHONE_NUMBER…" at bounding box center [1135, 401] width 756 height 803
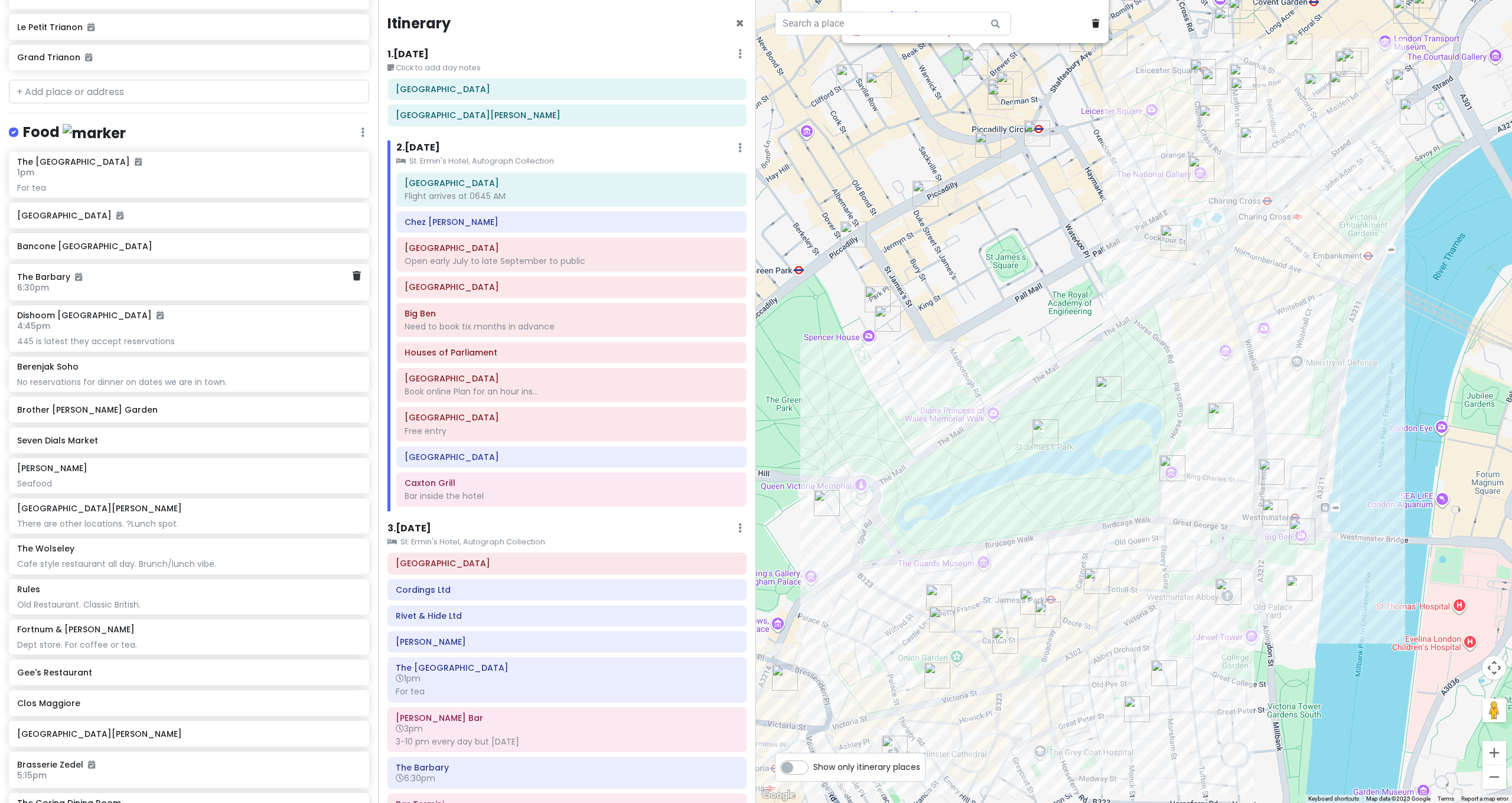
click at [1100, 583] on img "Blue Boar Pub" at bounding box center [1097, 581] width 26 height 26
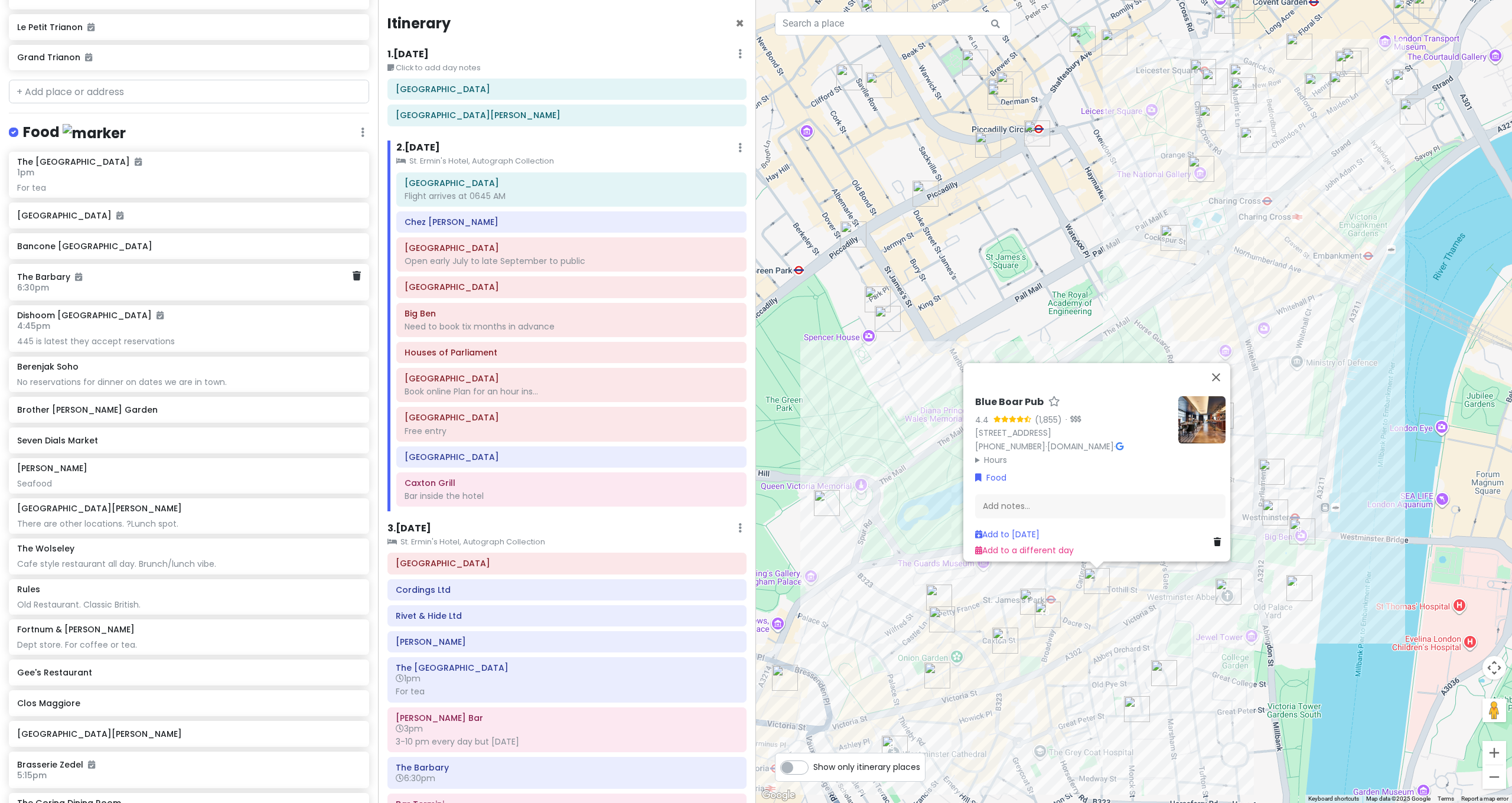
click at [942, 615] on img "Quilon" at bounding box center [941, 620] width 26 height 26
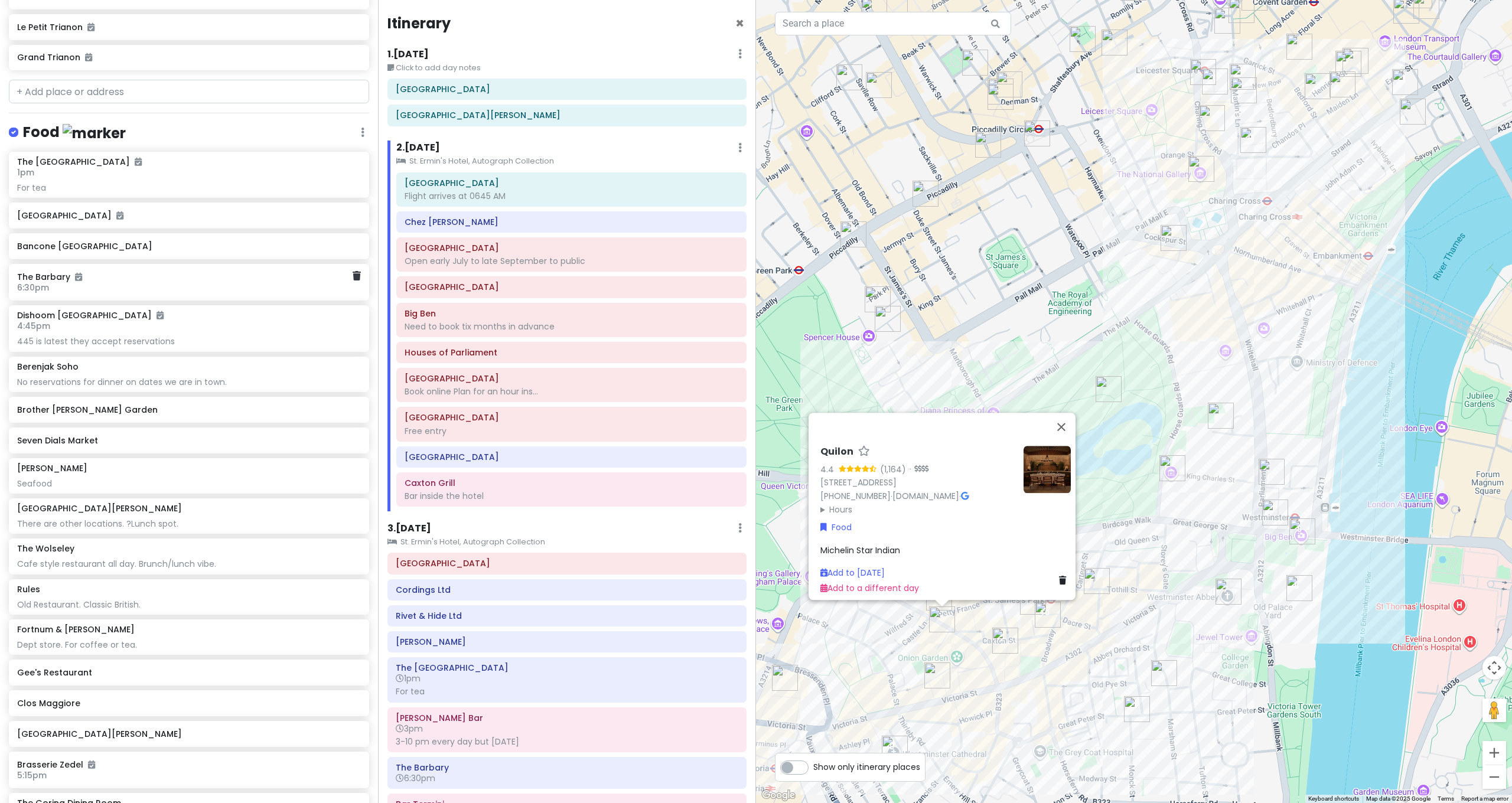
click at [935, 678] on img "The Ivy Victoria" at bounding box center [937, 675] width 26 height 26
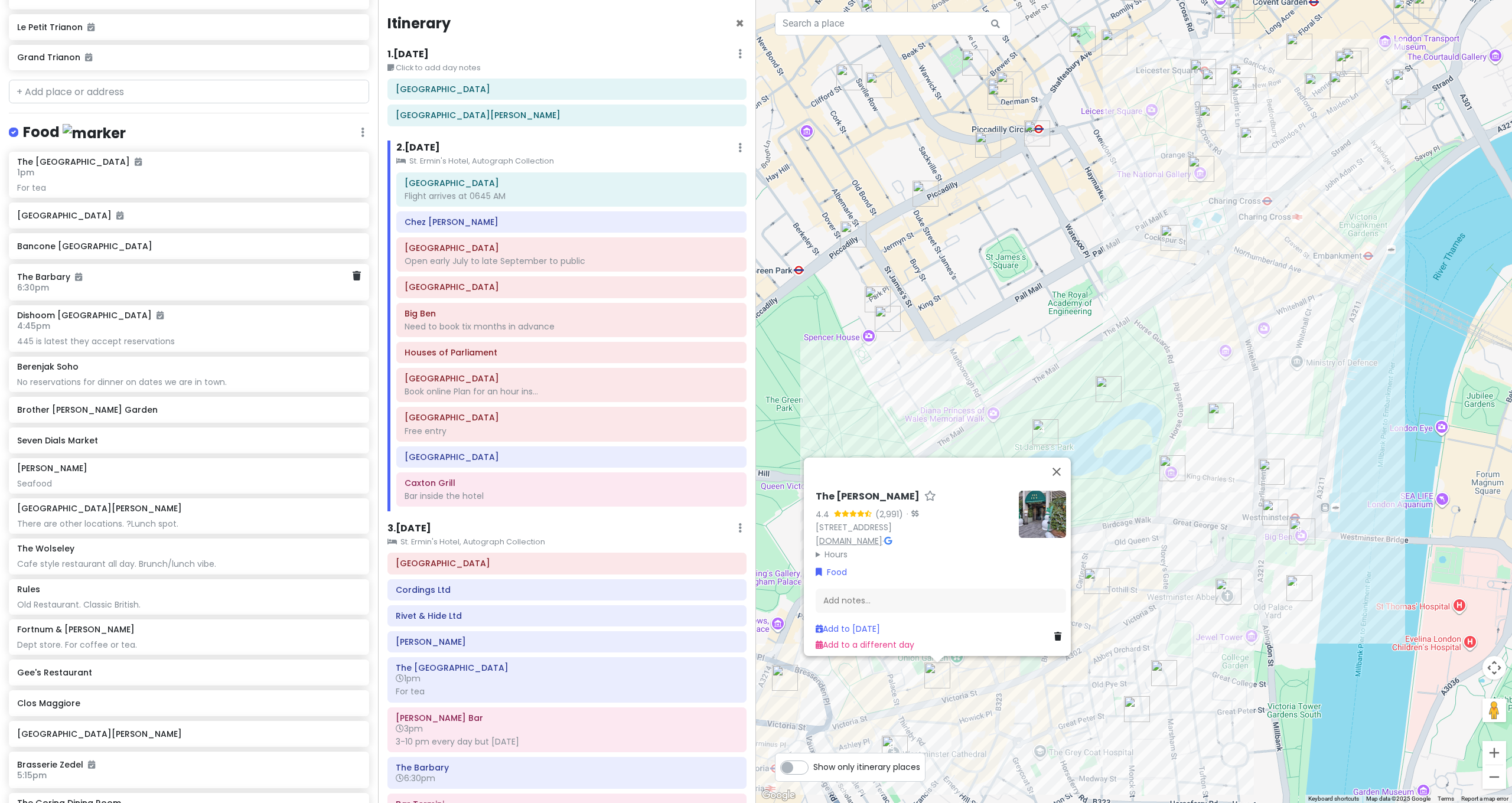
click at [859, 539] on link "[DOMAIN_NAME]" at bounding box center [848, 541] width 67 height 12
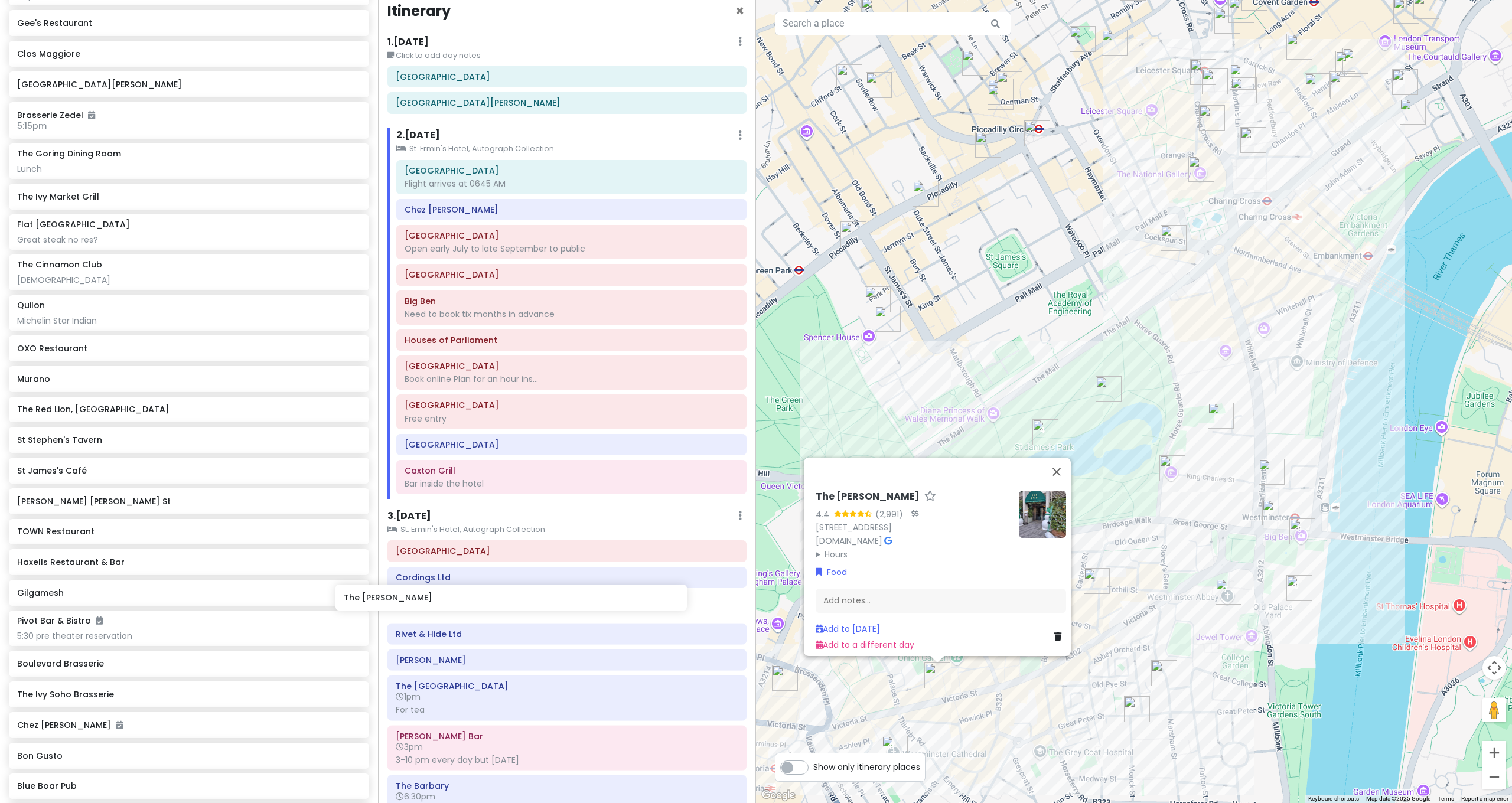
scroll to position [13, 0]
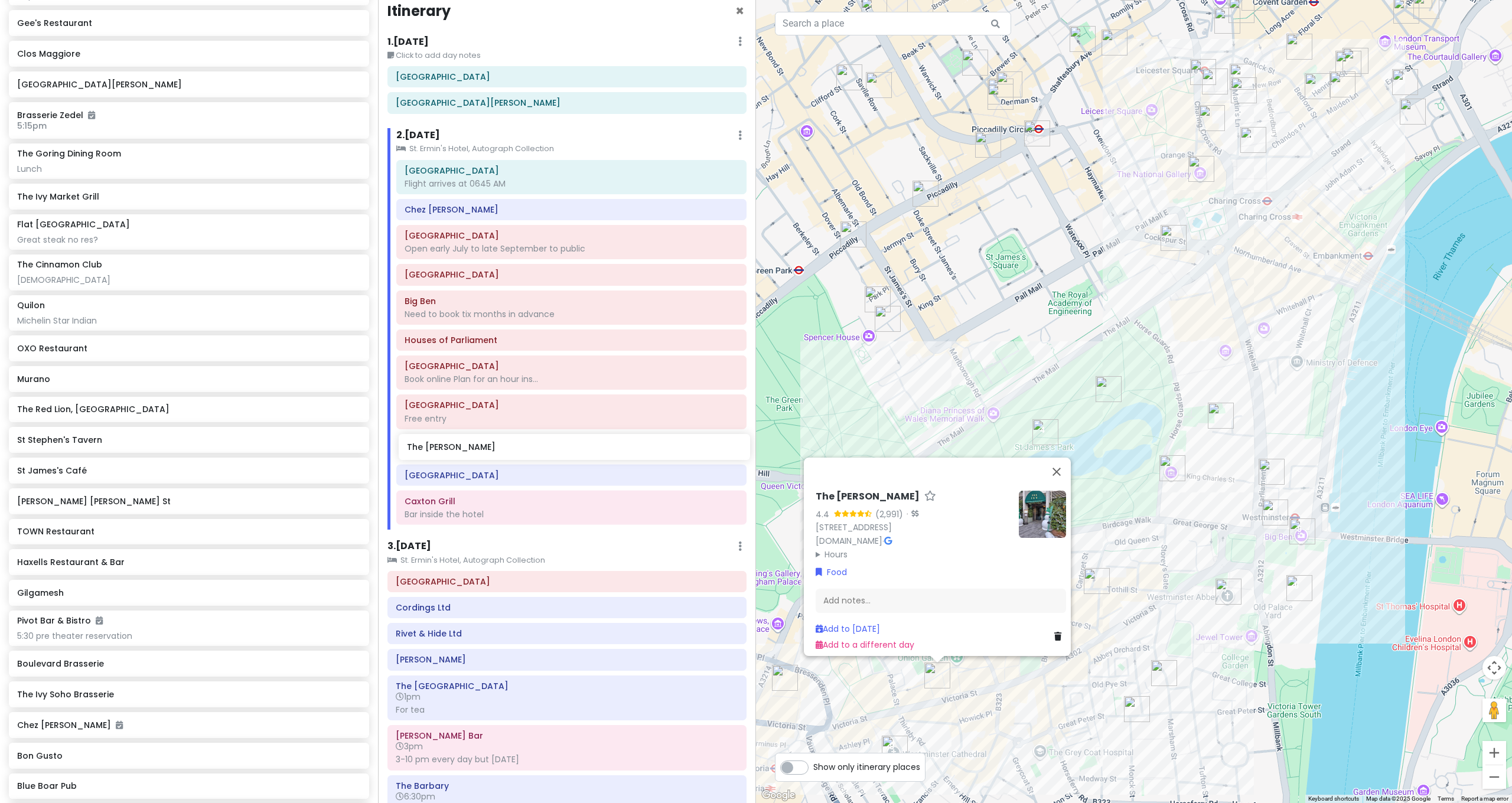
drag, startPoint x: 103, startPoint y: 709, endPoint x: 493, endPoint y: 453, distance: 466.5
click at [493, 453] on div "[GEOGRAPHIC_DATA] and [GEOGRAPHIC_DATA] with Kath and Cinco Private Change Date…" at bounding box center [756, 401] width 1512 height 803
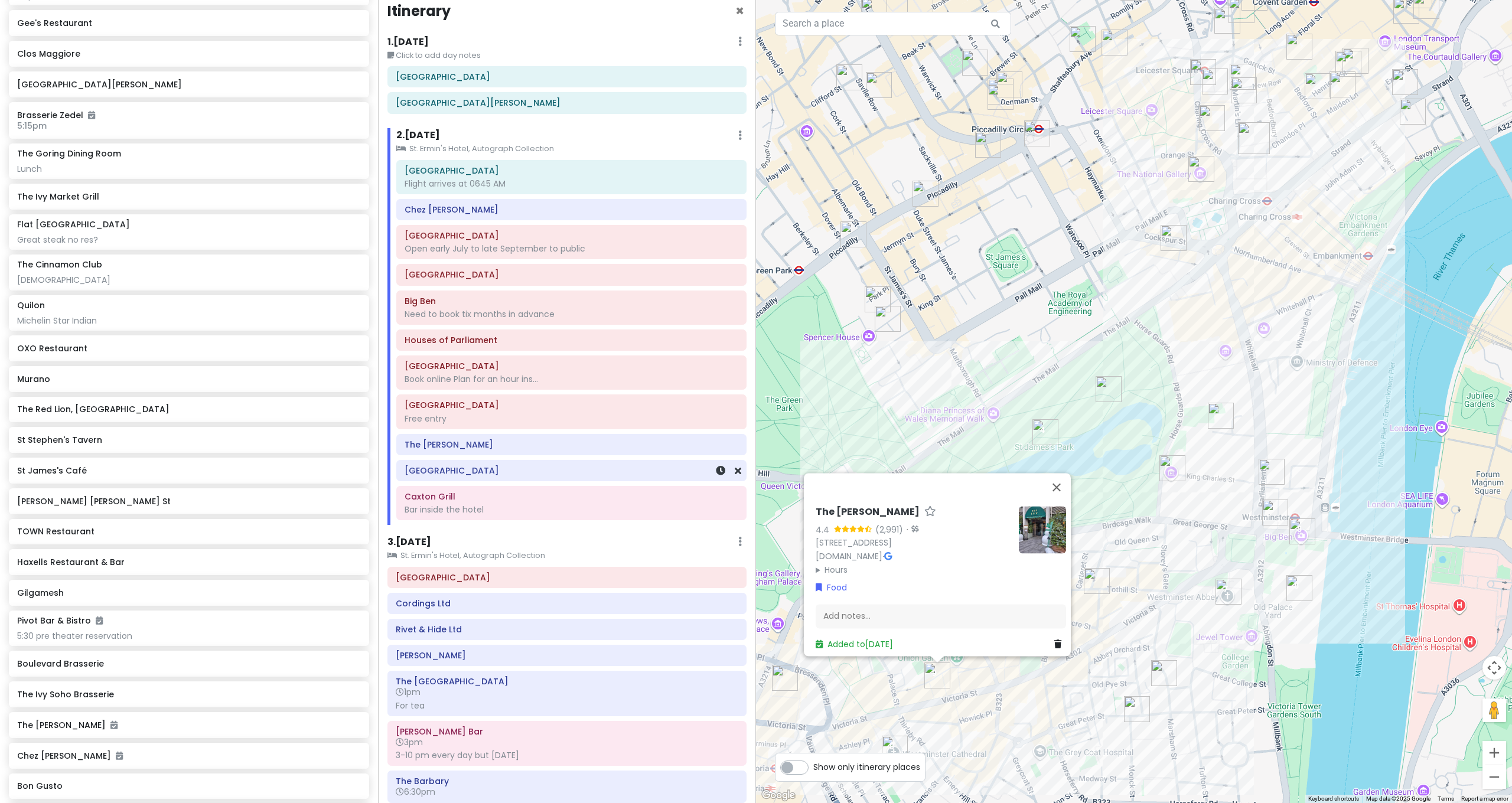
click at [683, 476] on div "[GEOGRAPHIC_DATA]" at bounding box center [571, 471] width 349 height 20
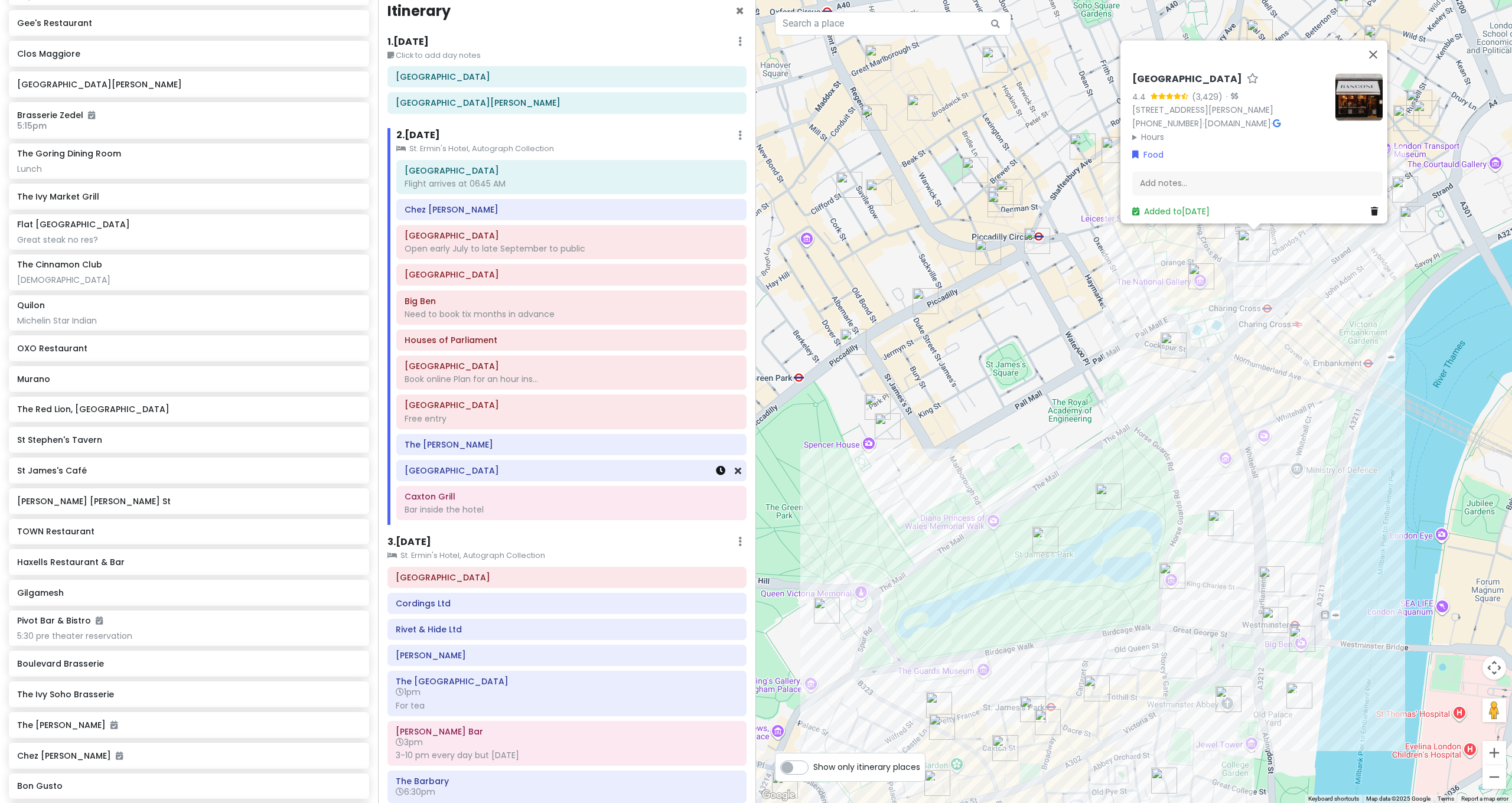
click at [716, 473] on link at bounding box center [720, 471] width 9 height 14
click at [734, 471] on icon at bounding box center [738, 470] width 7 height 9
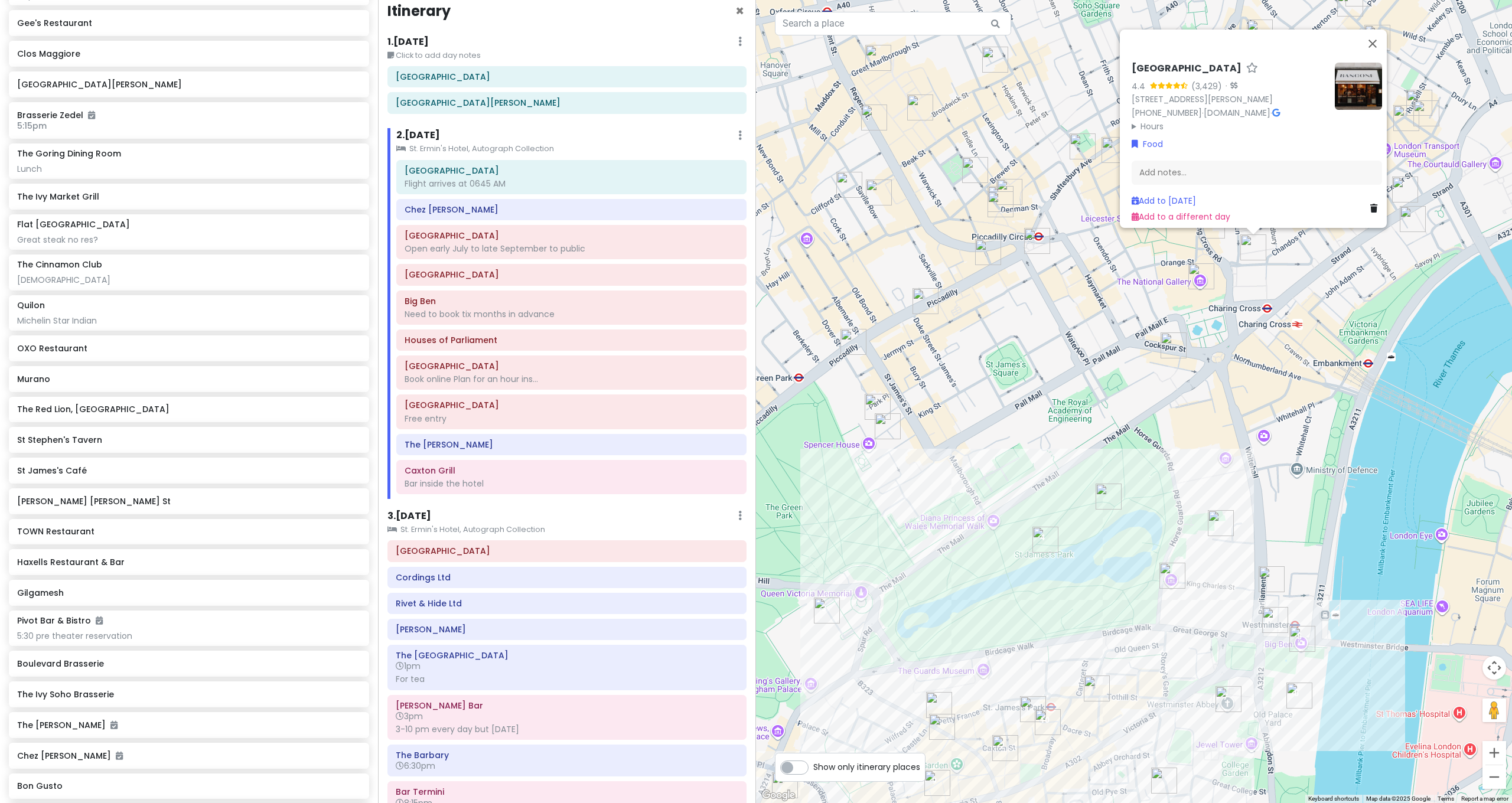
click at [646, 449] on div "The [PERSON_NAME]" at bounding box center [571, 445] width 333 height 17
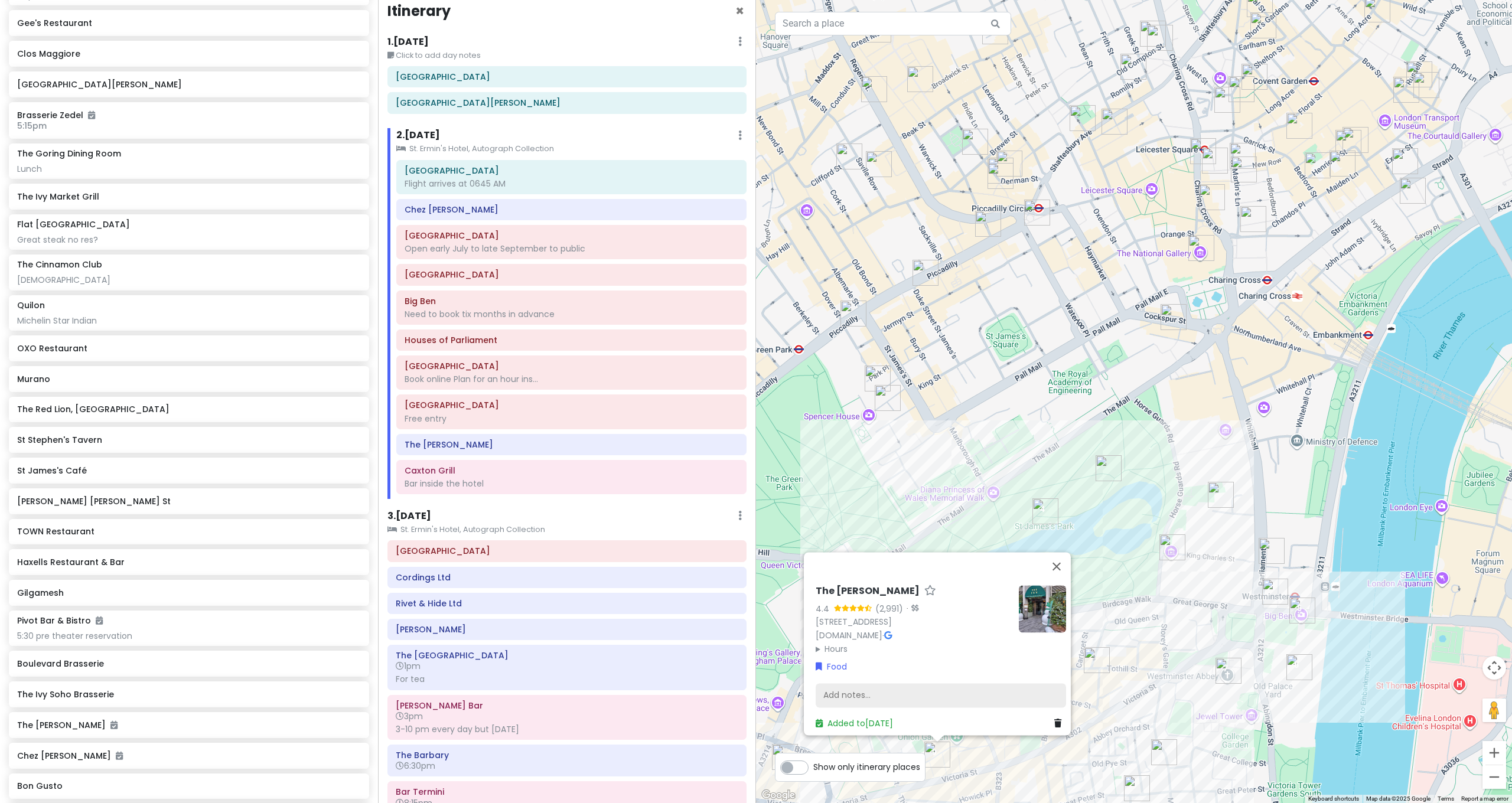
click at [864, 688] on div "Add notes..." at bounding box center [940, 695] width 251 height 24
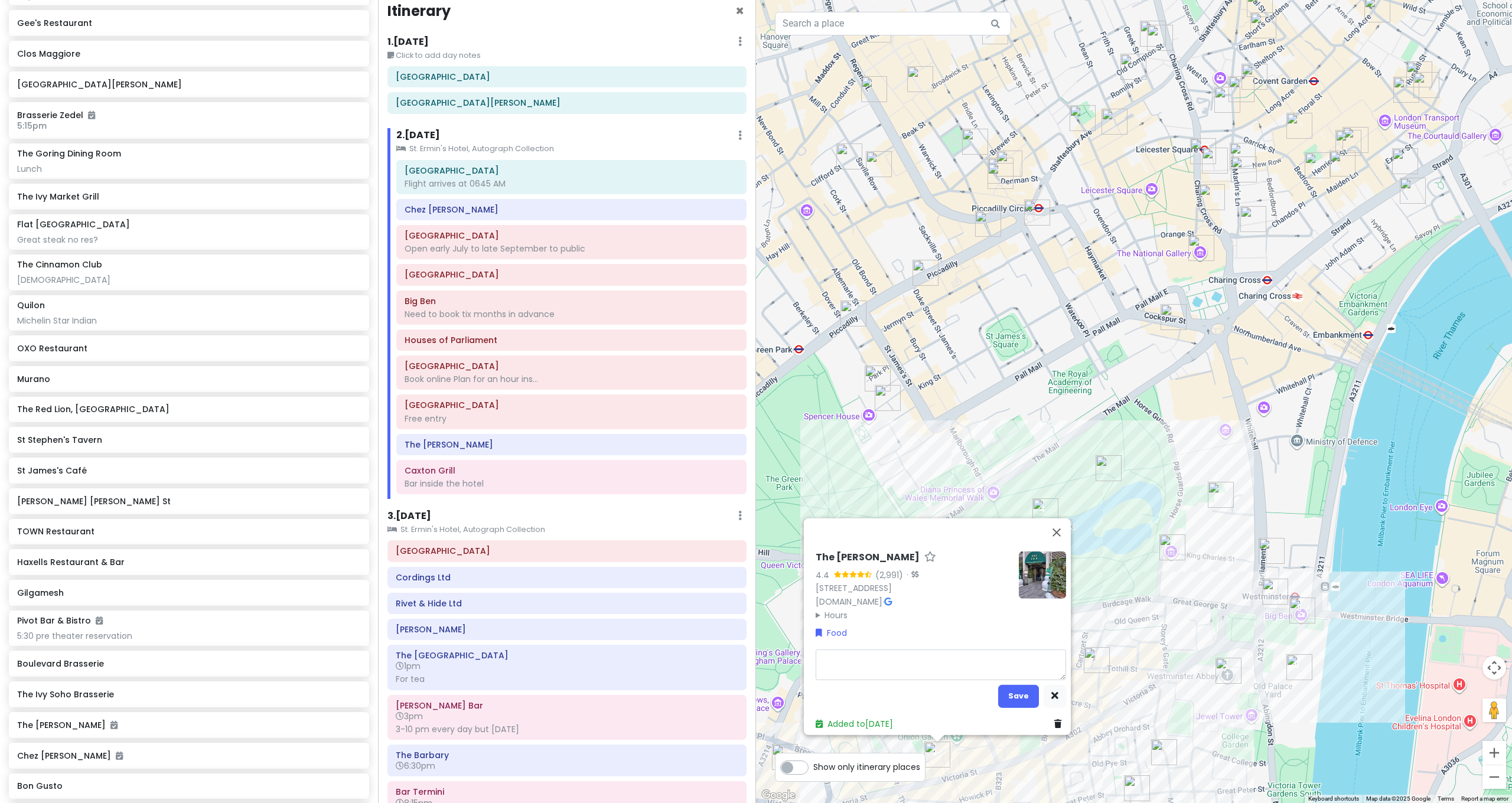
type textarea "x"
type textarea "6"
type textarea "x"
type textarea "6""
type textarea "x"
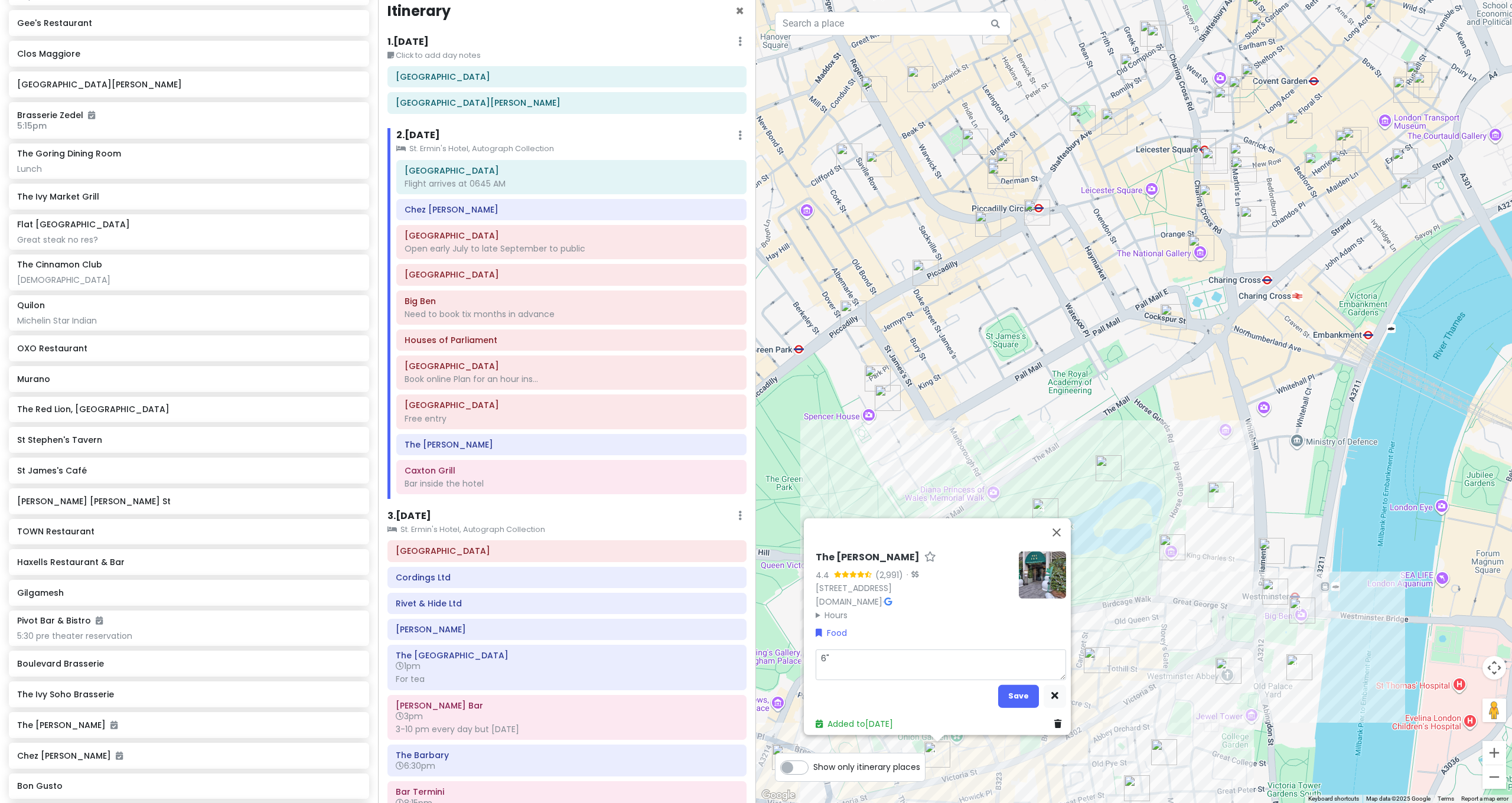
type textarea "6"
type textarea "x"
type textarea "6:"
type textarea "x"
type textarea "6:0"
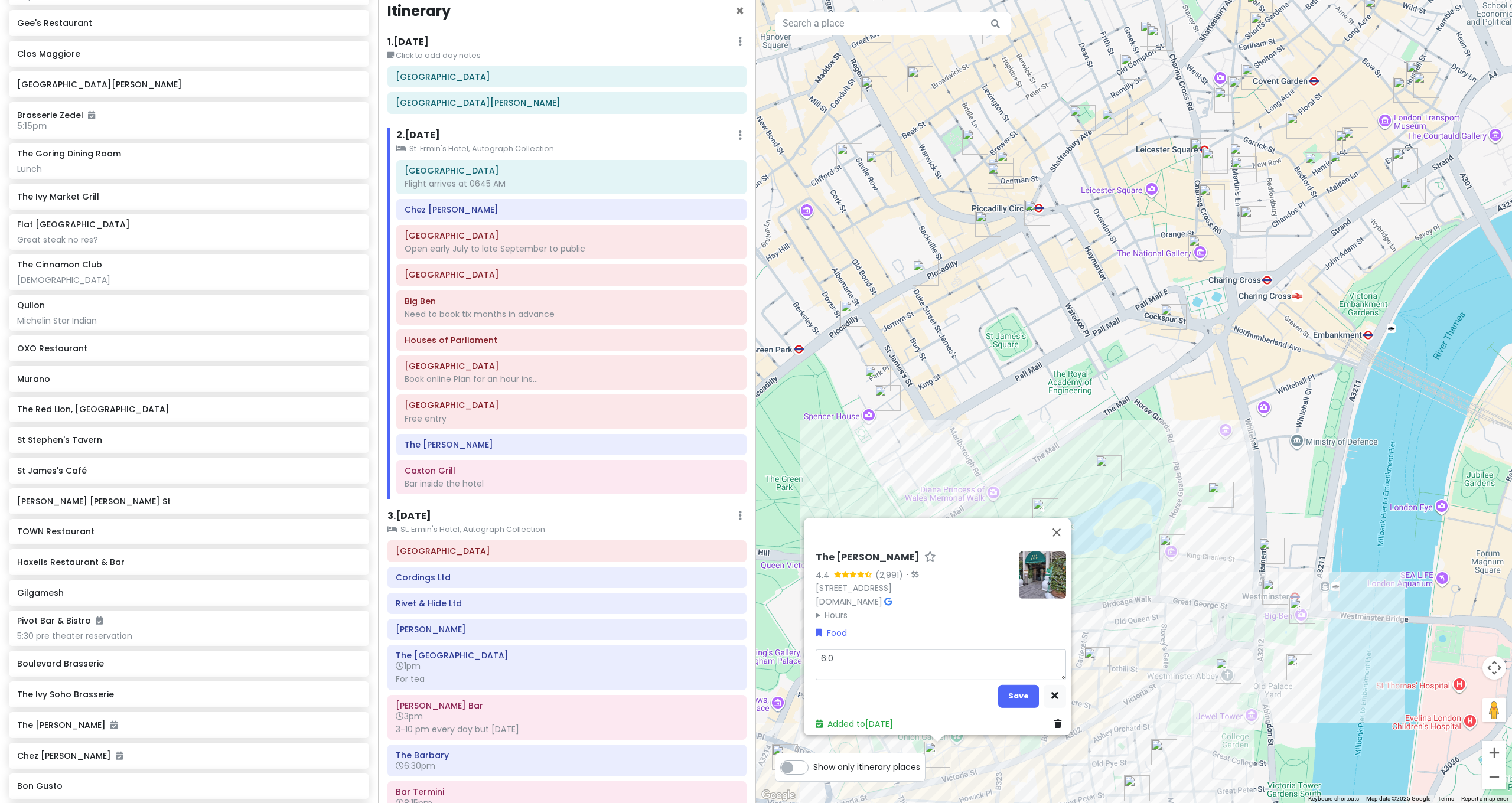
type textarea "x"
type textarea "6:00"
type textarea "x"
type textarea "6:00"
type textarea "x"
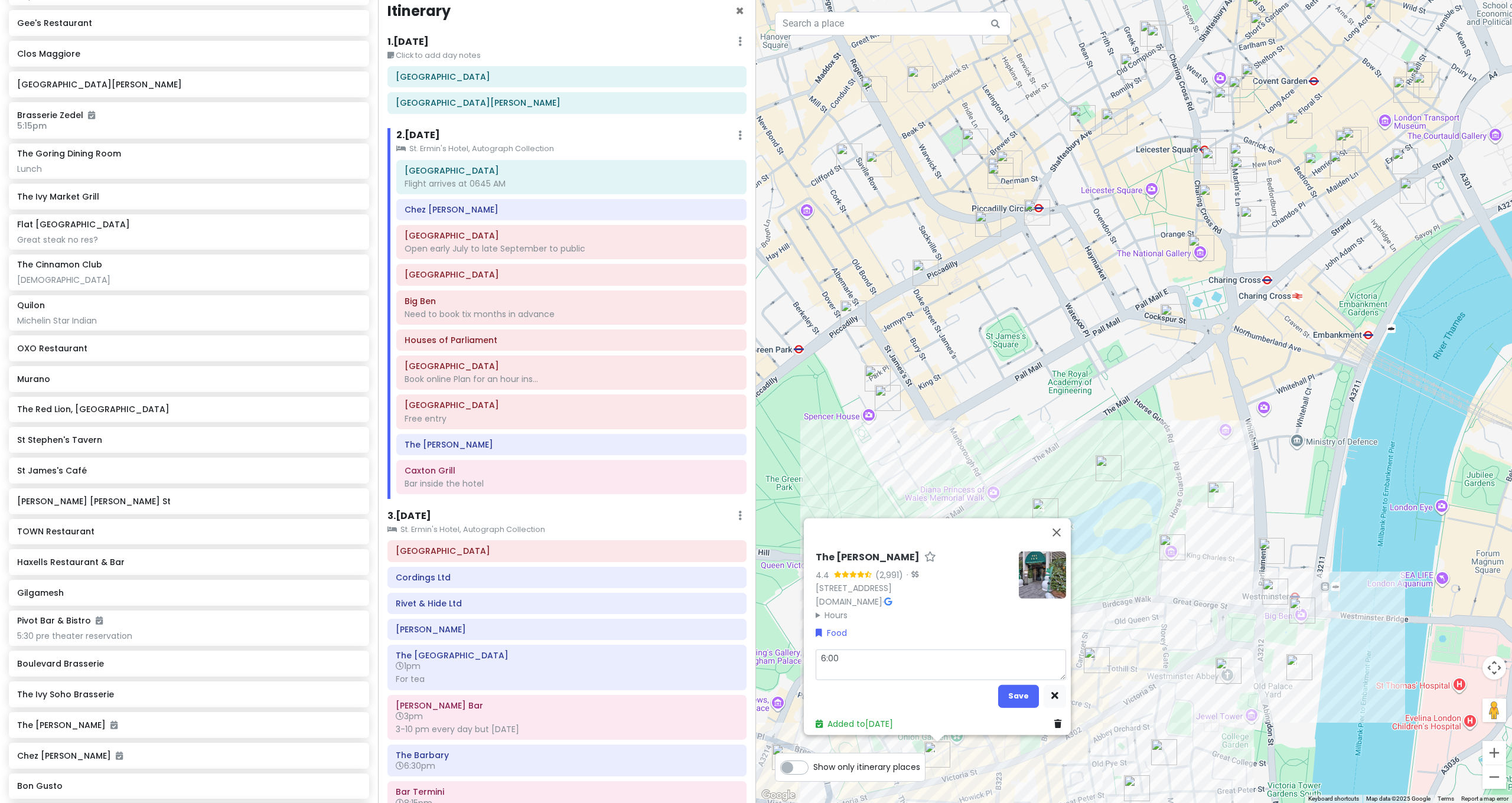
type textarea "6:00 p"
type textarea "x"
type textarea "6:00 pm"
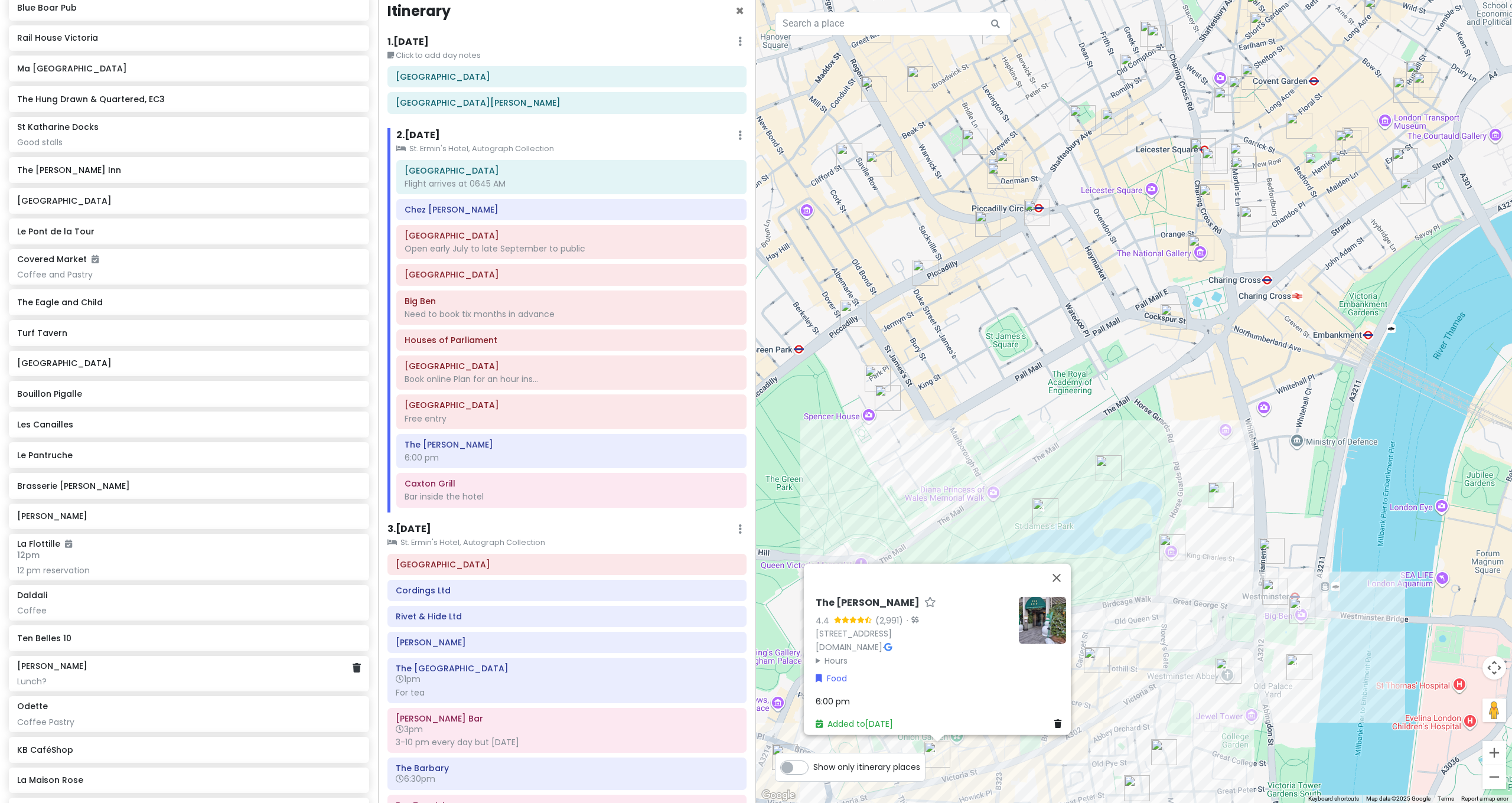
scroll to position [3616, 0]
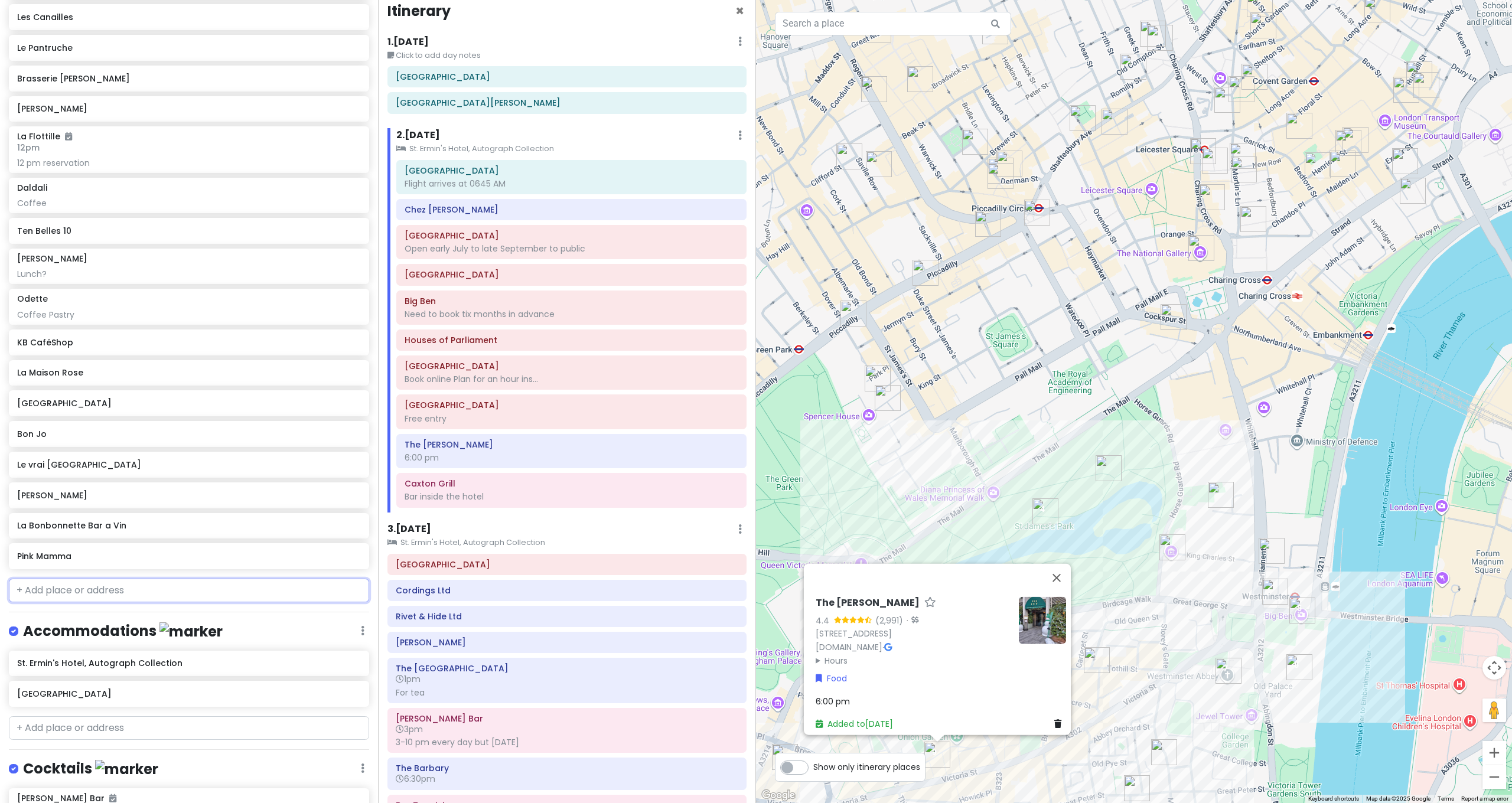
click at [171, 579] on input "text" at bounding box center [188, 591] width 360 height 24
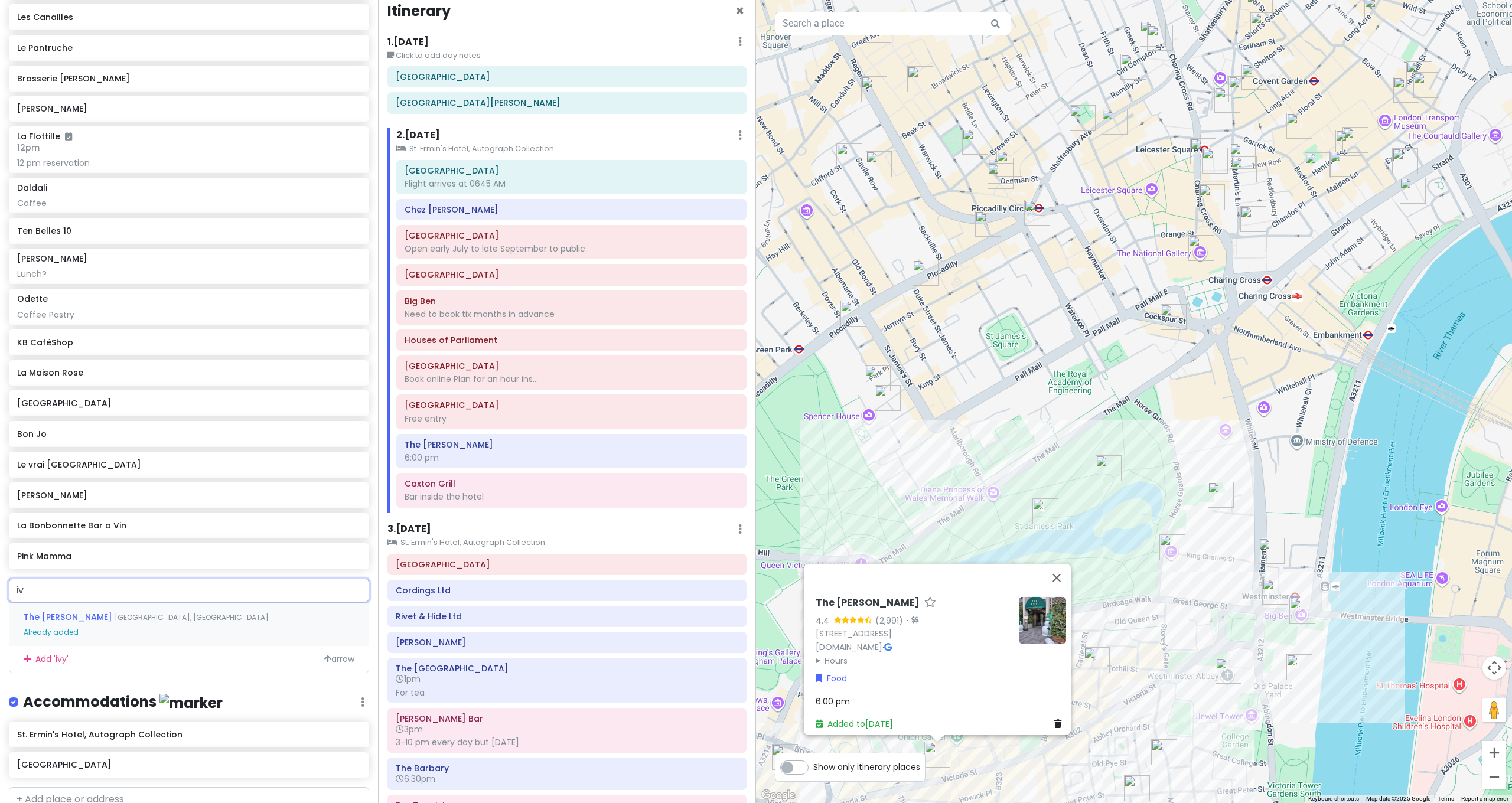
type input "i"
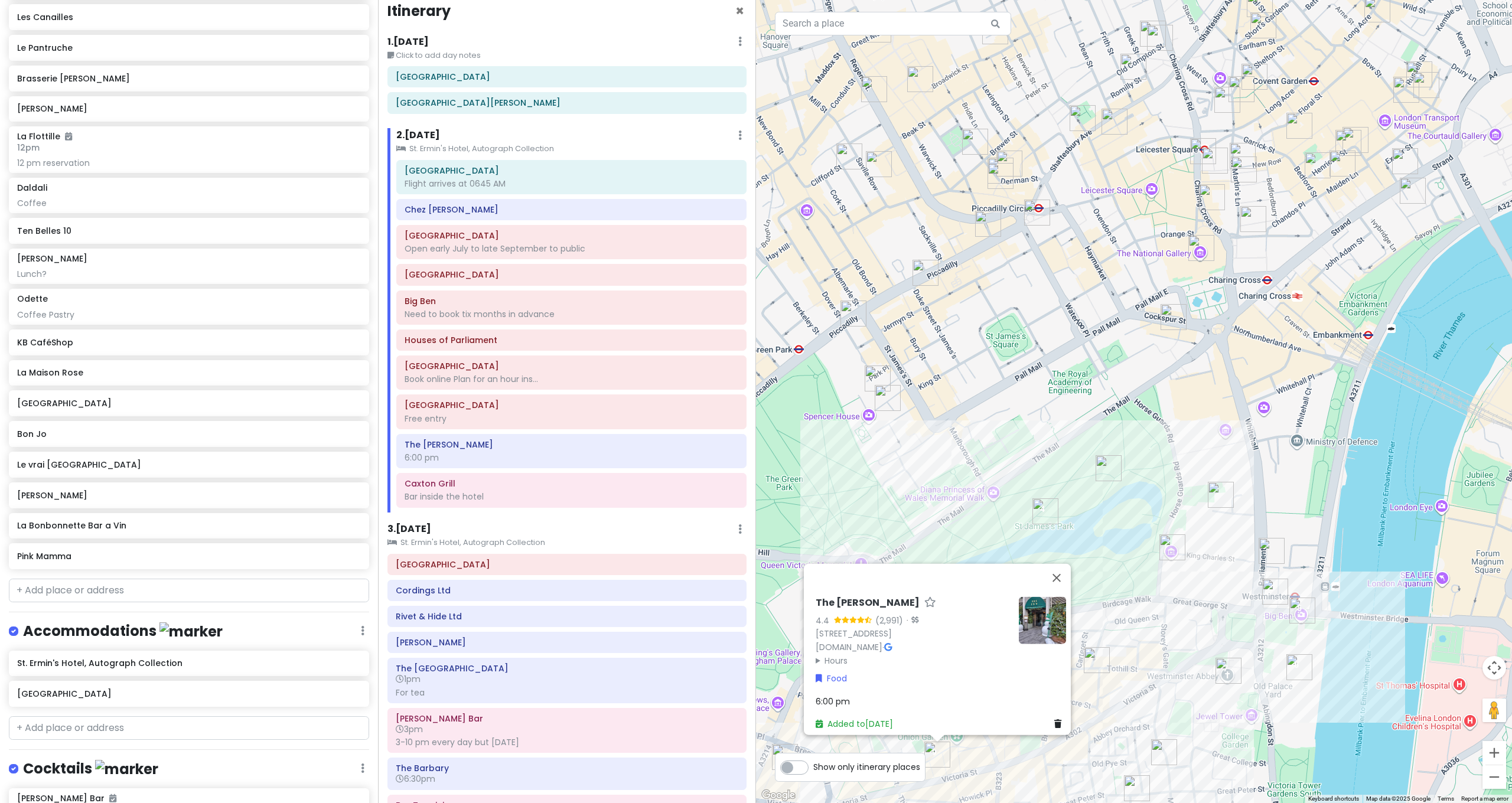
click at [1309, 463] on div "The [PERSON_NAME] 4.4 (2,991) · [STREET_ADDRESS] [DOMAIN_NAME] · Hours [DATE] 8…" at bounding box center [1135, 401] width 756 height 803
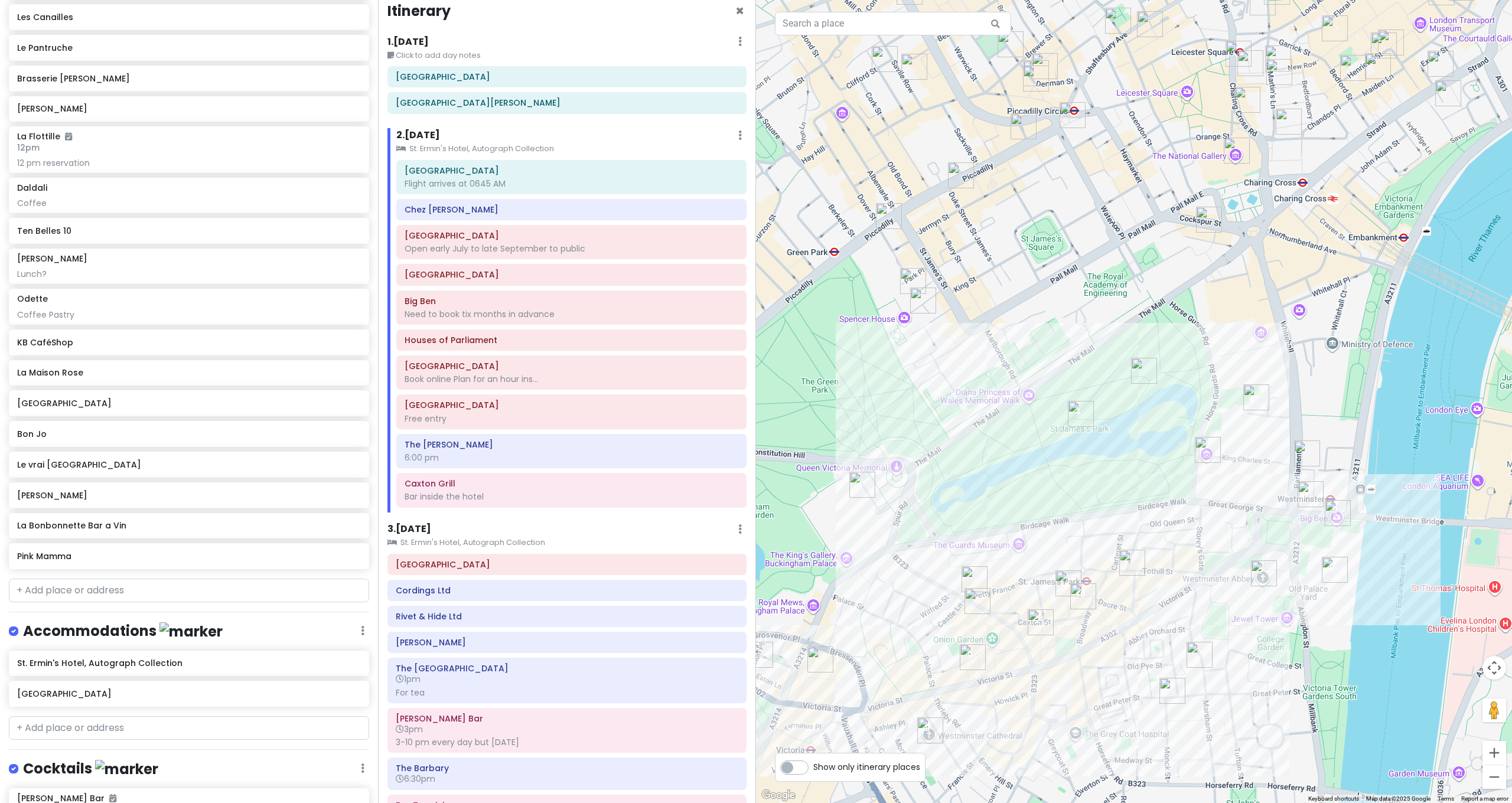
drag, startPoint x: 1134, startPoint y: 609, endPoint x: 1239, endPoint y: 372, distance: 259.2
click at [1233, 378] on div at bounding box center [1135, 401] width 756 height 803
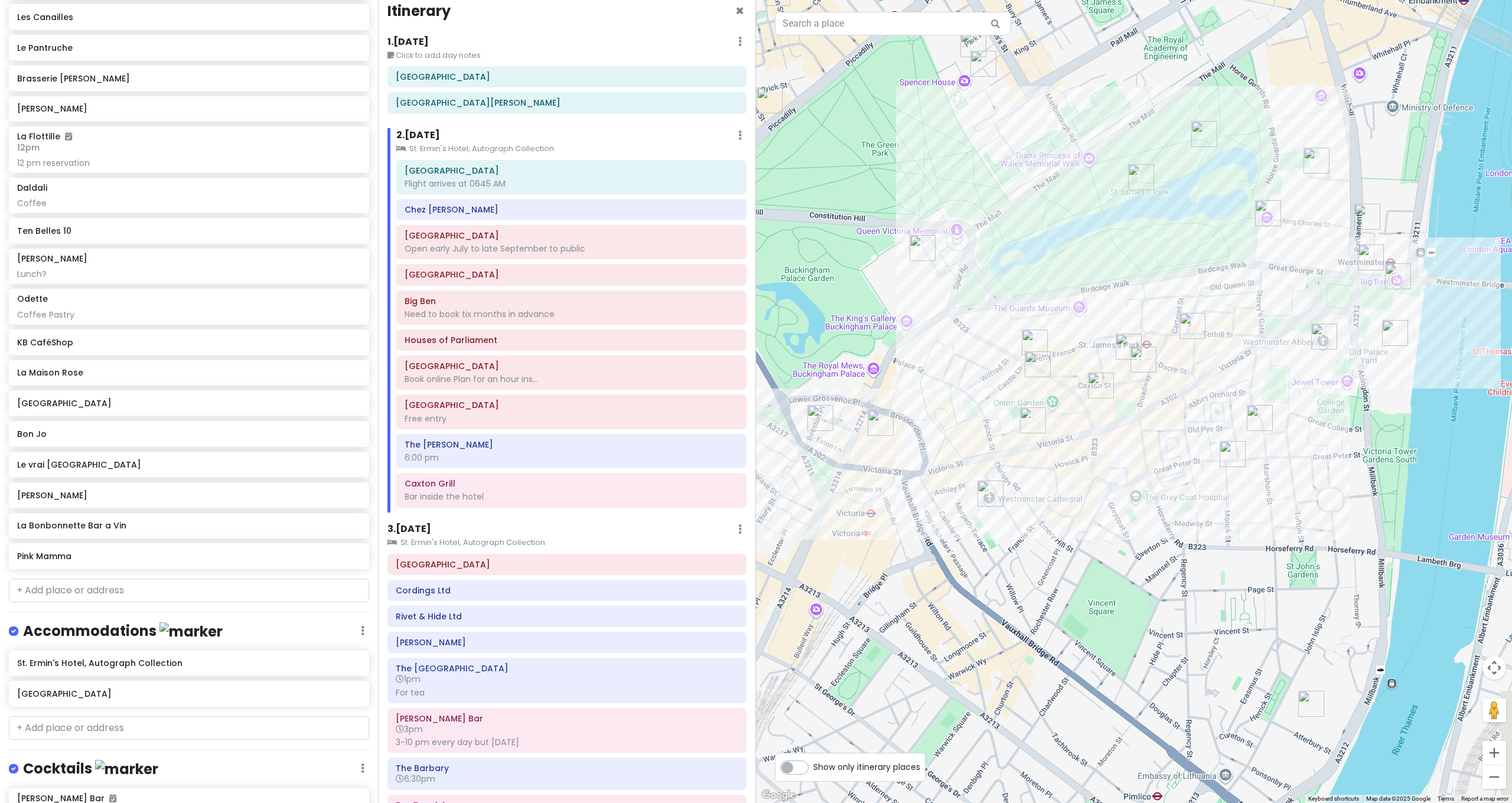
drag, startPoint x: 1102, startPoint y: 571, endPoint x: 1002, endPoint y: 555, distance: 101.3
click at [1002, 555] on div at bounding box center [1135, 401] width 756 height 803
